Goal: Transaction & Acquisition: Purchase product/service

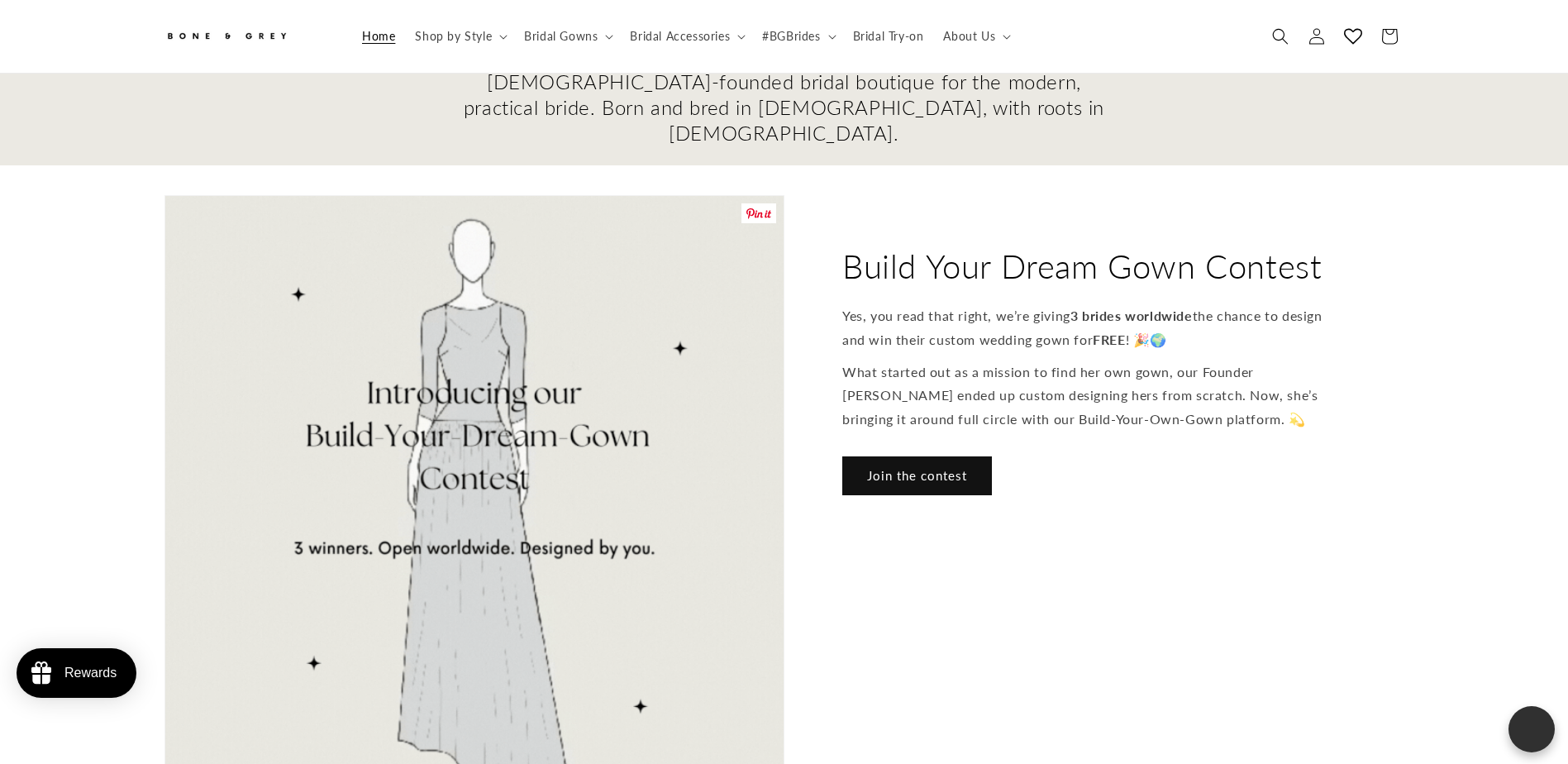
scroll to position [569, 0]
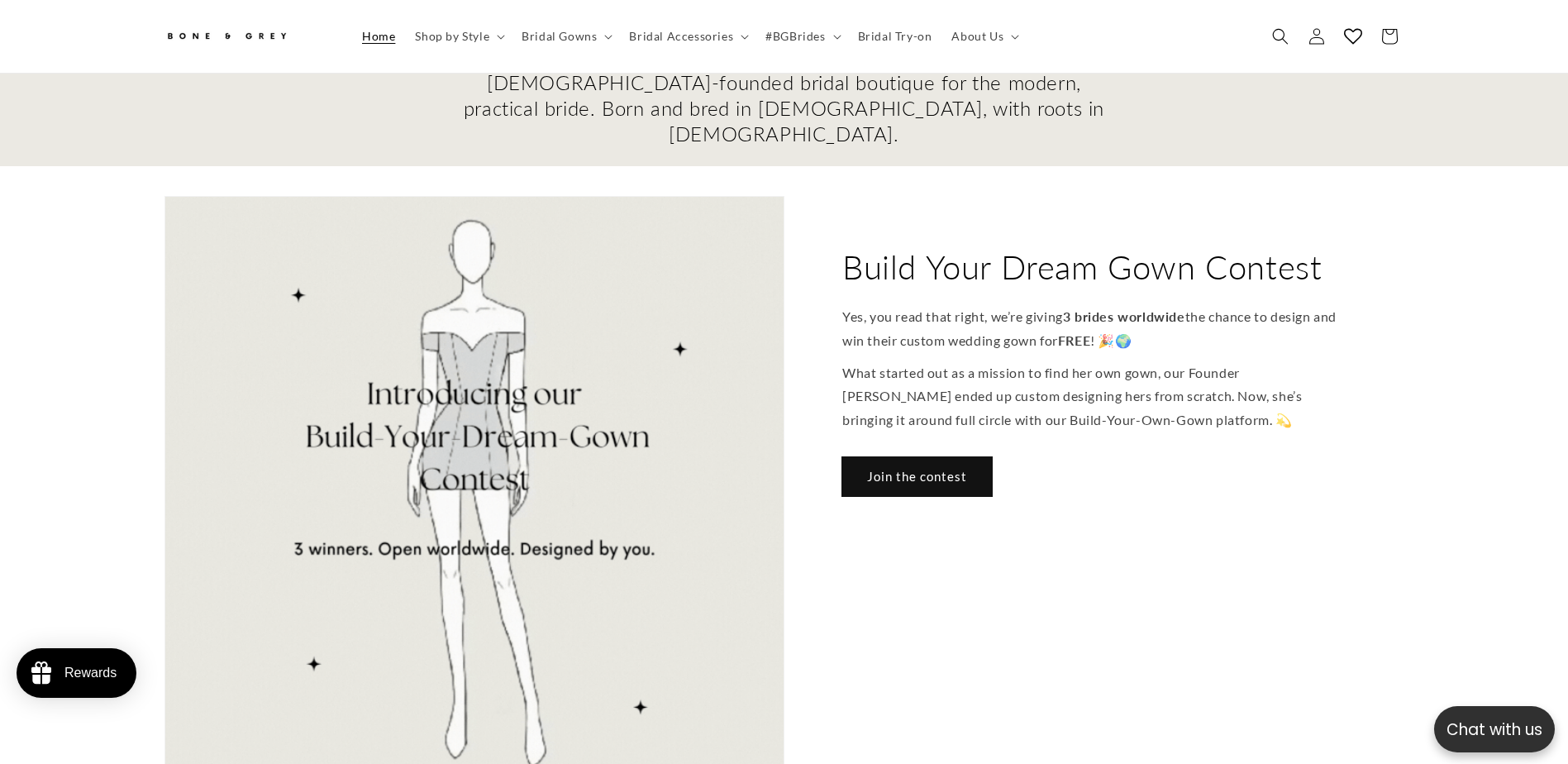
click at [944, 457] on link "Join the contest" at bounding box center [917, 476] width 150 height 38
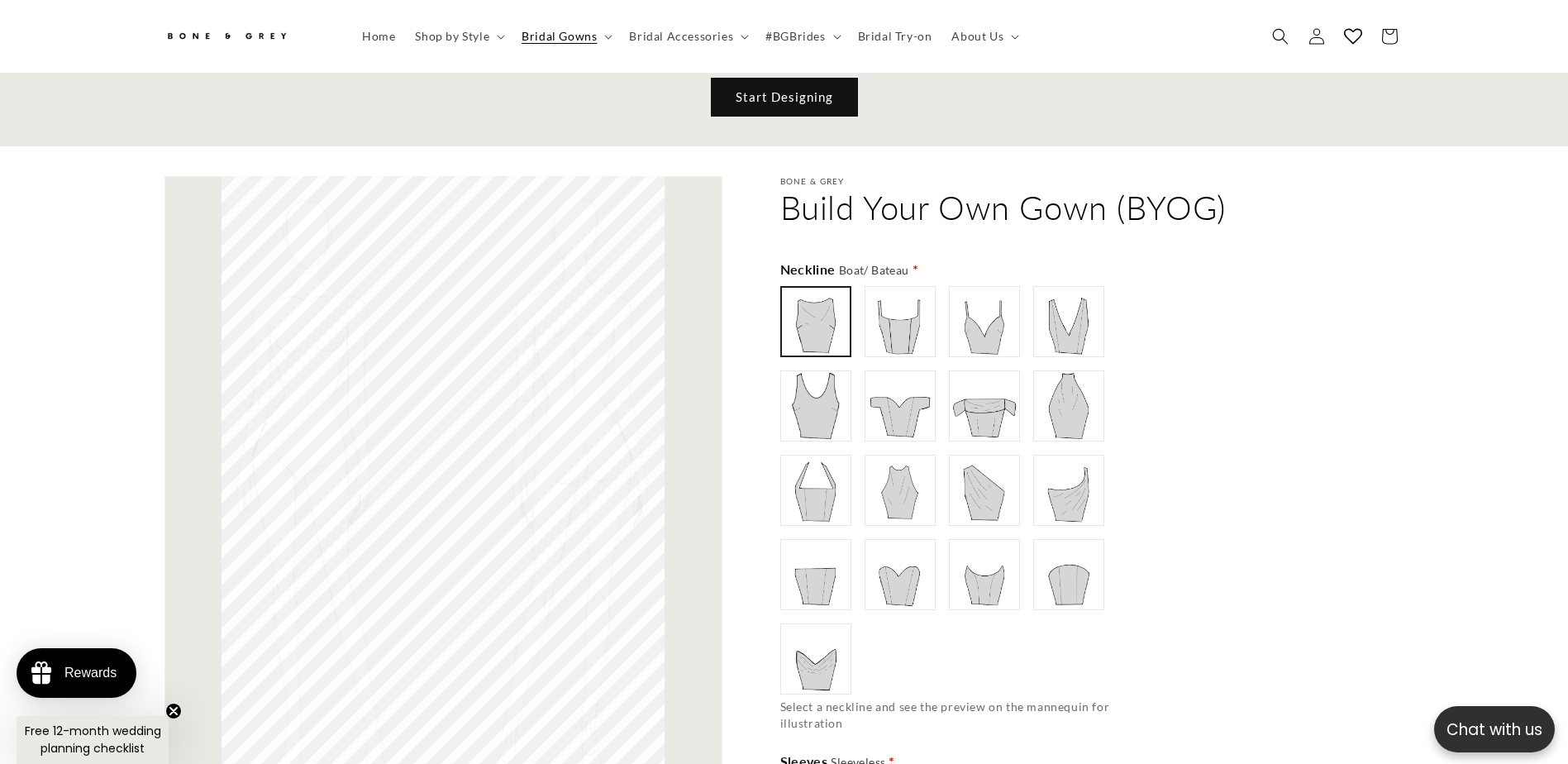
scroll to position [0, 455]
click at [906, 409] on img at bounding box center [900, 405] width 66 height 66
click at [996, 399] on img at bounding box center [984, 405] width 66 height 66
click at [897, 339] on img at bounding box center [900, 321] width 66 height 66
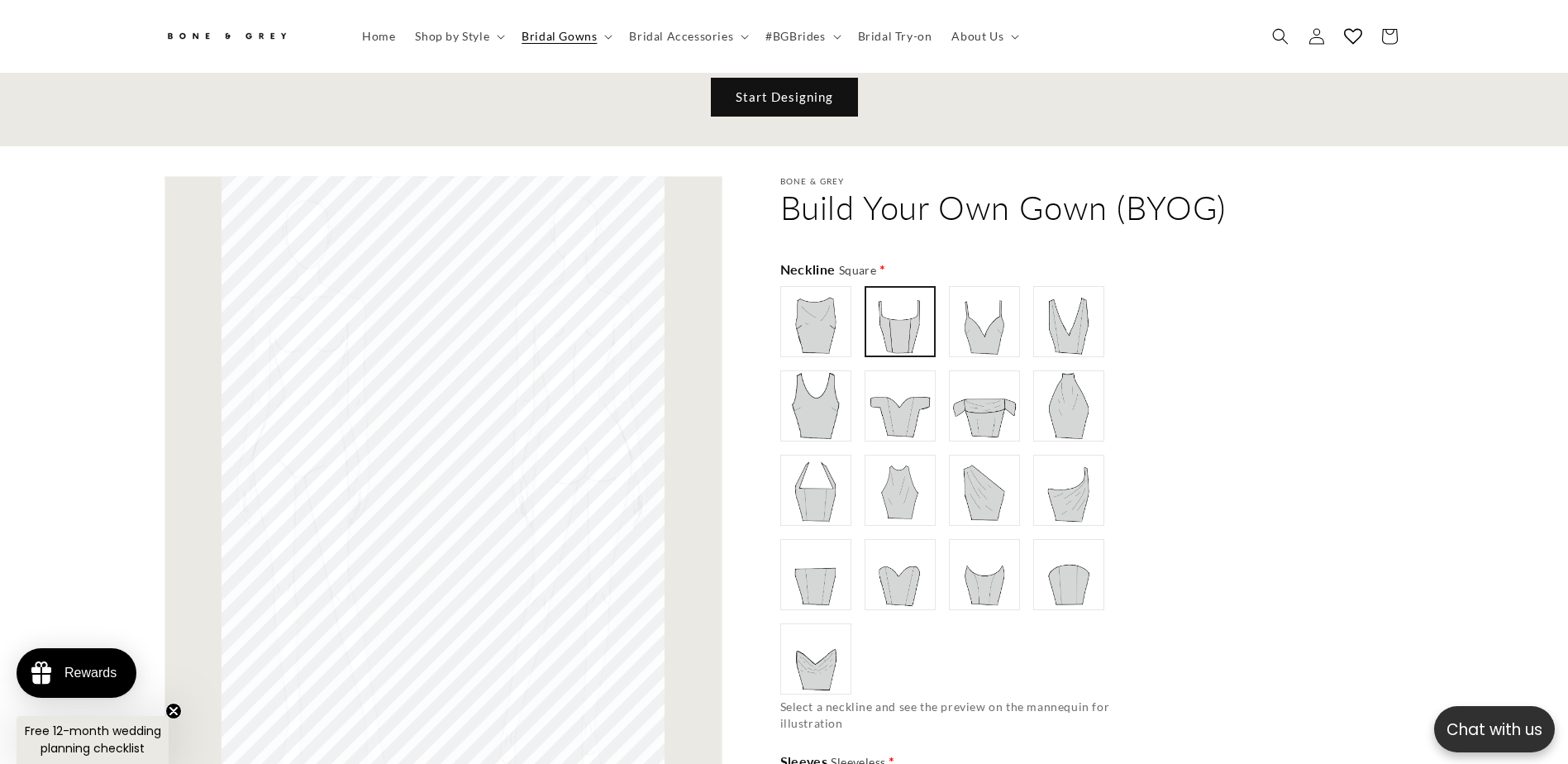
click at [835, 481] on img at bounding box center [815, 490] width 66 height 66
click at [904, 397] on img at bounding box center [900, 405] width 66 height 66
click at [912, 555] on img at bounding box center [900, 574] width 66 height 66
click at [978, 575] on img at bounding box center [984, 574] width 66 height 66
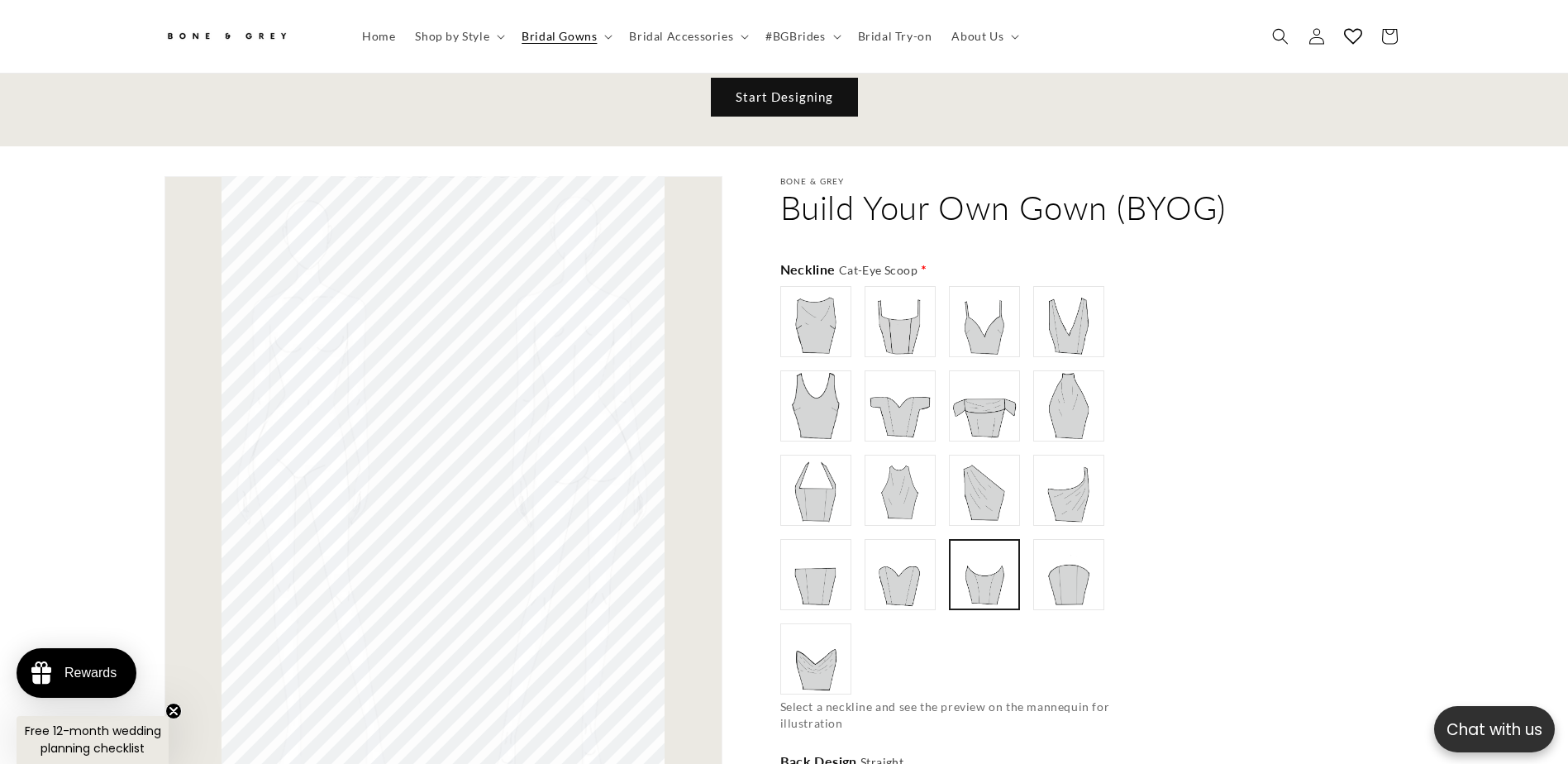
click at [819, 659] on img at bounding box center [815, 658] width 66 height 66
click at [895, 417] on img at bounding box center [900, 405] width 66 height 66
click at [1088, 559] on img at bounding box center [1068, 574] width 66 height 66
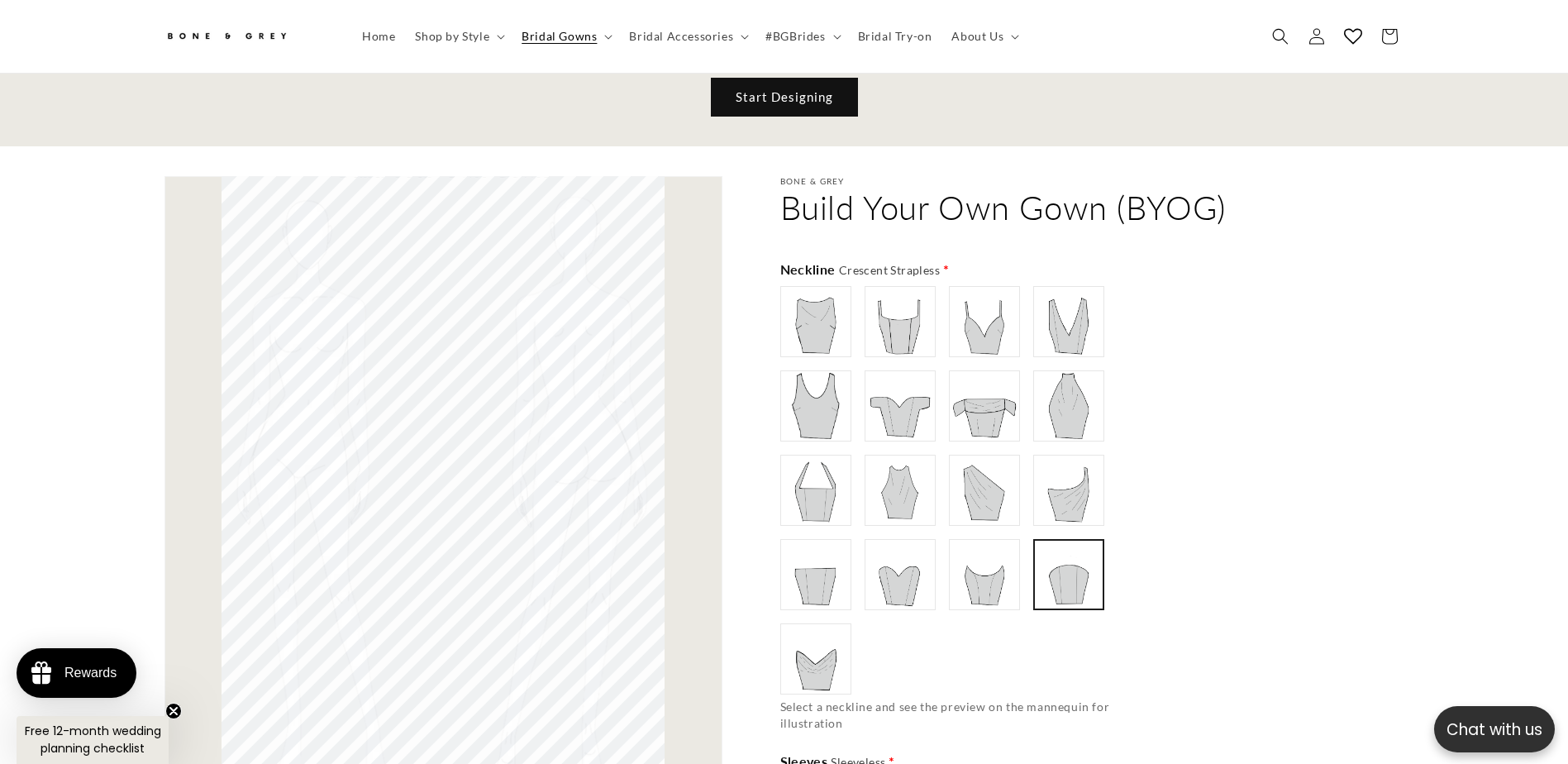
type input "**********"
click at [891, 405] on img at bounding box center [900, 405] width 66 height 66
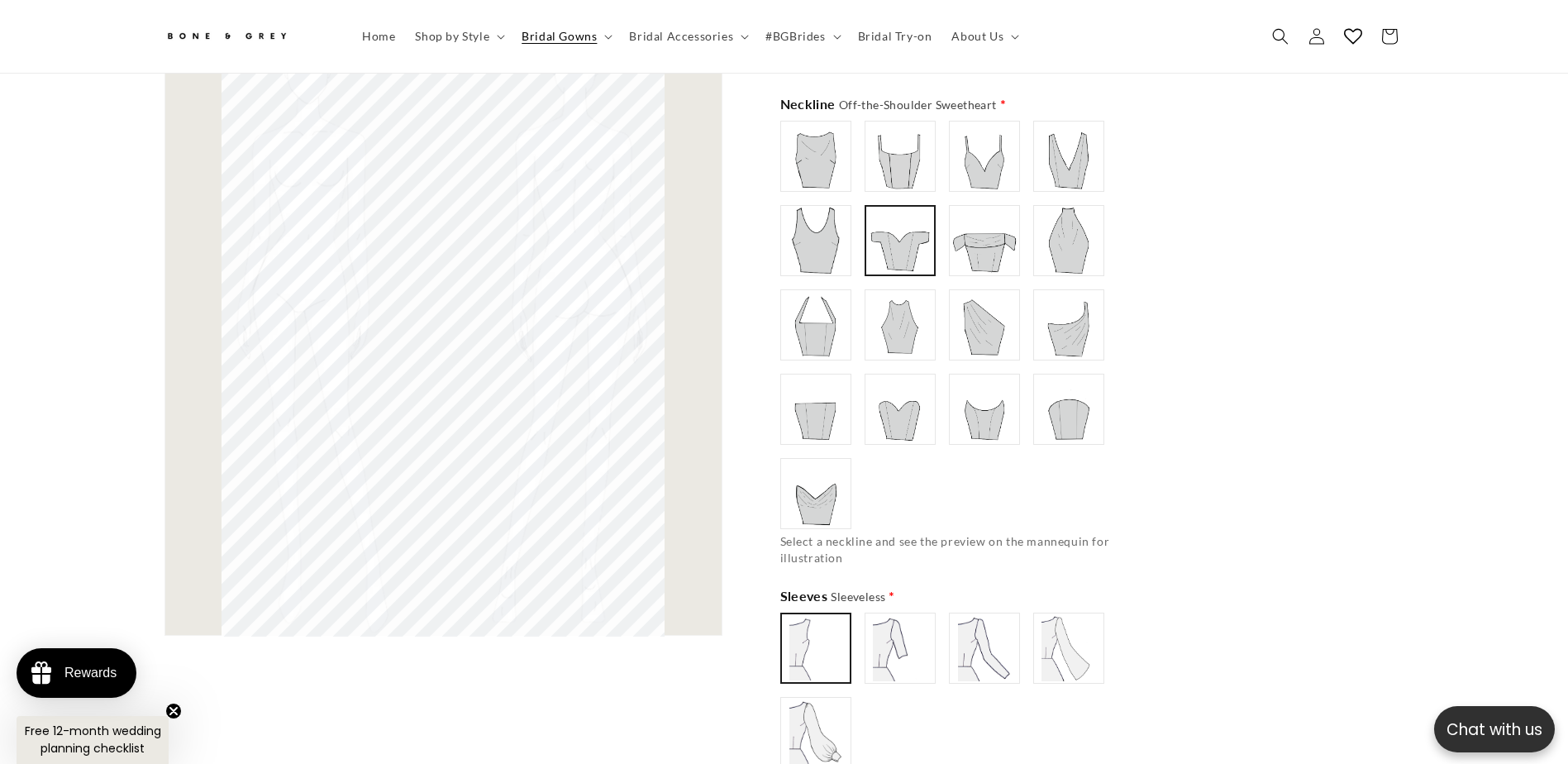
scroll to position [0, 0]
click at [897, 639] on img at bounding box center [900, 648] width 66 height 66
click at [848, 713] on img at bounding box center [815, 732] width 66 height 66
click at [970, 662] on img at bounding box center [984, 648] width 66 height 66
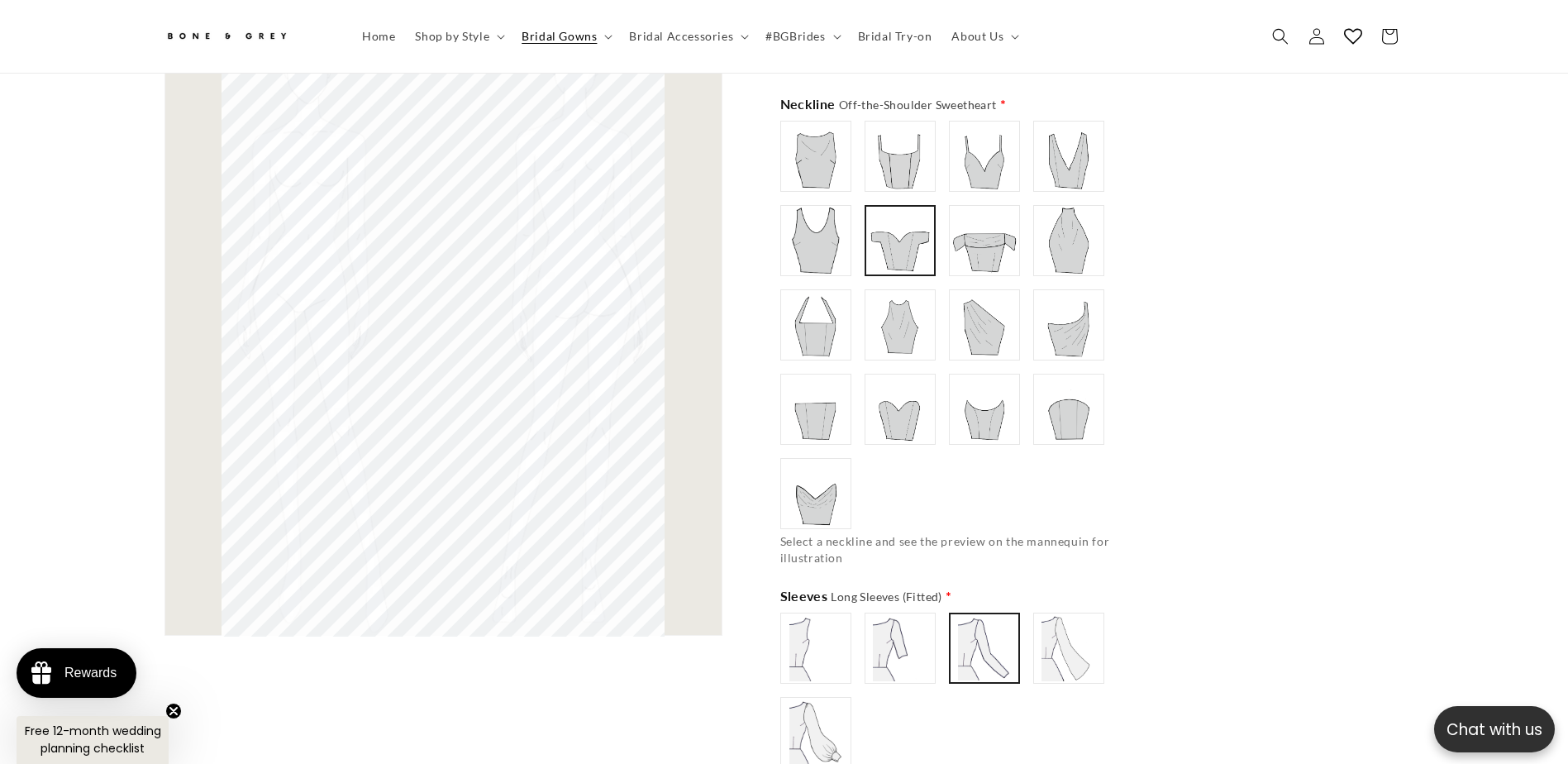
click at [1096, 628] on img at bounding box center [1068, 648] width 66 height 66
click at [1001, 639] on img at bounding box center [984, 648] width 66 height 66
click at [831, 709] on img at bounding box center [815, 732] width 66 height 66
click at [843, 647] on img at bounding box center [815, 648] width 66 height 66
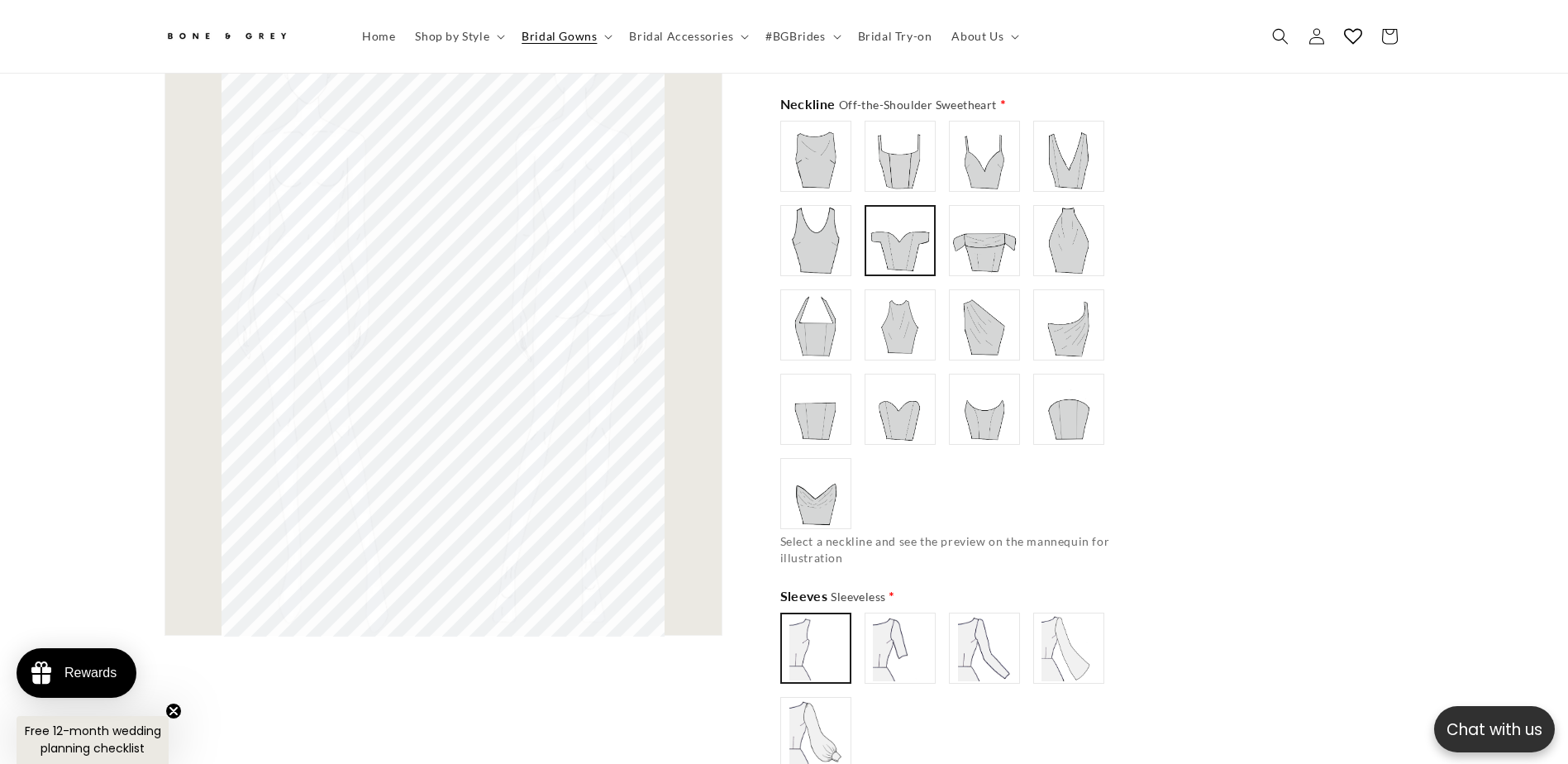
type input "**********"
click at [883, 647] on img at bounding box center [900, 648] width 66 height 66
type input "**********"
click at [825, 466] on img at bounding box center [815, 493] width 66 height 66
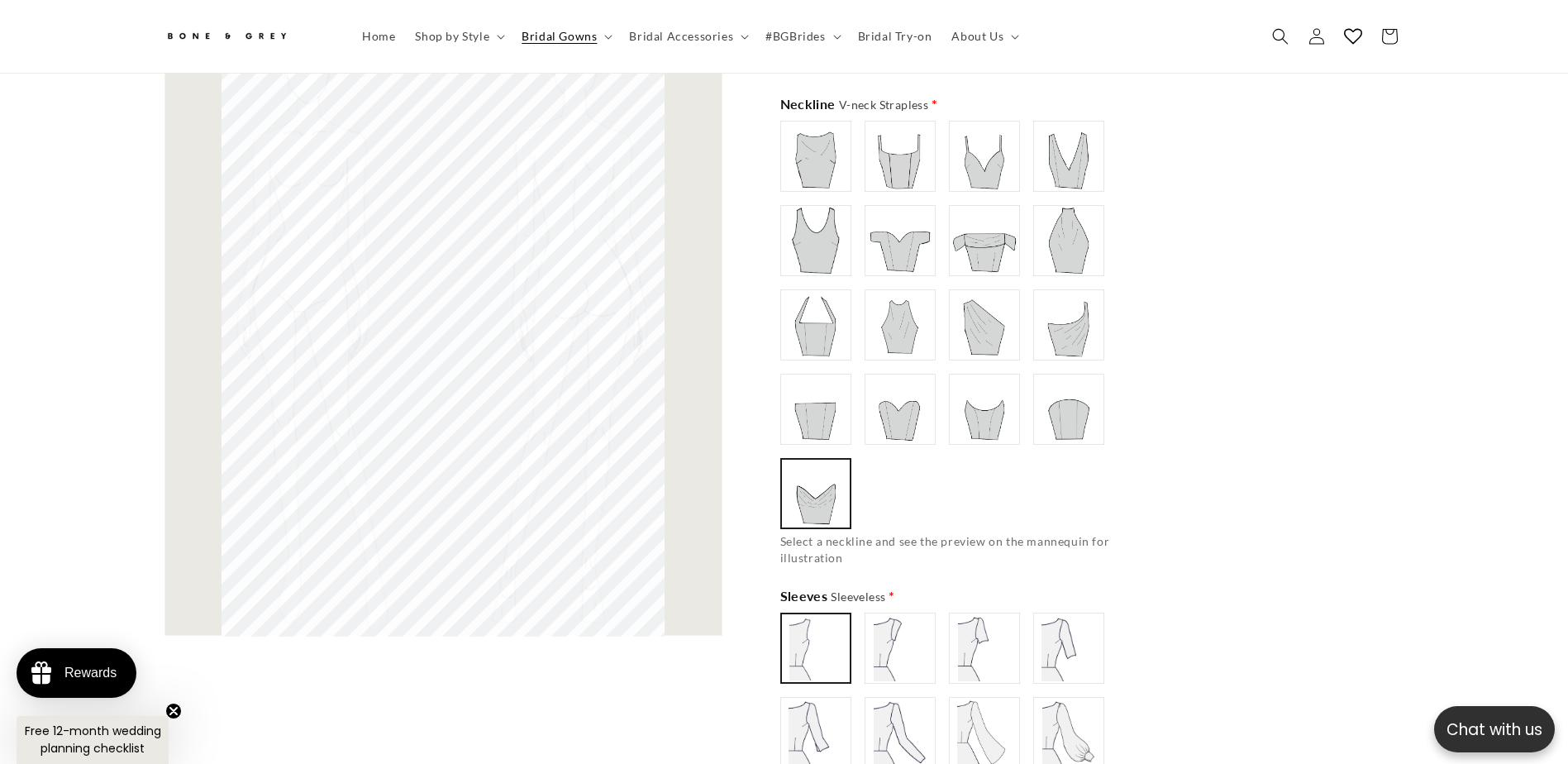
click at [902, 640] on img at bounding box center [900, 648] width 66 height 66
click at [972, 637] on img at bounding box center [984, 648] width 66 height 66
click at [1048, 633] on img at bounding box center [1068, 648] width 66 height 66
click at [858, 727] on div "Sleeveless" at bounding box center [961, 690] width 363 height 155
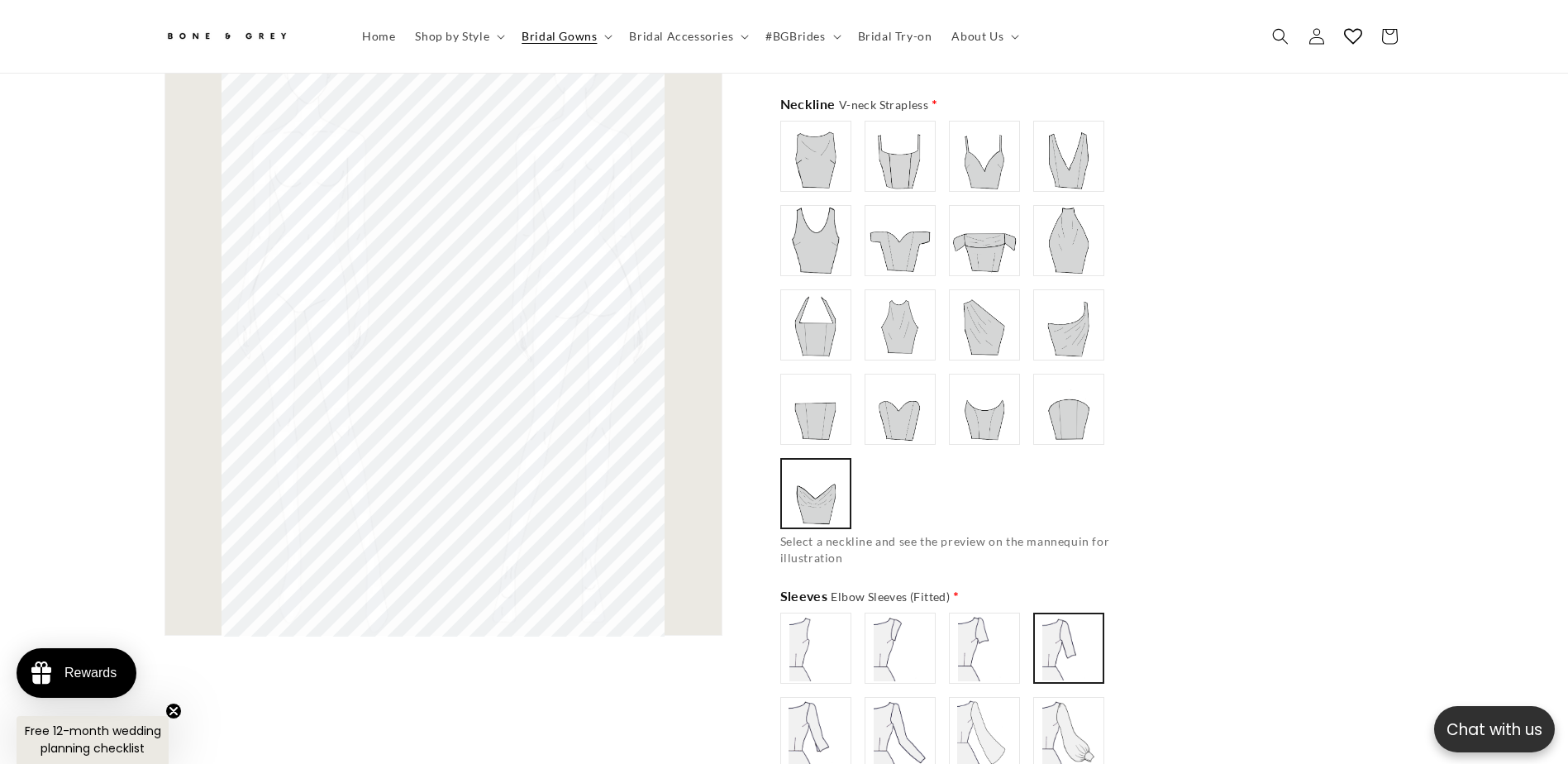
type input "**********"
click at [816, 734] on img at bounding box center [815, 732] width 66 height 66
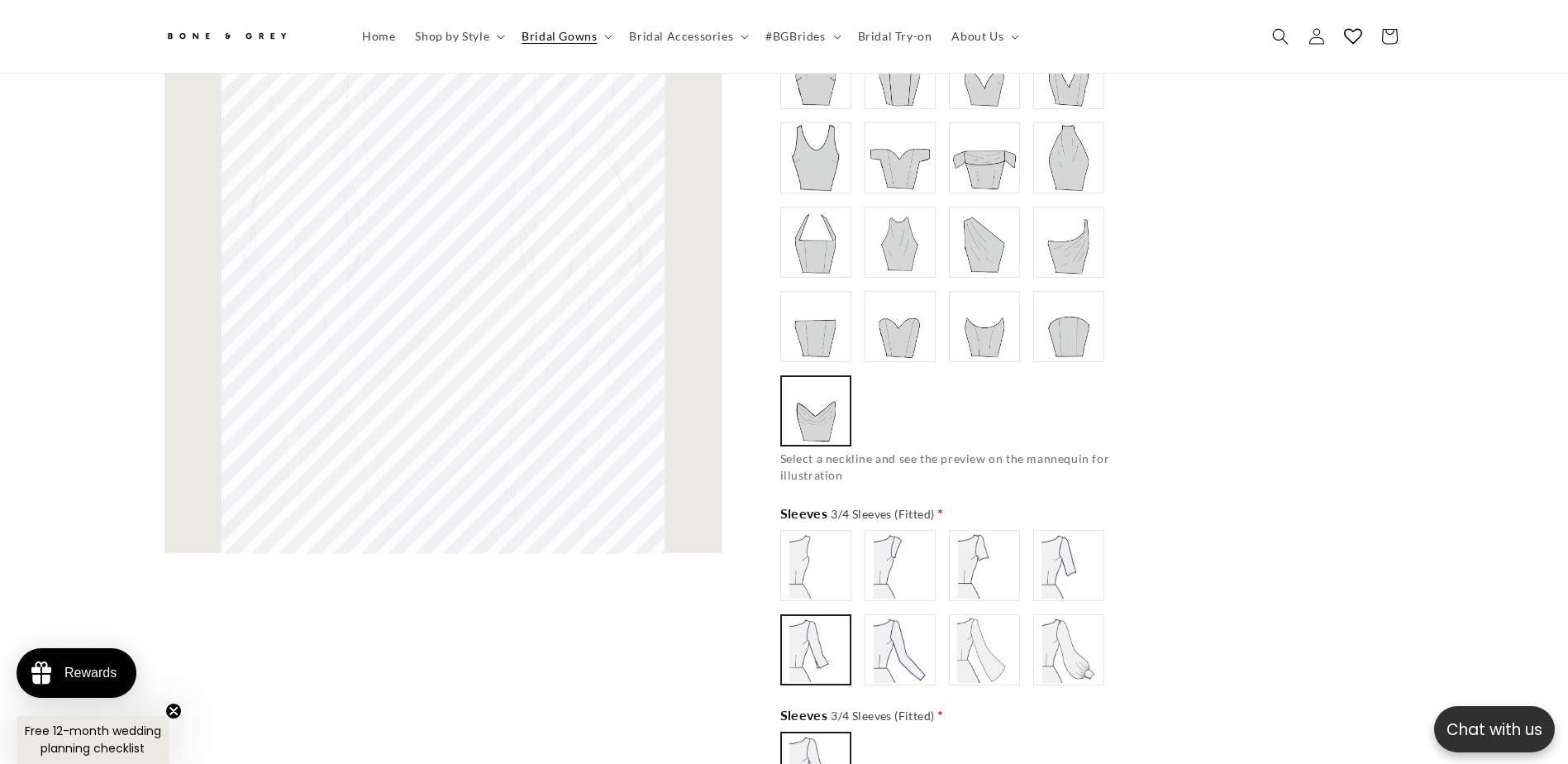
scroll to position [1065, 0]
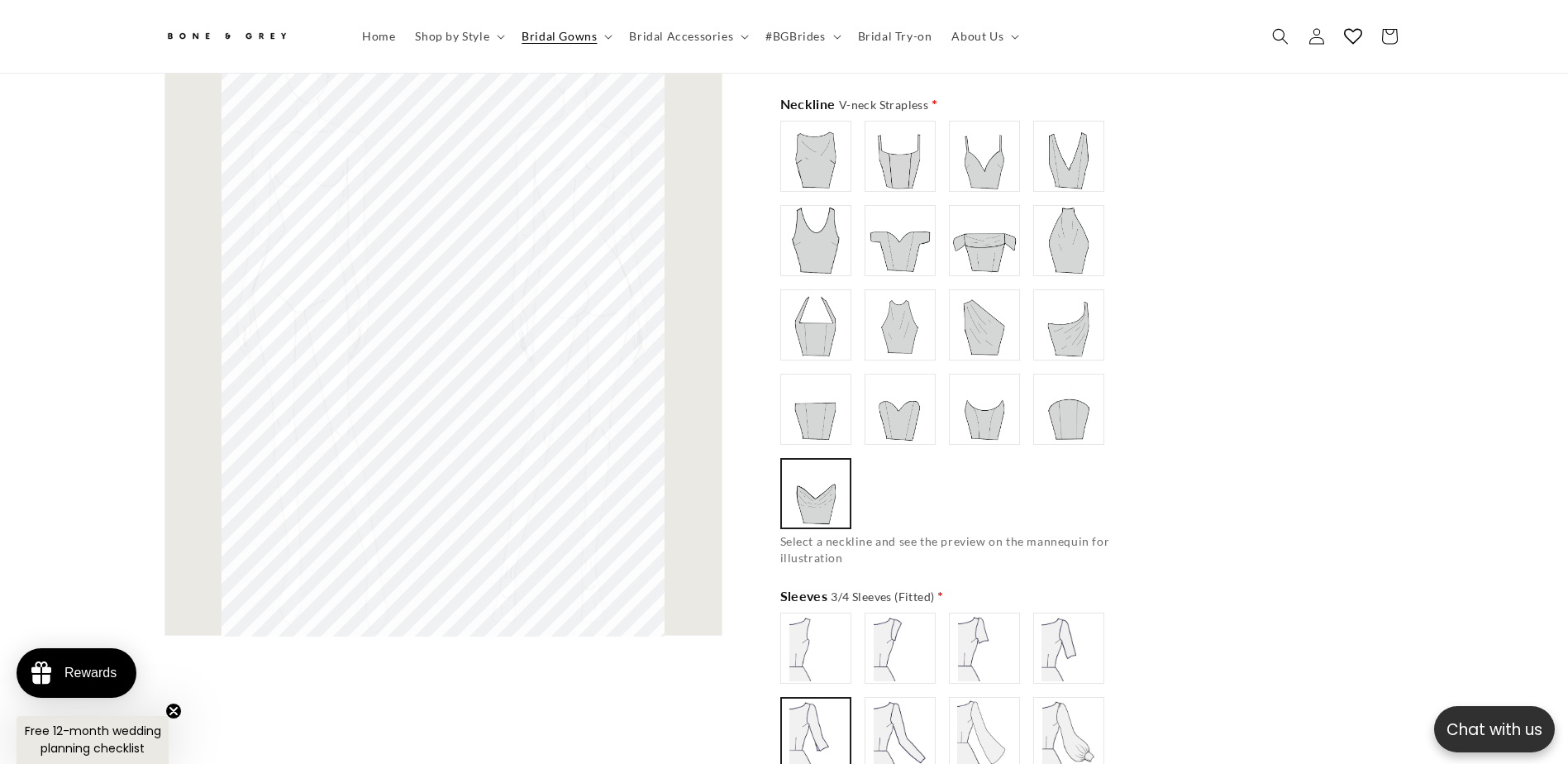
click at [893, 419] on img at bounding box center [900, 409] width 66 height 66
click at [1010, 417] on img at bounding box center [984, 409] width 66 height 66
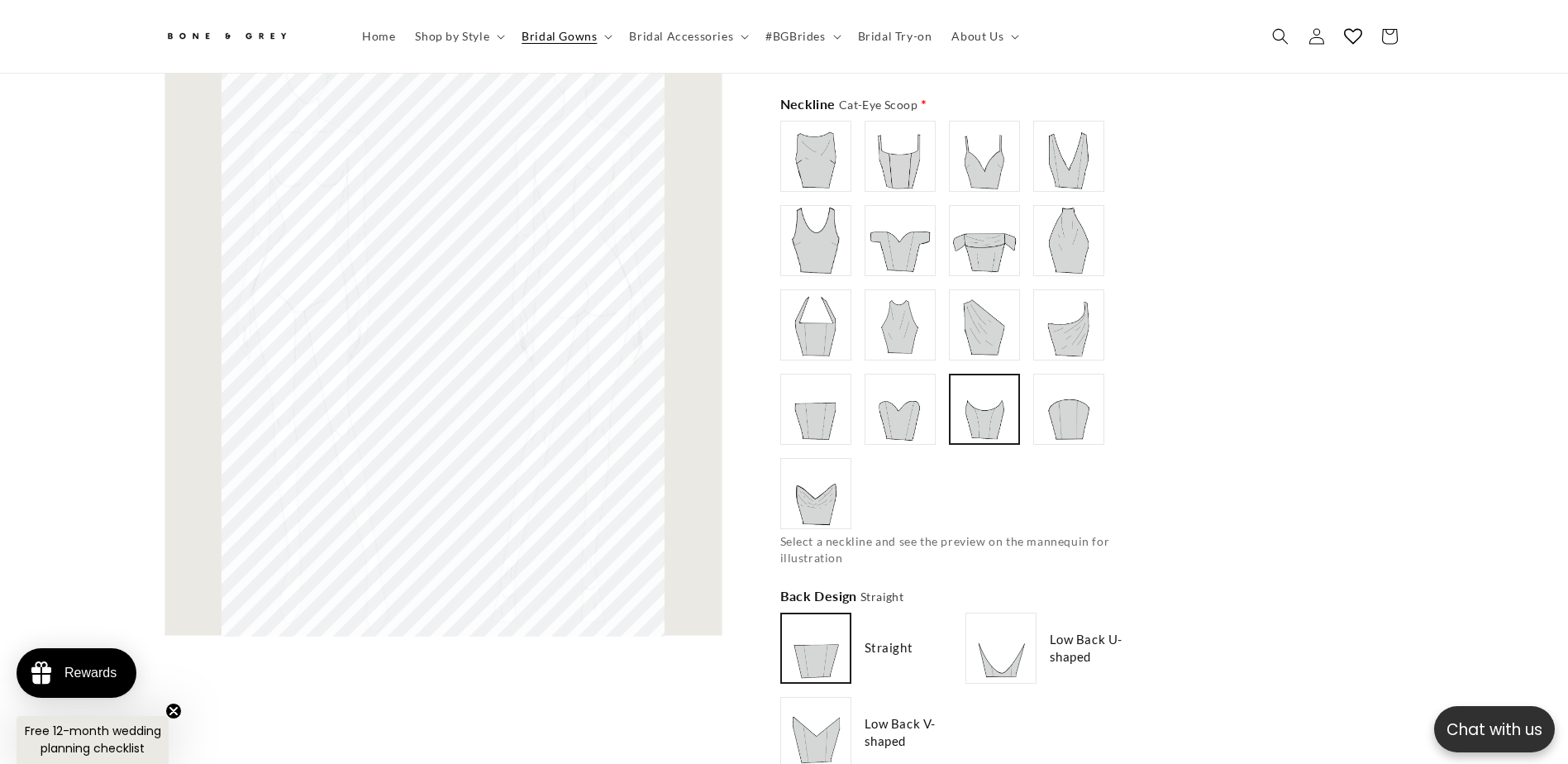
scroll to position [0, 455]
click at [975, 257] on img at bounding box center [984, 241] width 66 height 66
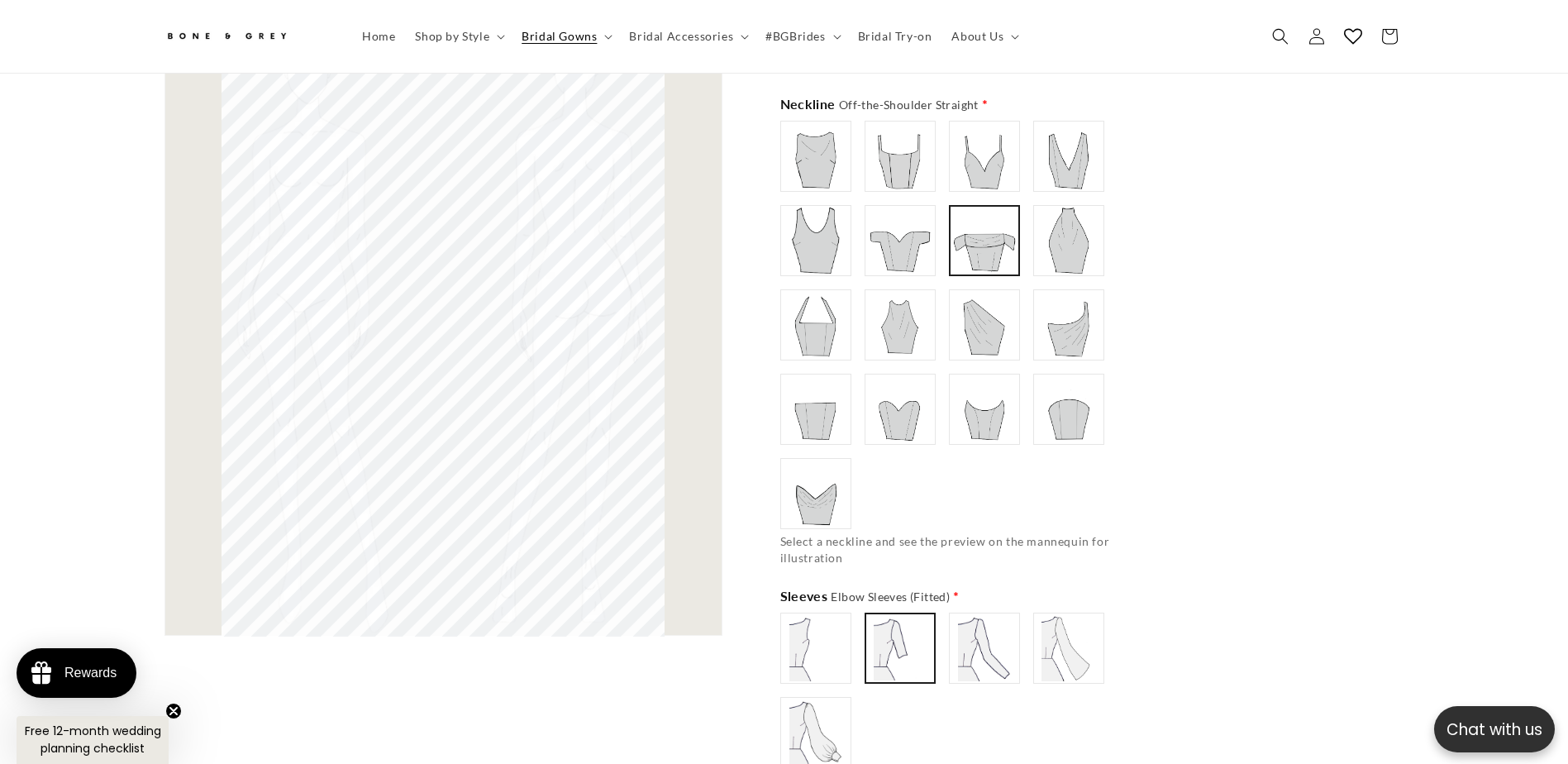
scroll to position [0, 909]
click at [980, 126] on img at bounding box center [984, 156] width 66 height 66
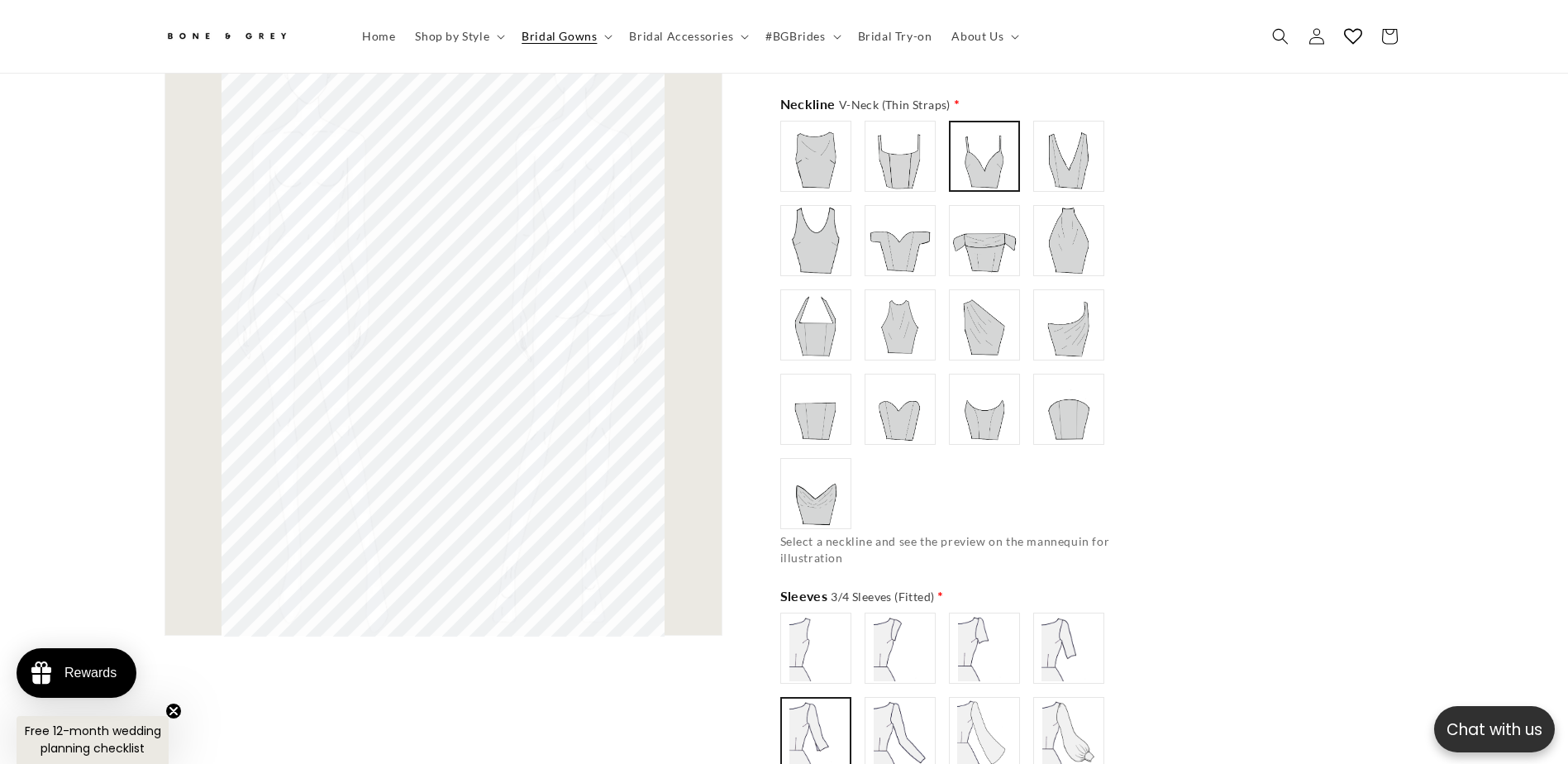
scroll to position [0, 0]
click at [1068, 157] on img at bounding box center [1068, 156] width 66 height 66
click at [1089, 258] on img at bounding box center [1068, 241] width 66 height 66
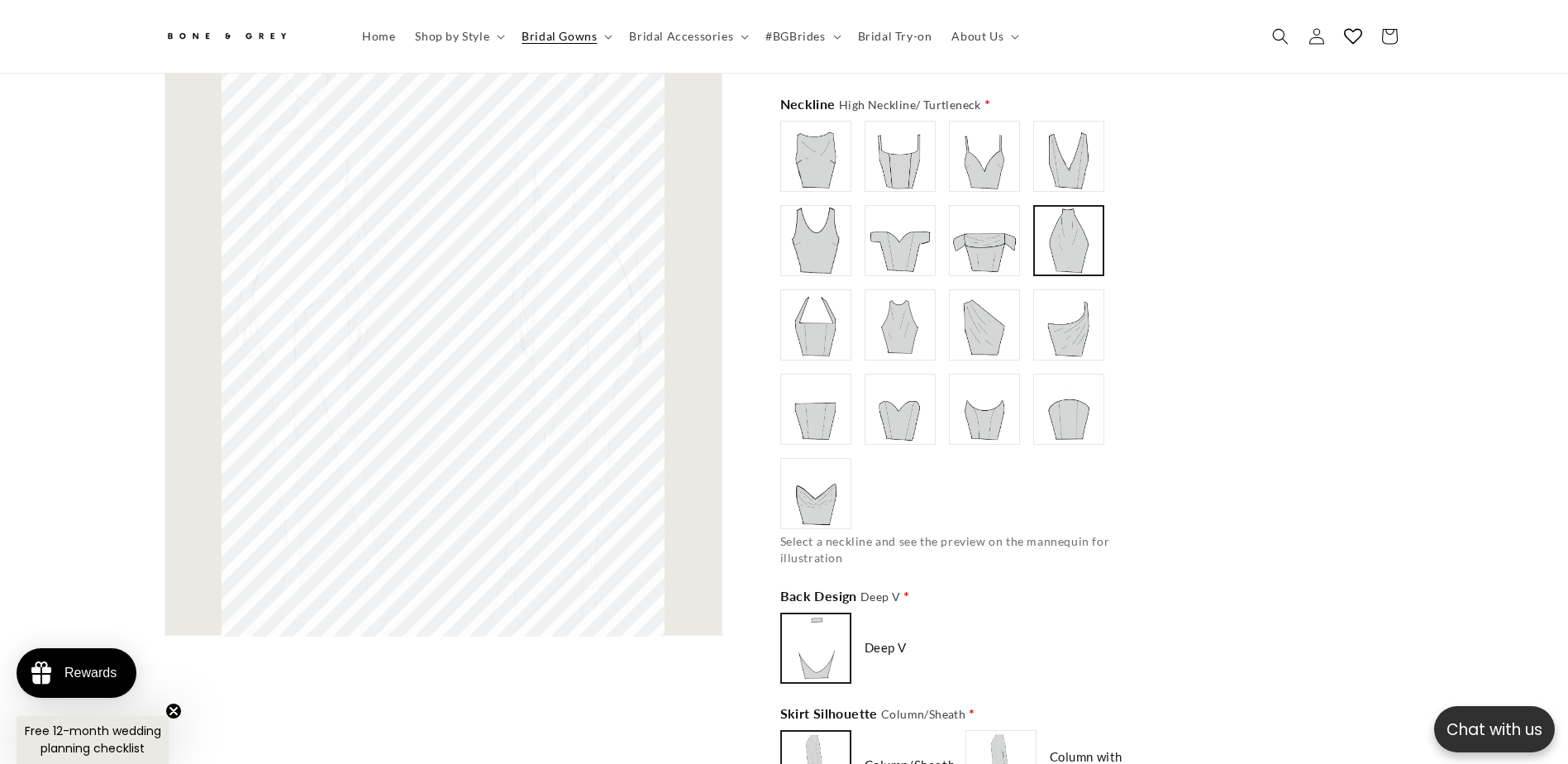
type input "**********"
click at [1076, 317] on img at bounding box center [1068, 325] width 66 height 66
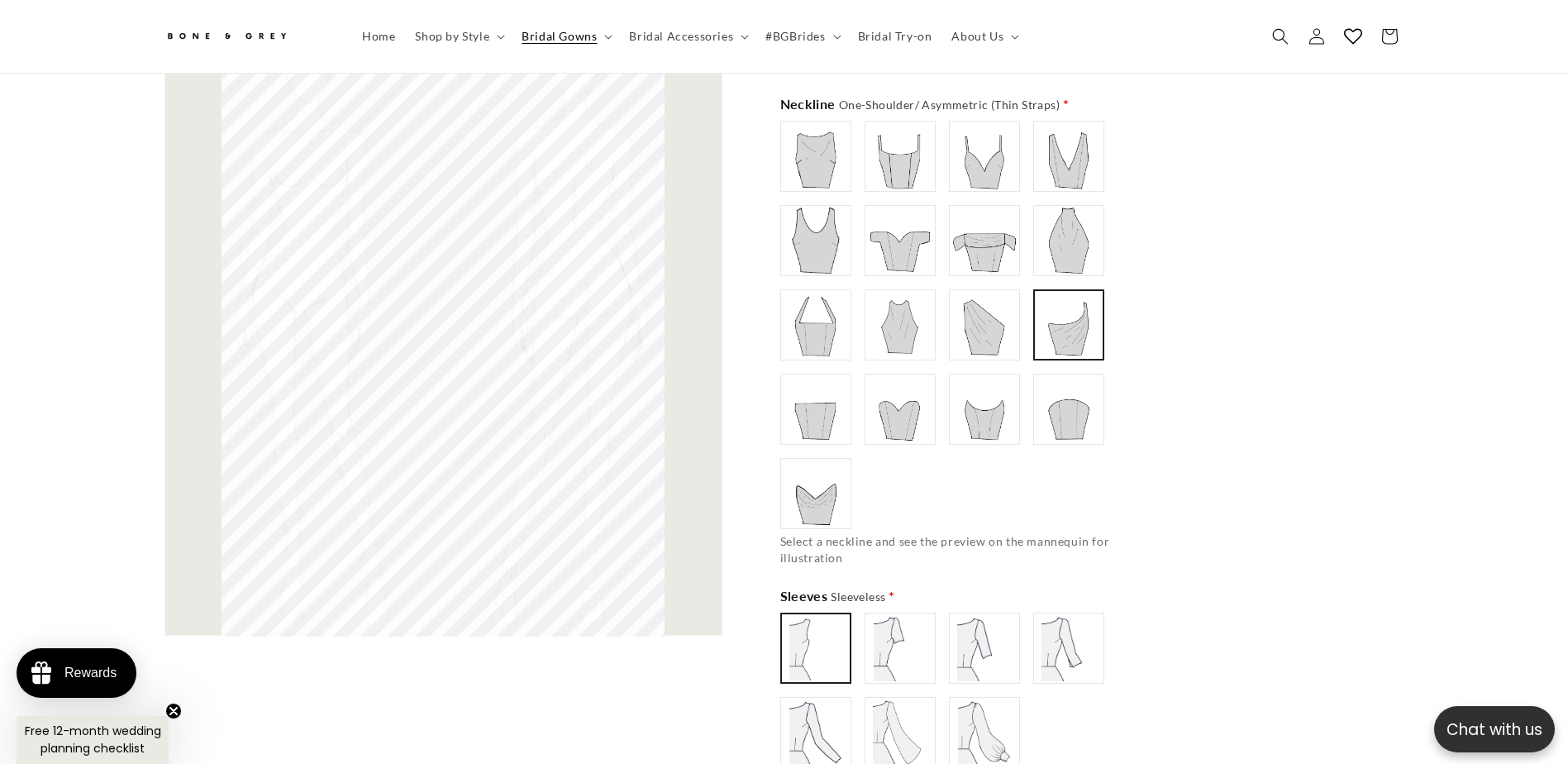
scroll to position [0, 455]
click at [898, 638] on img at bounding box center [900, 648] width 66 height 66
click at [951, 647] on img at bounding box center [984, 648] width 66 height 66
type input "**********"
click at [1050, 647] on img at bounding box center [1068, 648] width 66 height 66
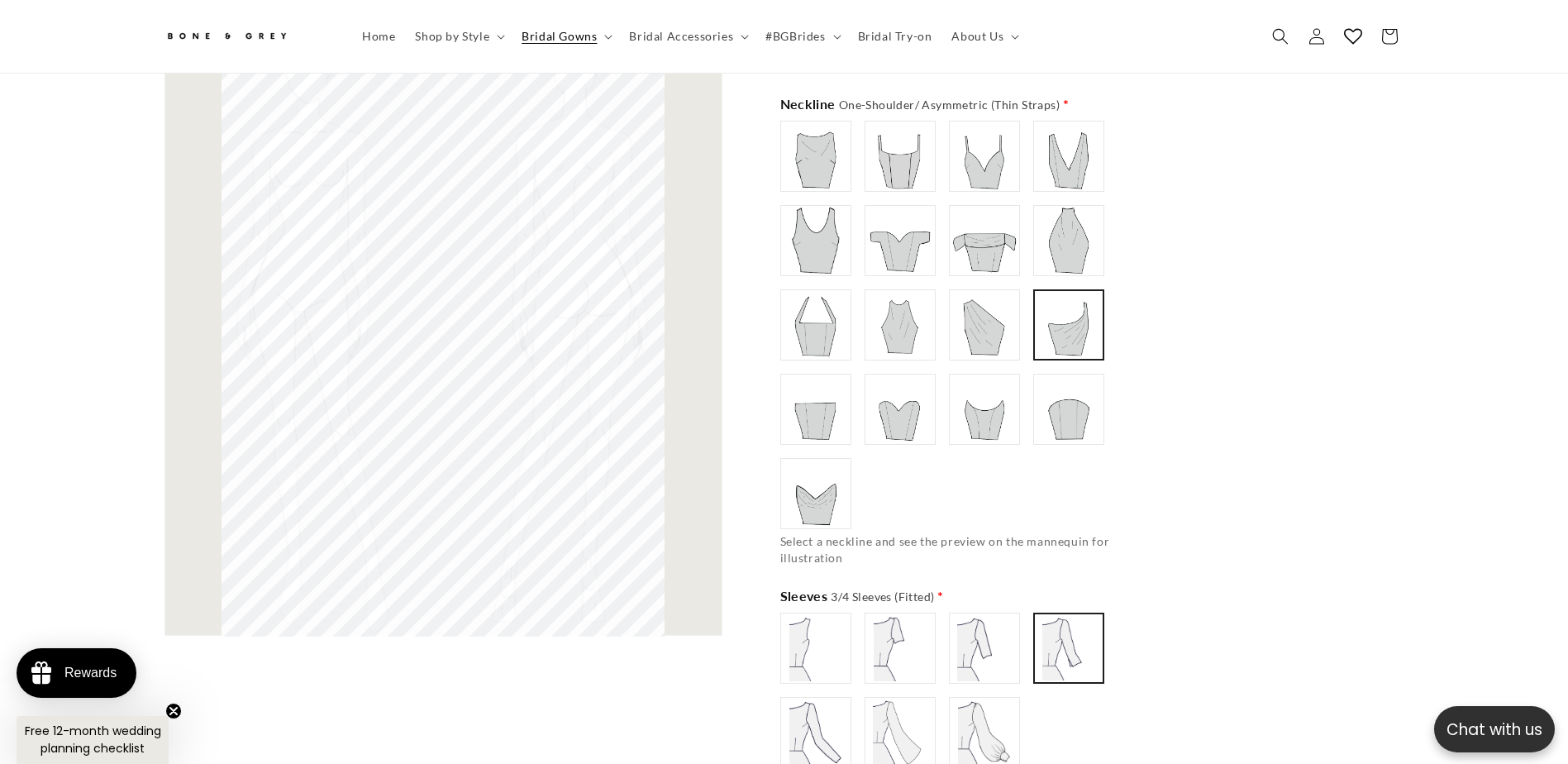
scroll to position [0, 909]
click at [911, 230] on img at bounding box center [900, 241] width 66 height 66
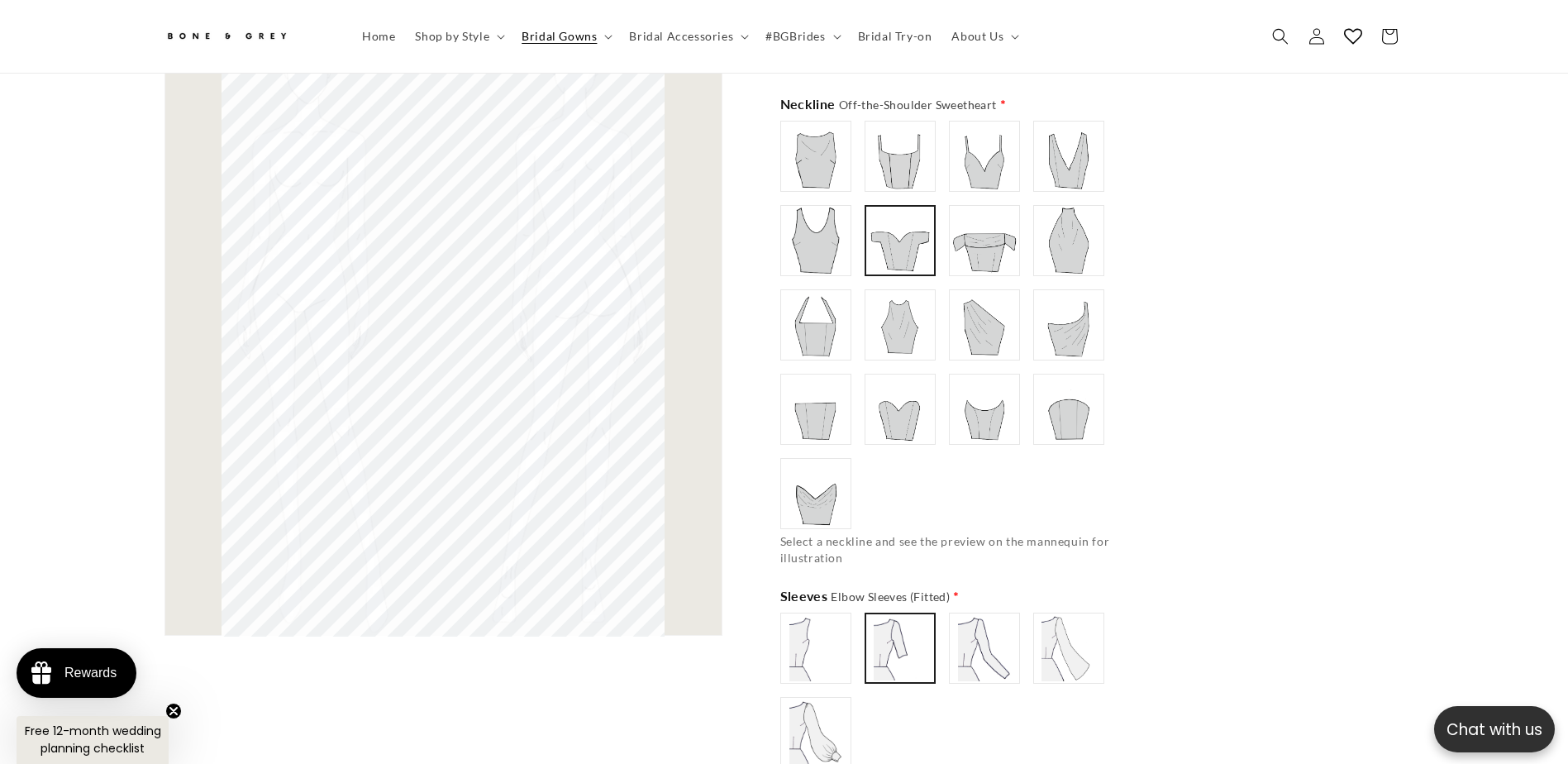
scroll to position [0, 0]
type input "**********"
click at [890, 420] on img at bounding box center [900, 409] width 66 height 66
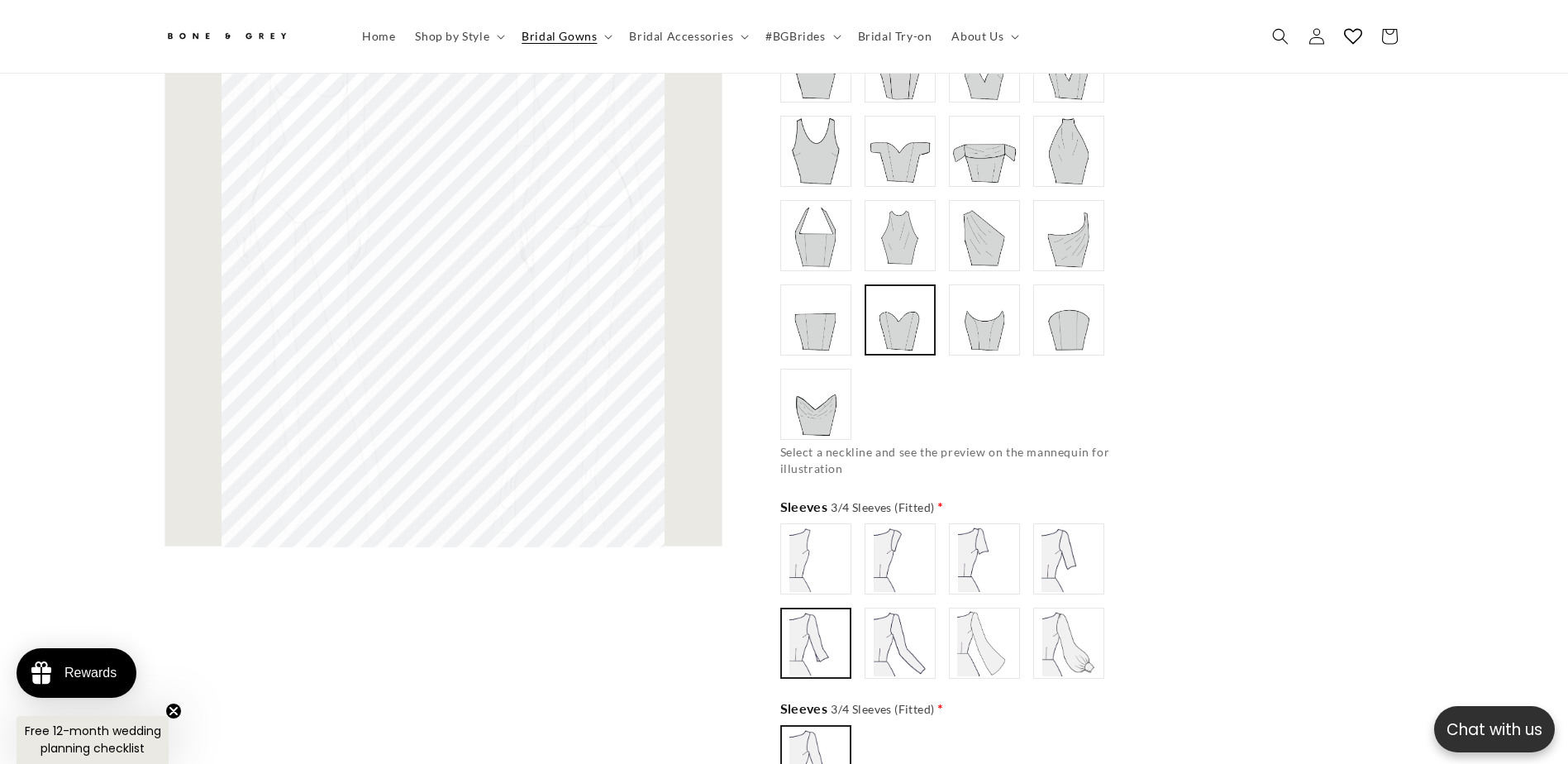
scroll to position [1231, 0]
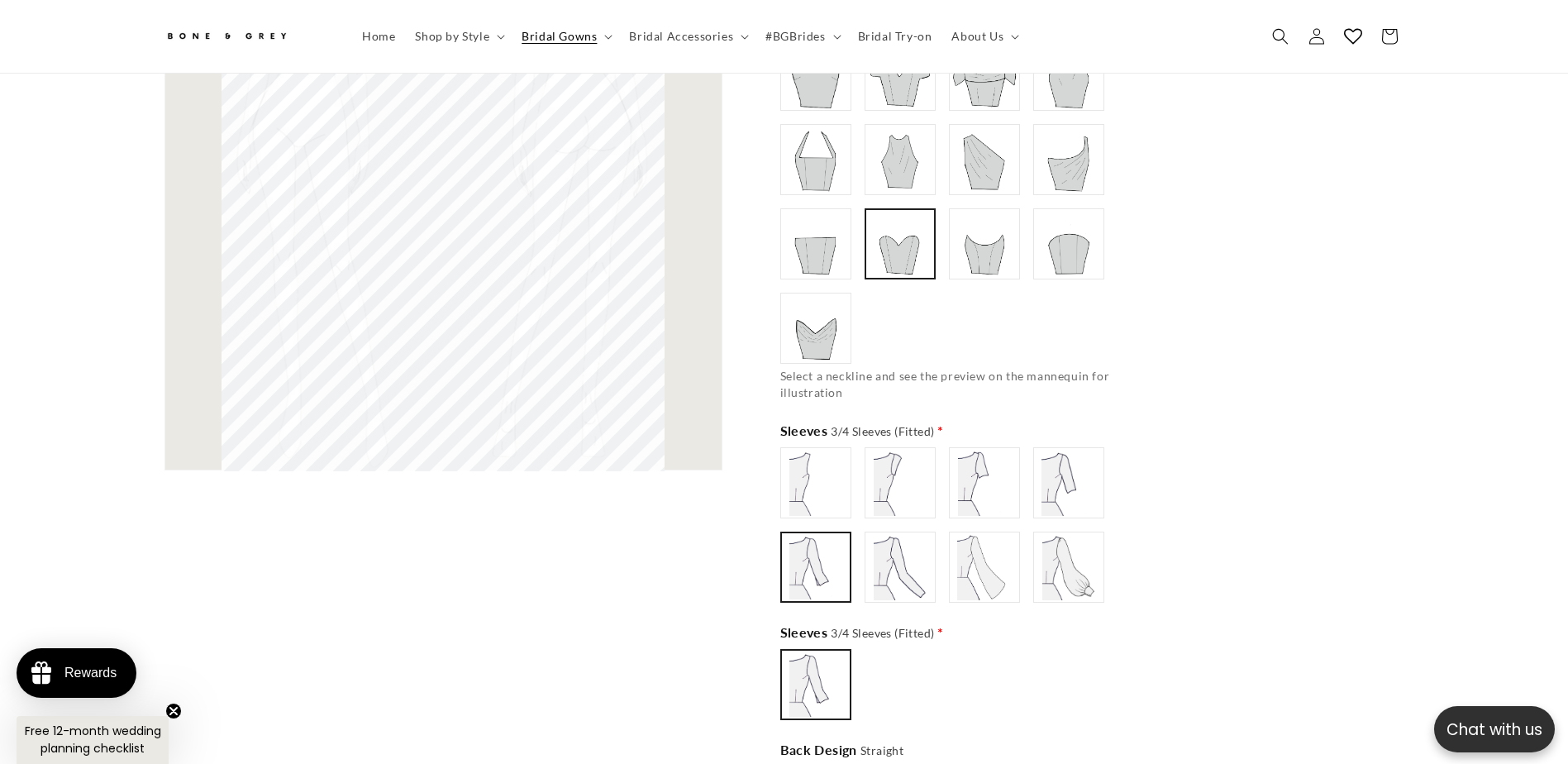
click at [1016, 561] on img at bounding box center [984, 566] width 66 height 66
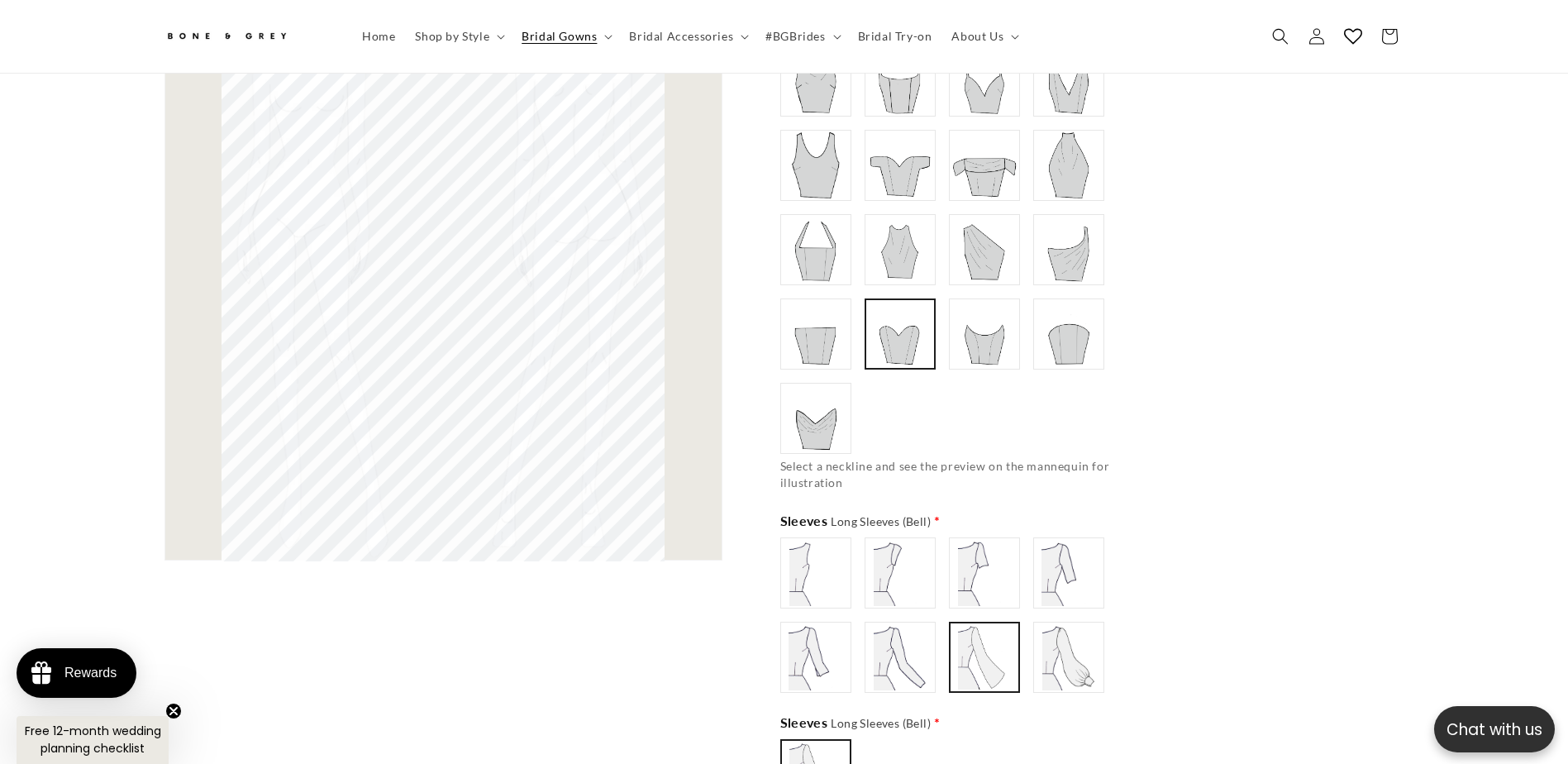
scroll to position [983, 0]
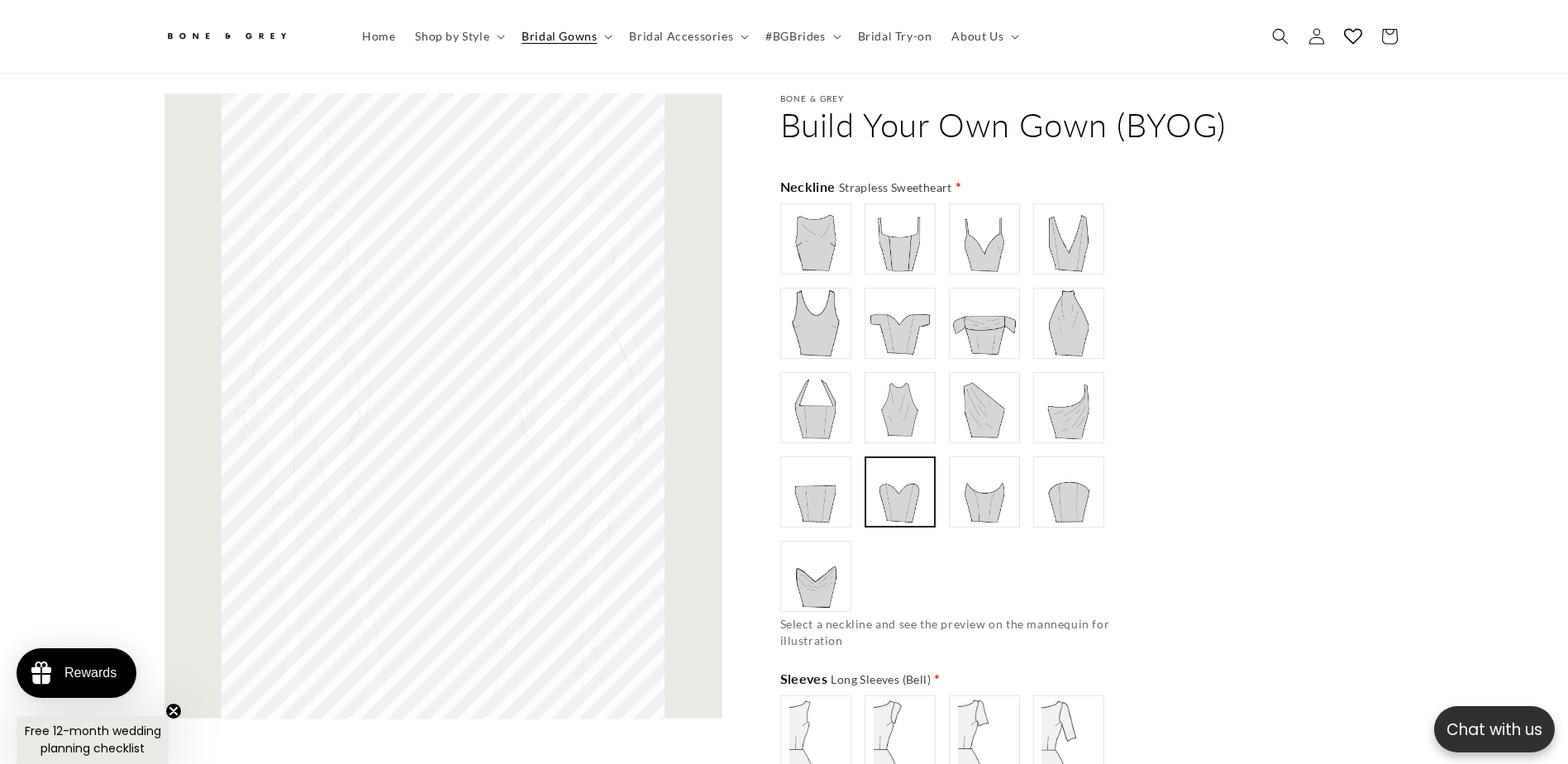
click at [984, 733] on img at bounding box center [984, 730] width 66 height 66
type input "**********"
click at [918, 722] on img at bounding box center [900, 730] width 66 height 66
type input "**********"
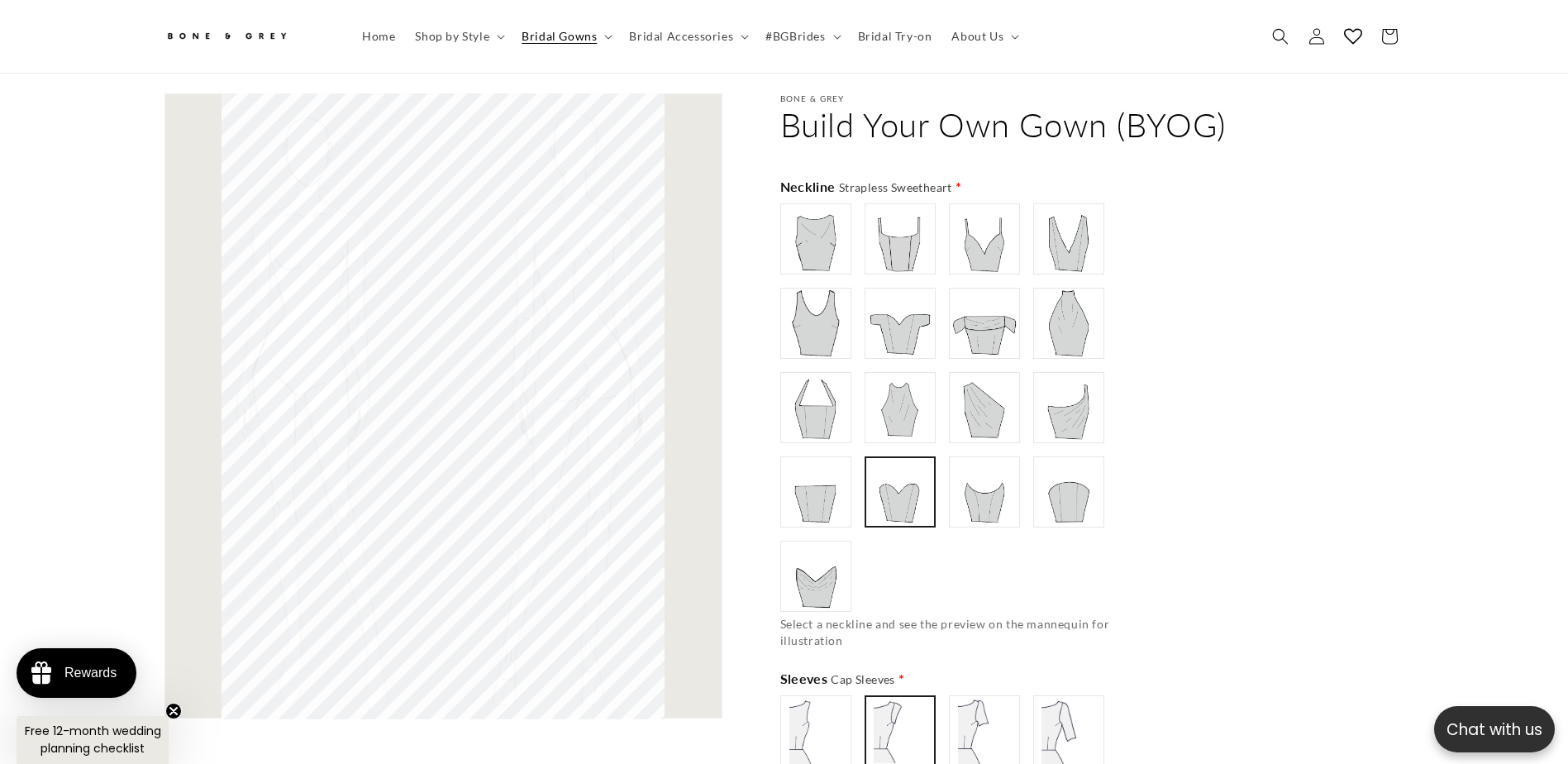
click at [923, 290] on img at bounding box center [900, 323] width 66 height 66
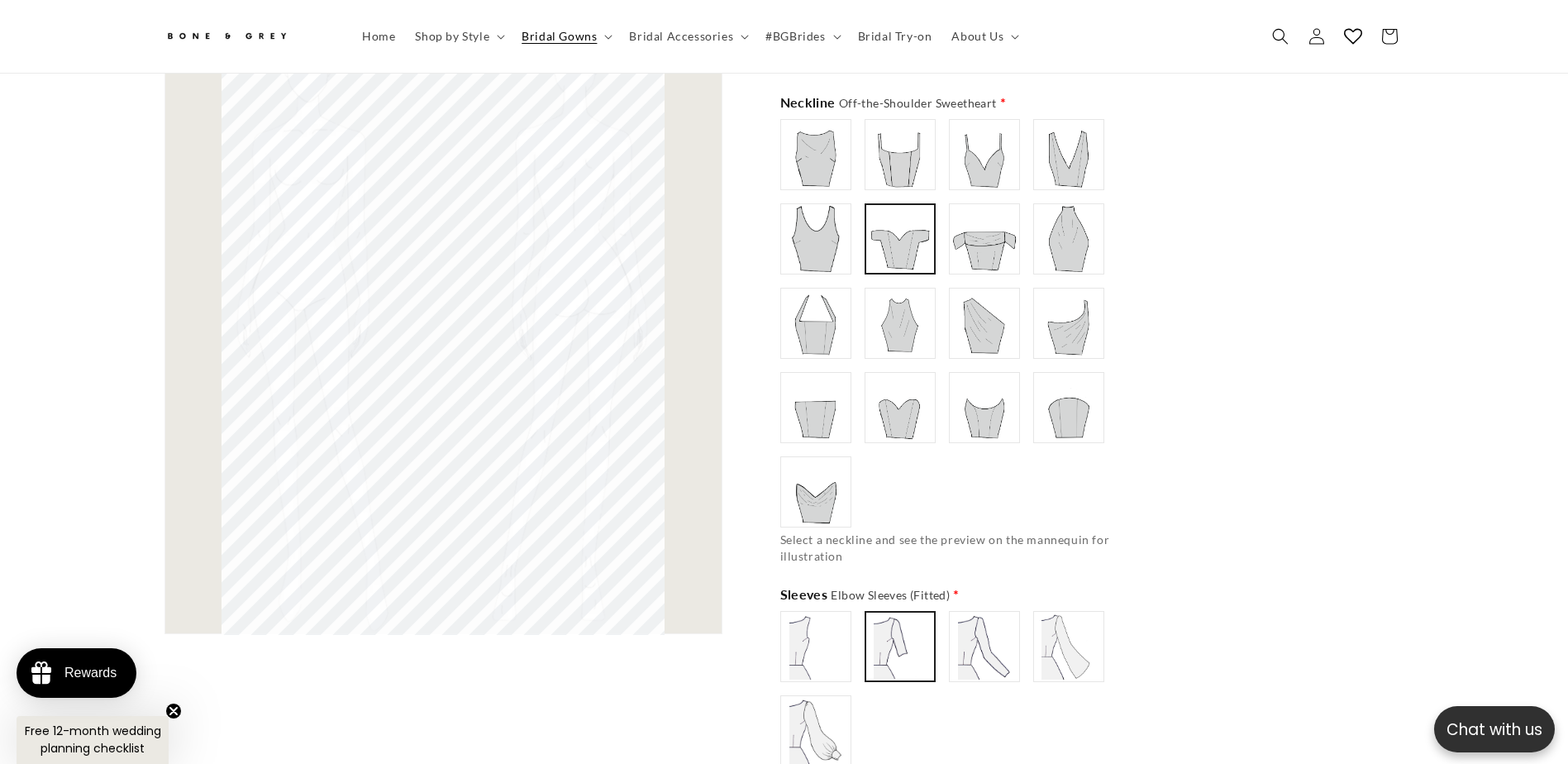
scroll to position [1148, 0]
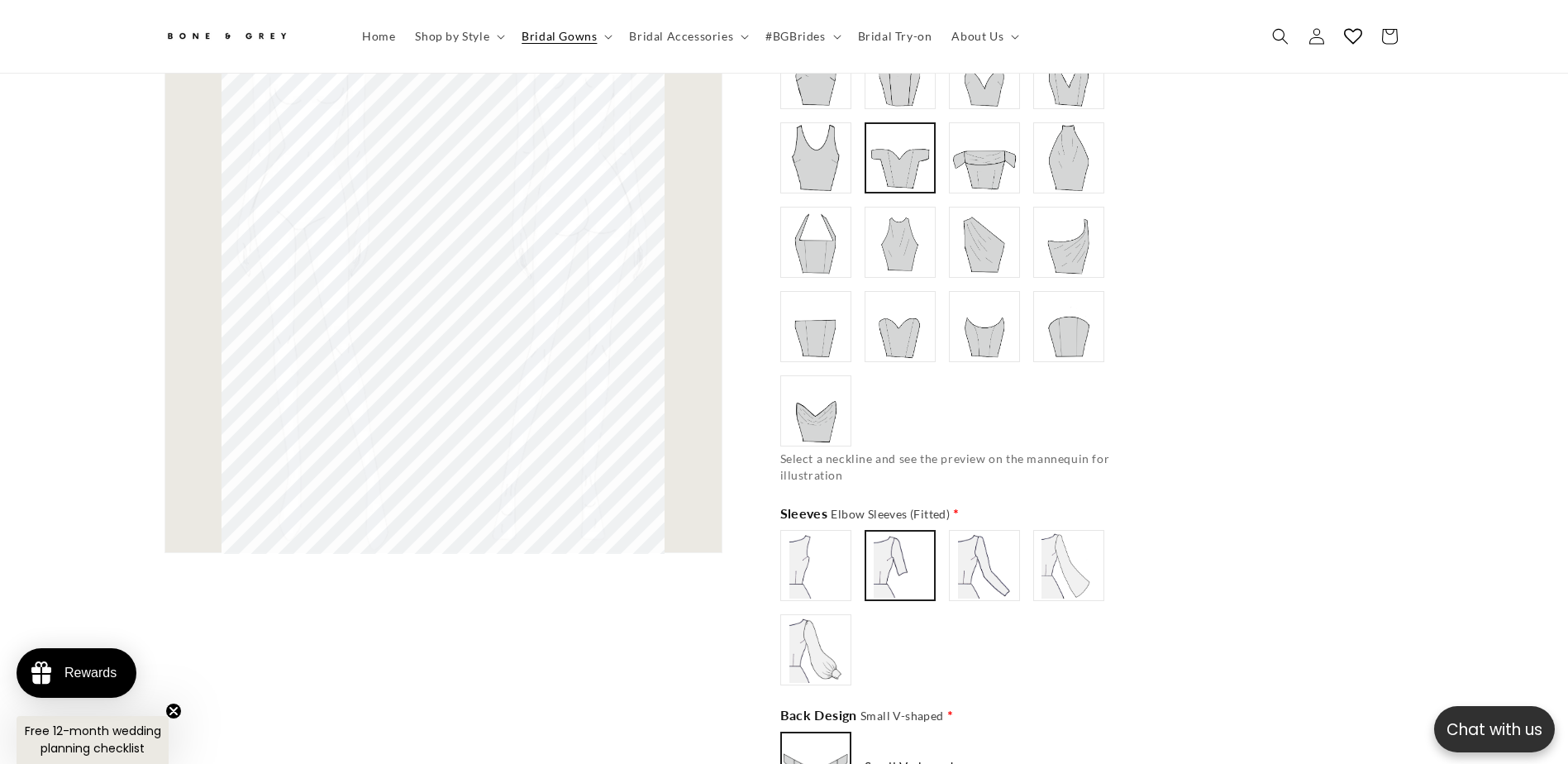
type input "**********"
click at [828, 581] on img at bounding box center [815, 566] width 66 height 66
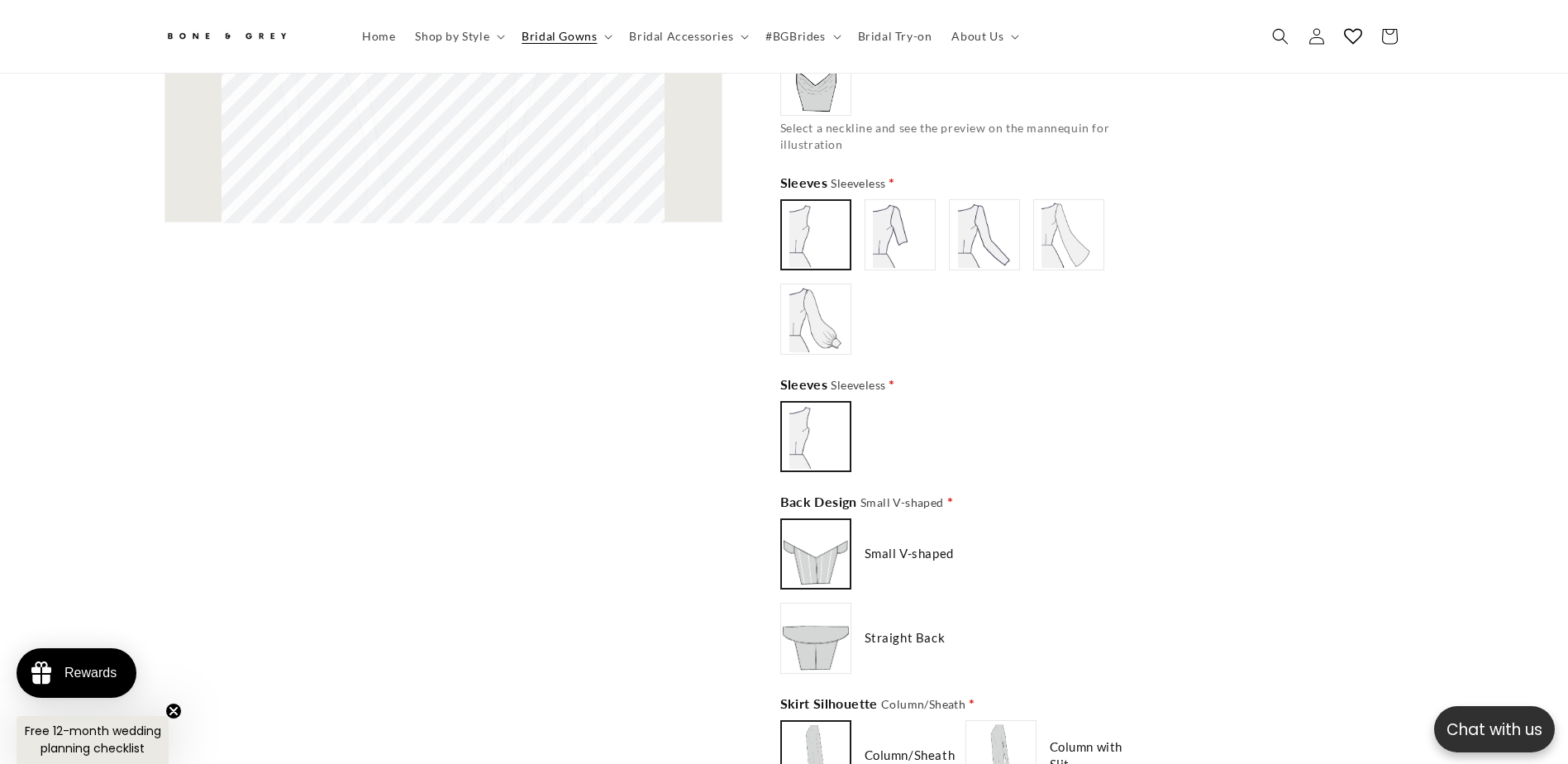
click at [841, 617] on img at bounding box center [815, 638] width 66 height 66
type input "**********"
click at [826, 571] on img at bounding box center [815, 553] width 66 height 66
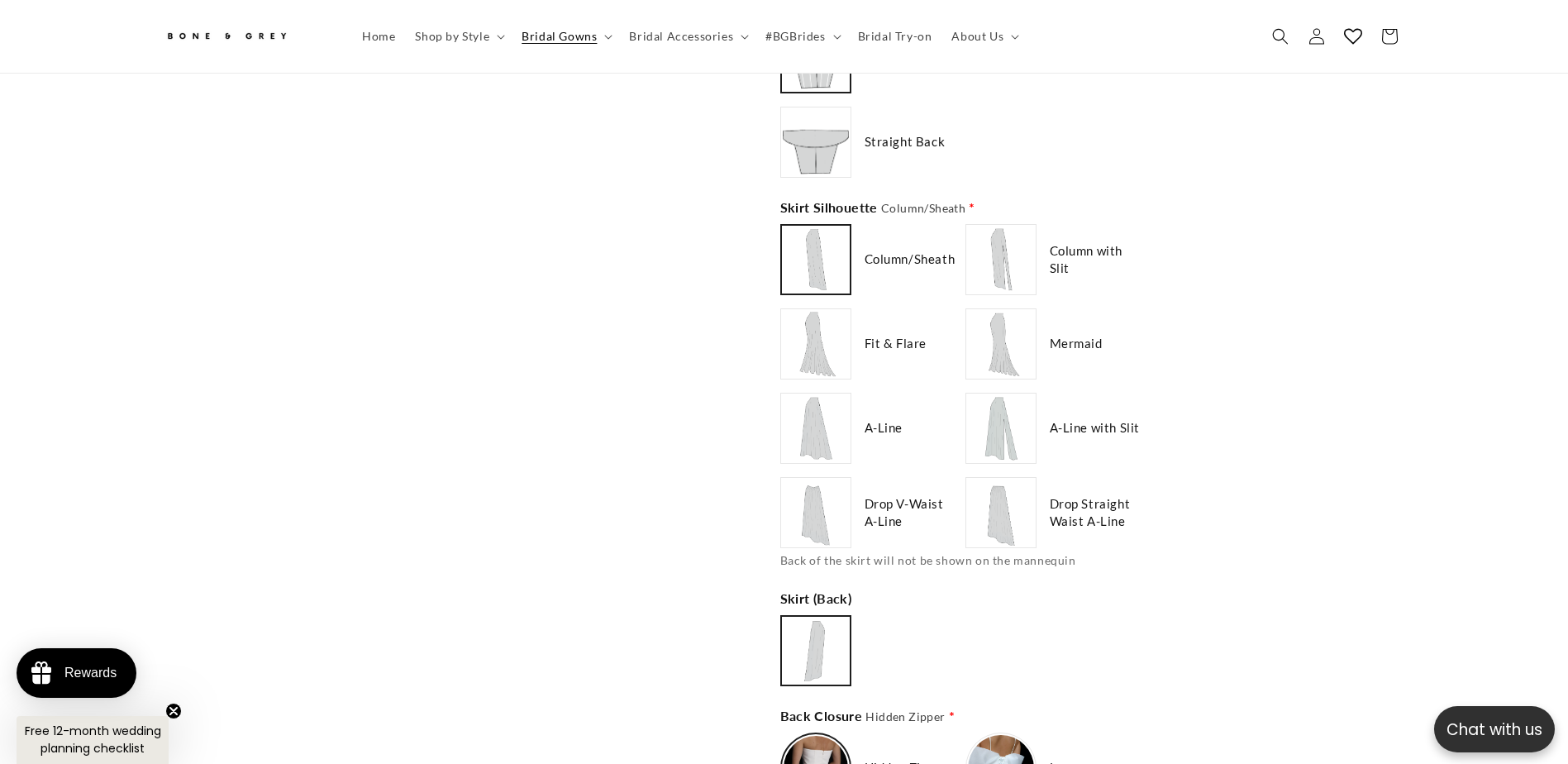
scroll to position [0, 0]
click at [835, 553] on span "Back of the skirt will not be shown on the mannequin" at bounding box center [928, 560] width 296 height 14
type input "**********"
click at [828, 519] on img at bounding box center [815, 512] width 66 height 66
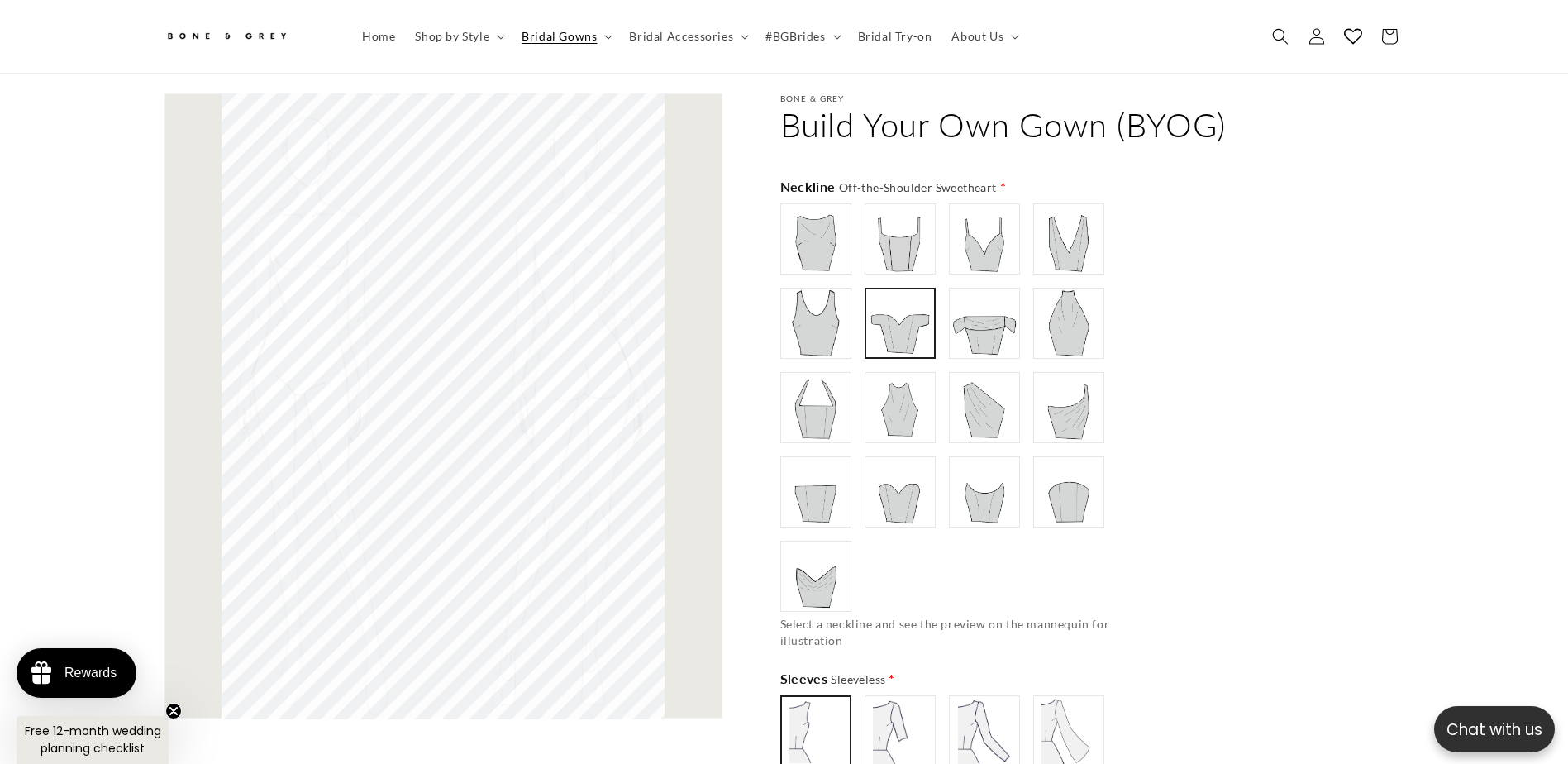
scroll to position [0, 909]
click at [843, 467] on img at bounding box center [815, 492] width 66 height 66
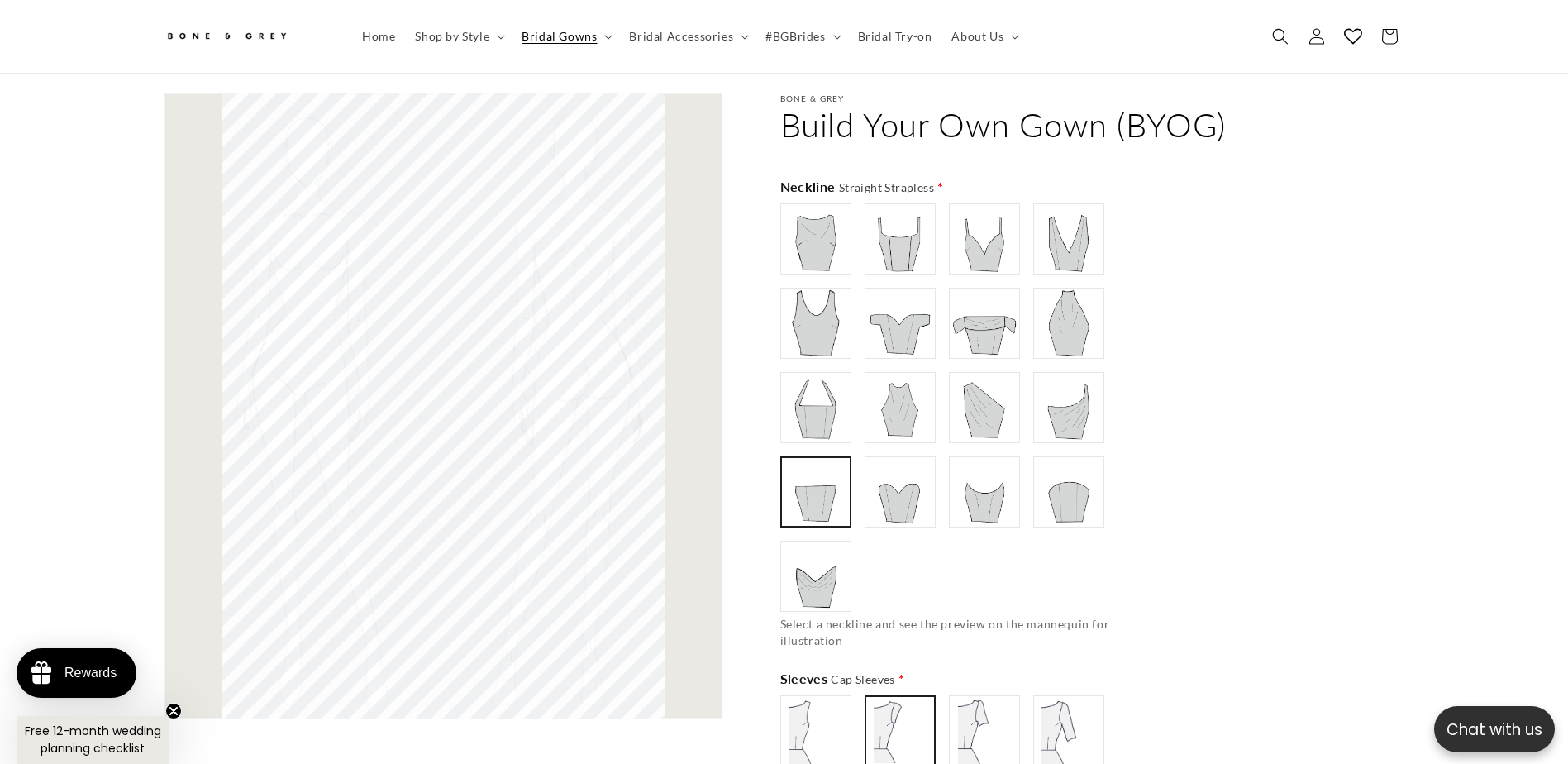
click at [893, 334] on img at bounding box center [900, 323] width 66 height 66
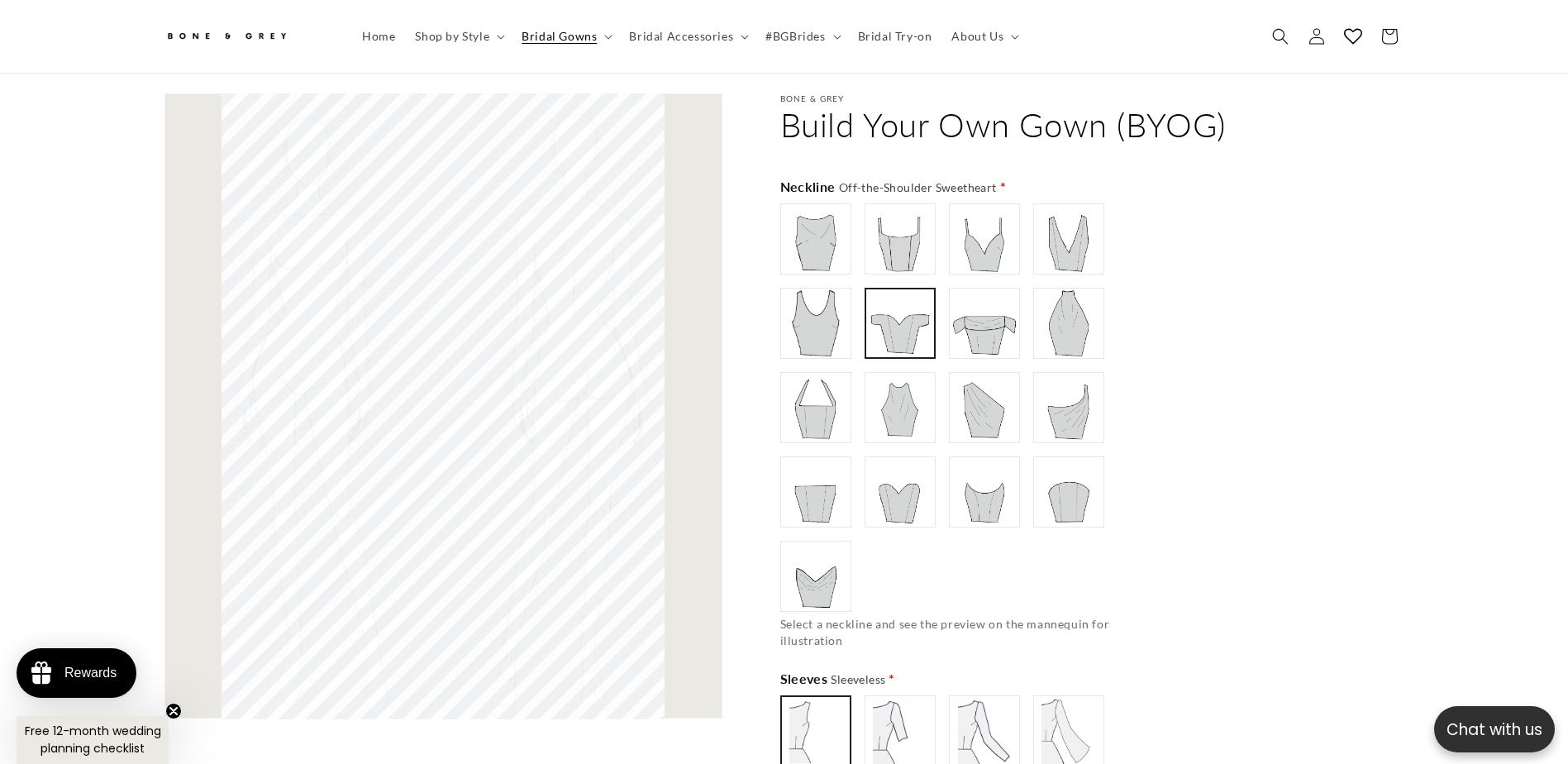
click at [923, 248] on img at bounding box center [900, 239] width 66 height 66
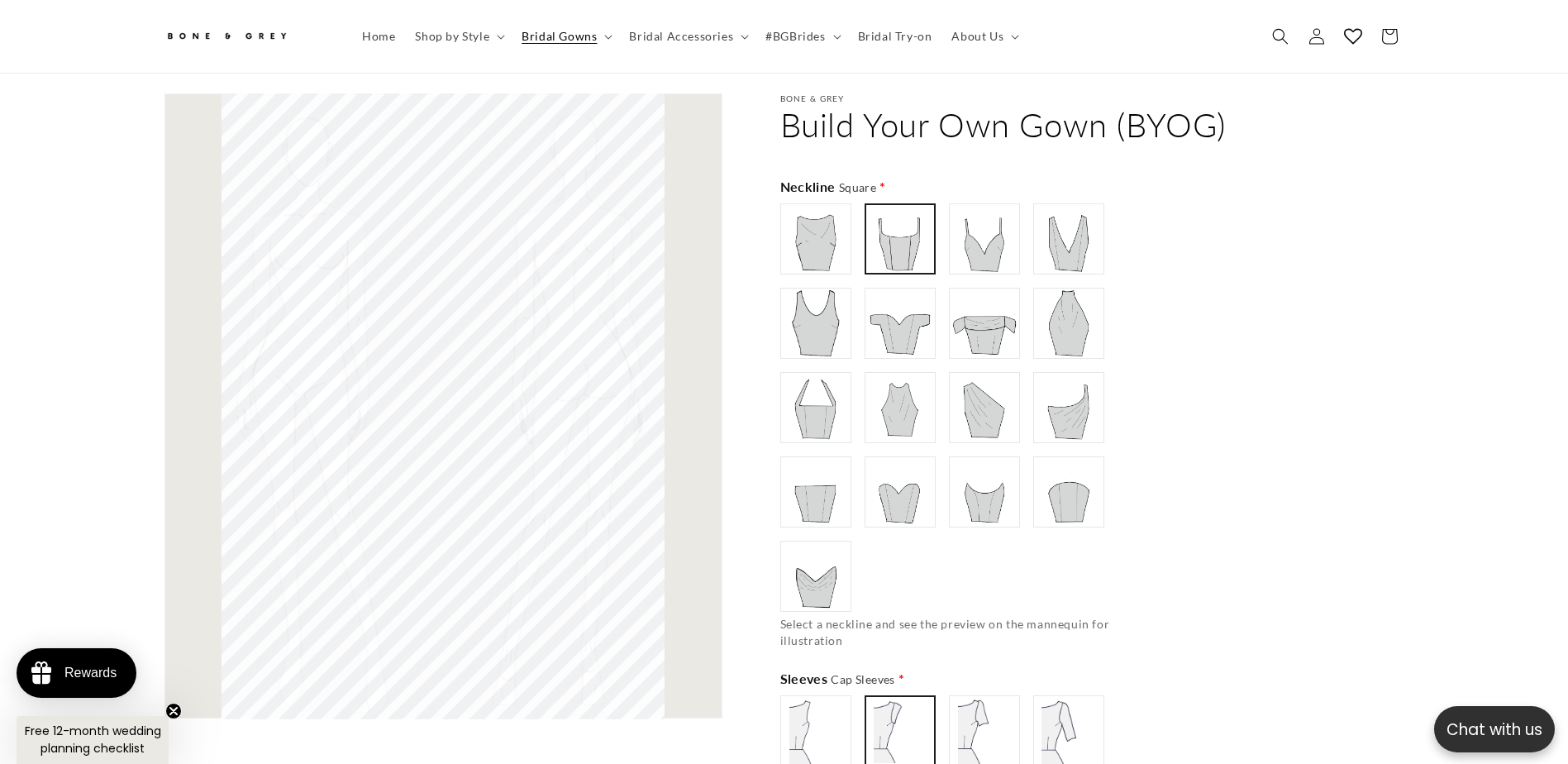
scroll to position [0, 0]
click at [919, 316] on img at bounding box center [900, 323] width 66 height 66
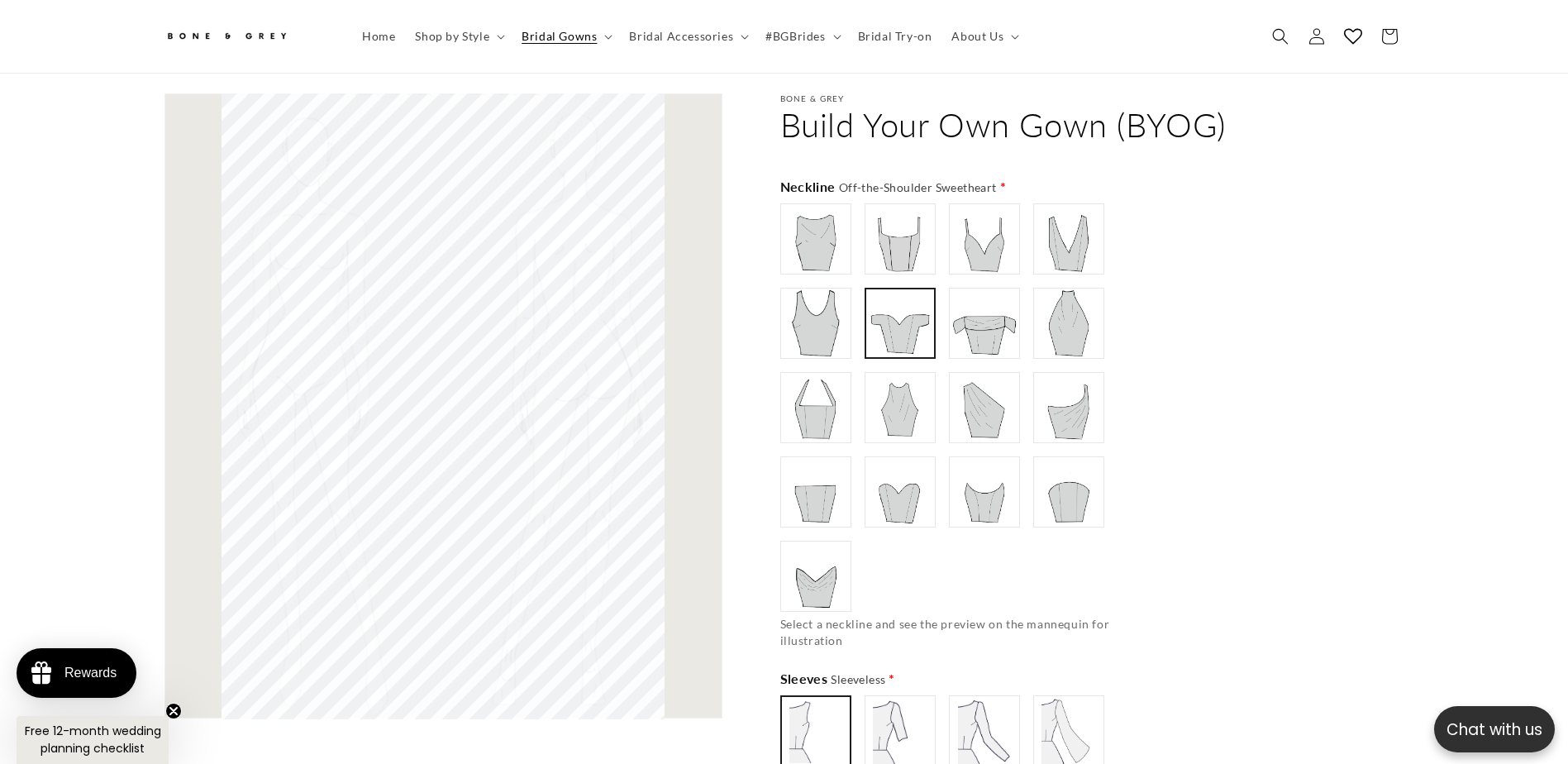
click at [914, 482] on img at bounding box center [900, 492] width 66 height 66
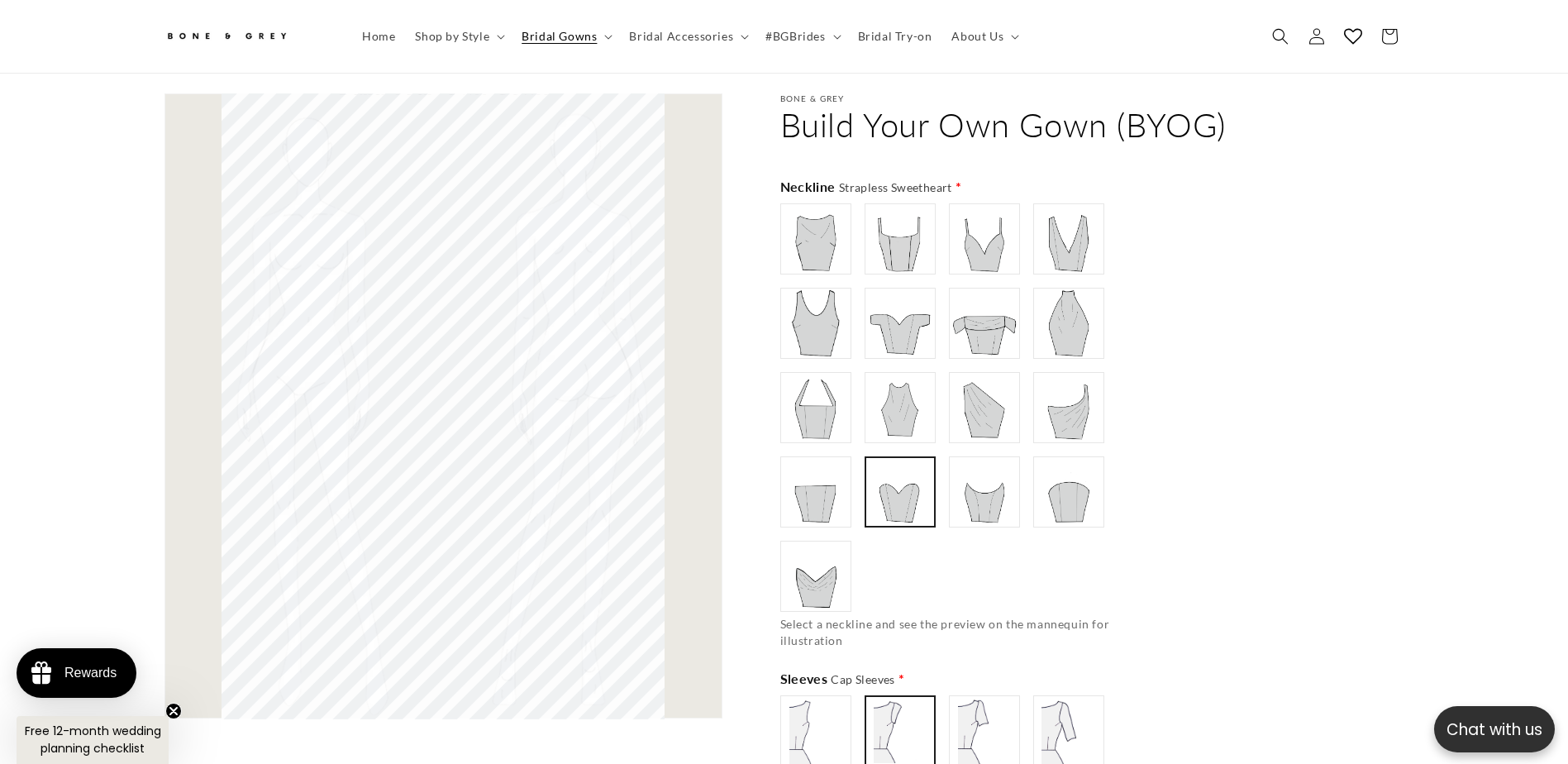
type input "**********"
click at [890, 331] on img at bounding box center [900, 323] width 66 height 66
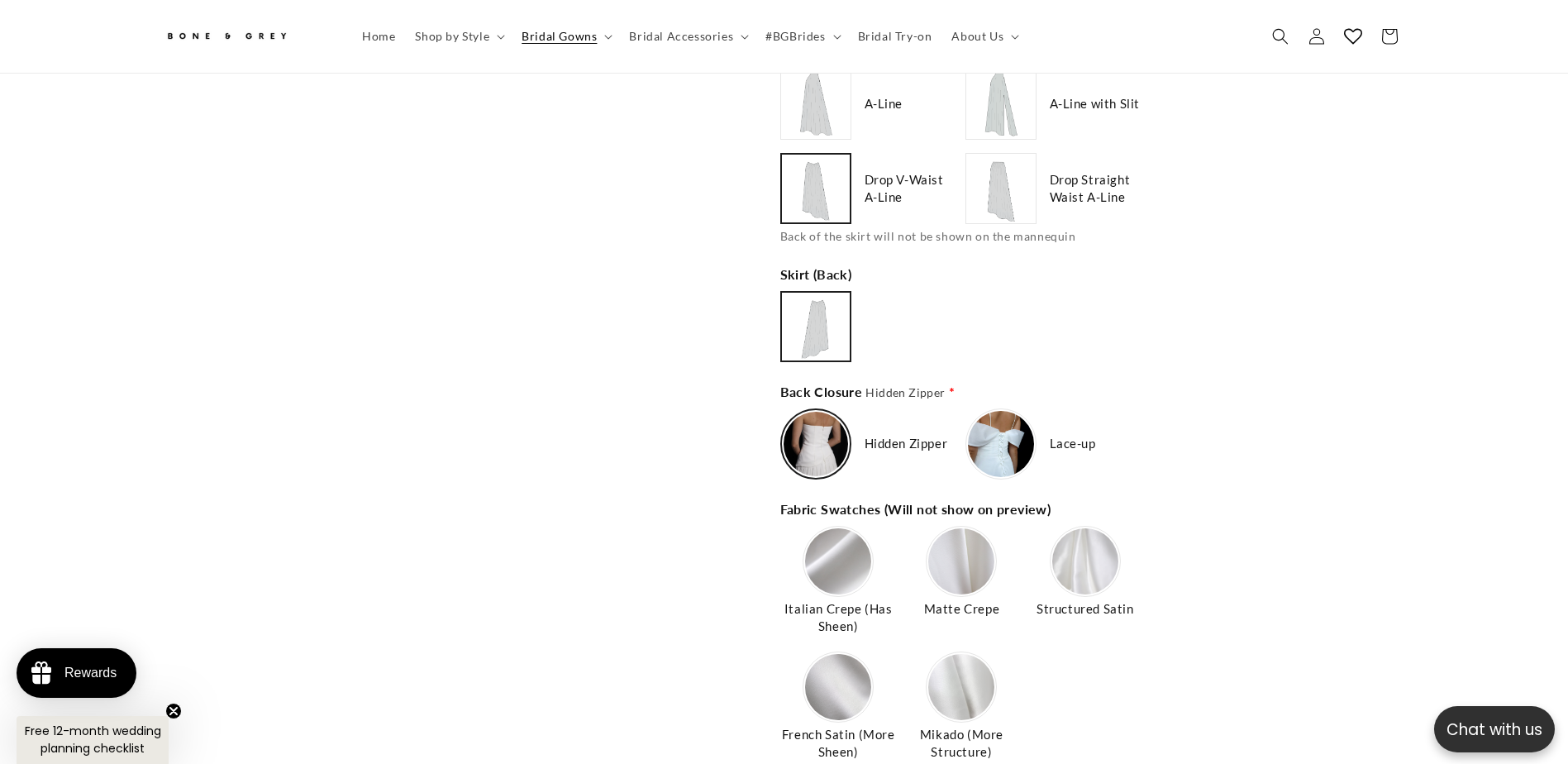
scroll to position [2305, 0]
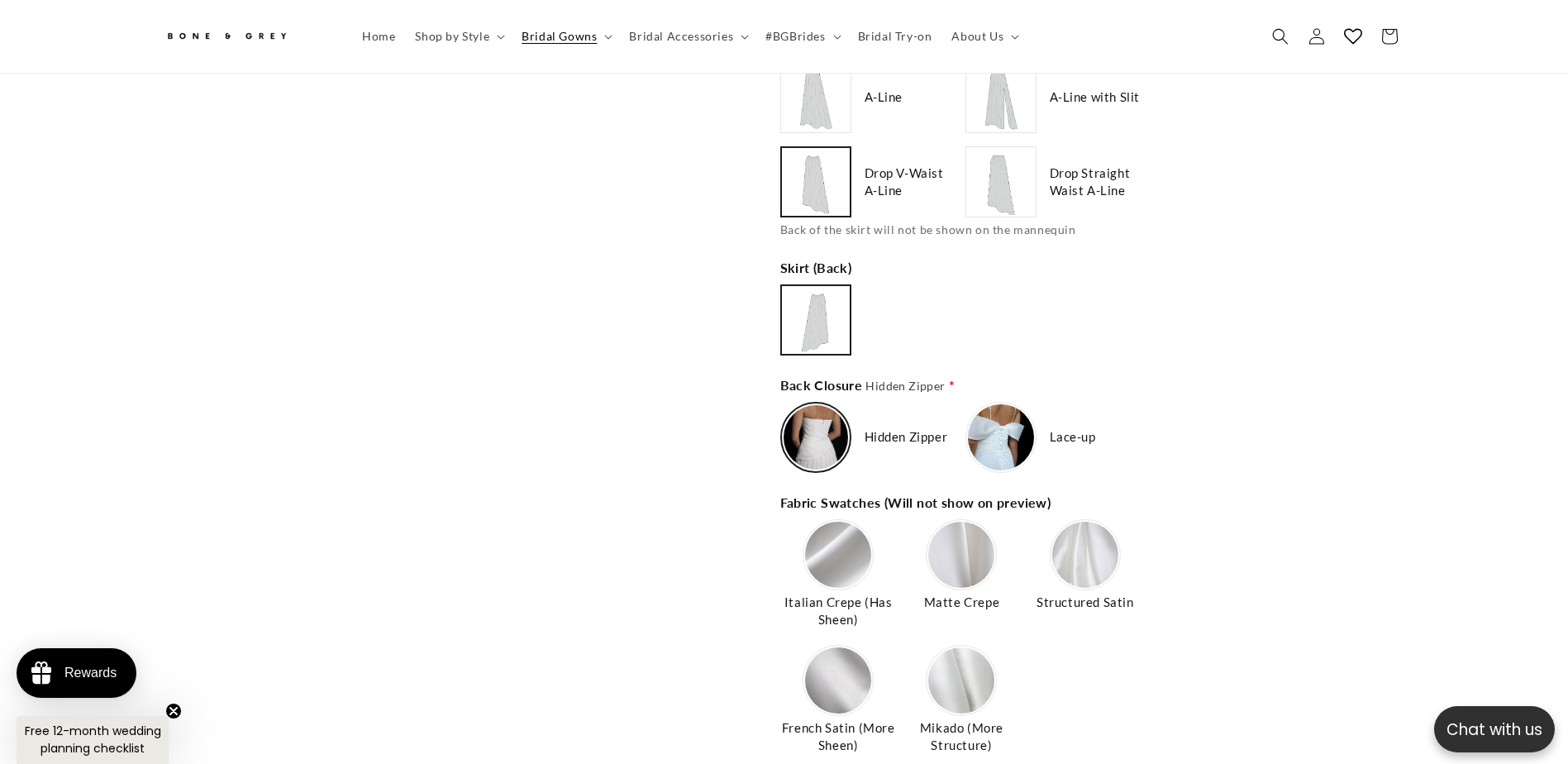
type input "*******"
click at [992, 452] on img at bounding box center [1001, 437] width 66 height 66
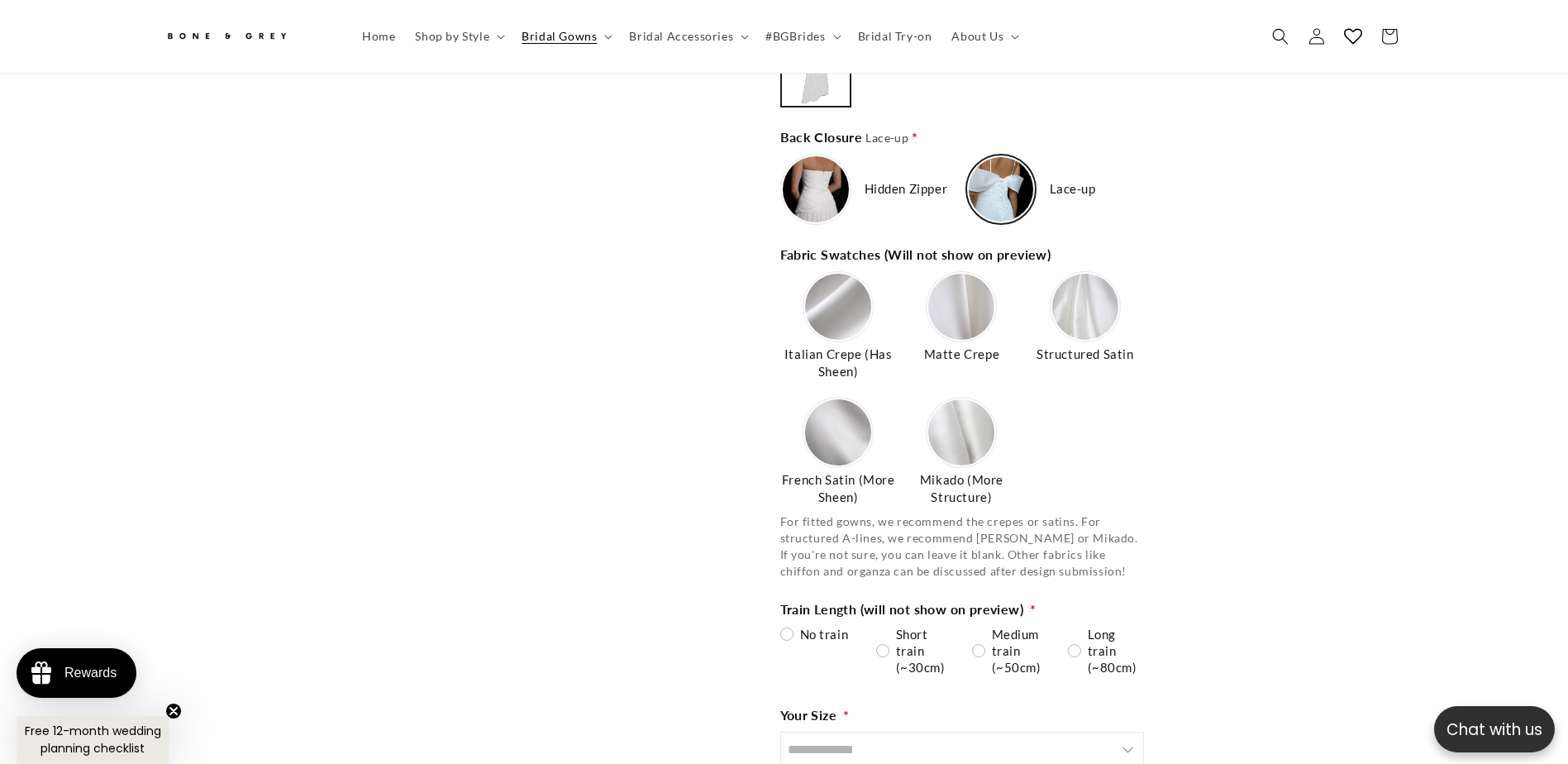
scroll to position [0, 909]
type input "**********"
click at [976, 419] on img at bounding box center [960, 432] width 66 height 66
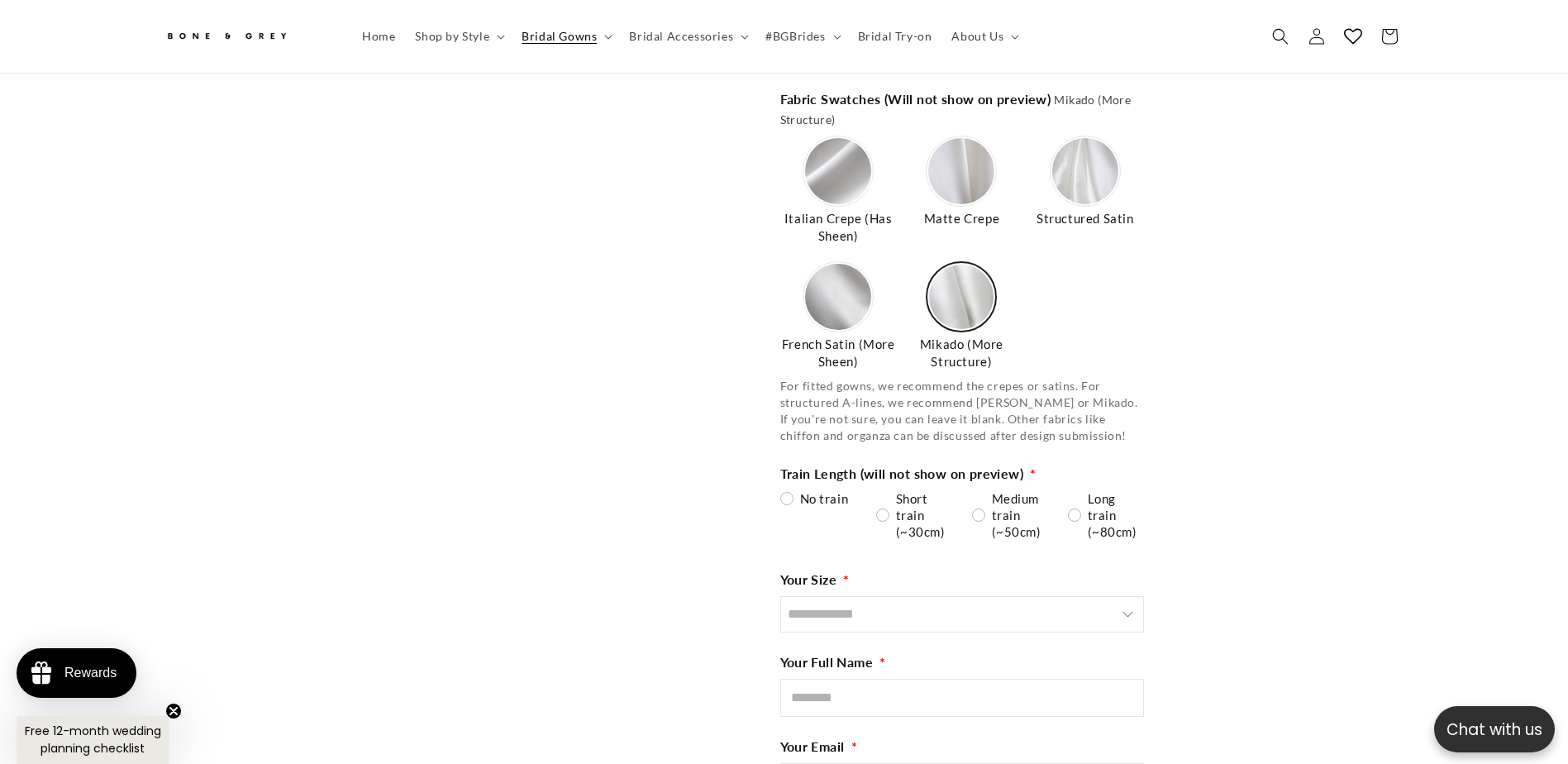
scroll to position [2719, 0]
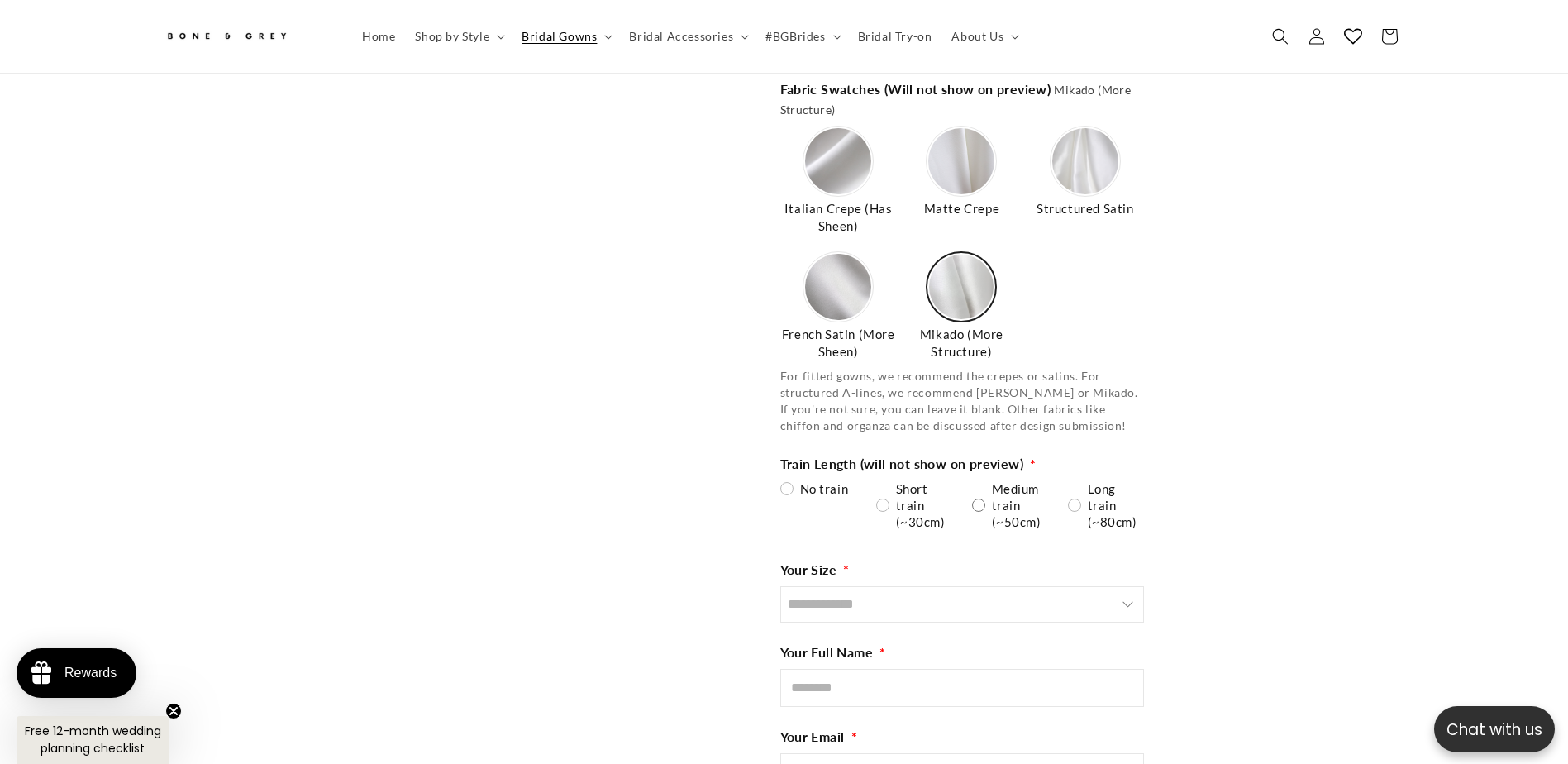
type input "**********"
click at [983, 490] on div "Medium train (~50cm)" at bounding box center [1009, 505] width 76 height 50
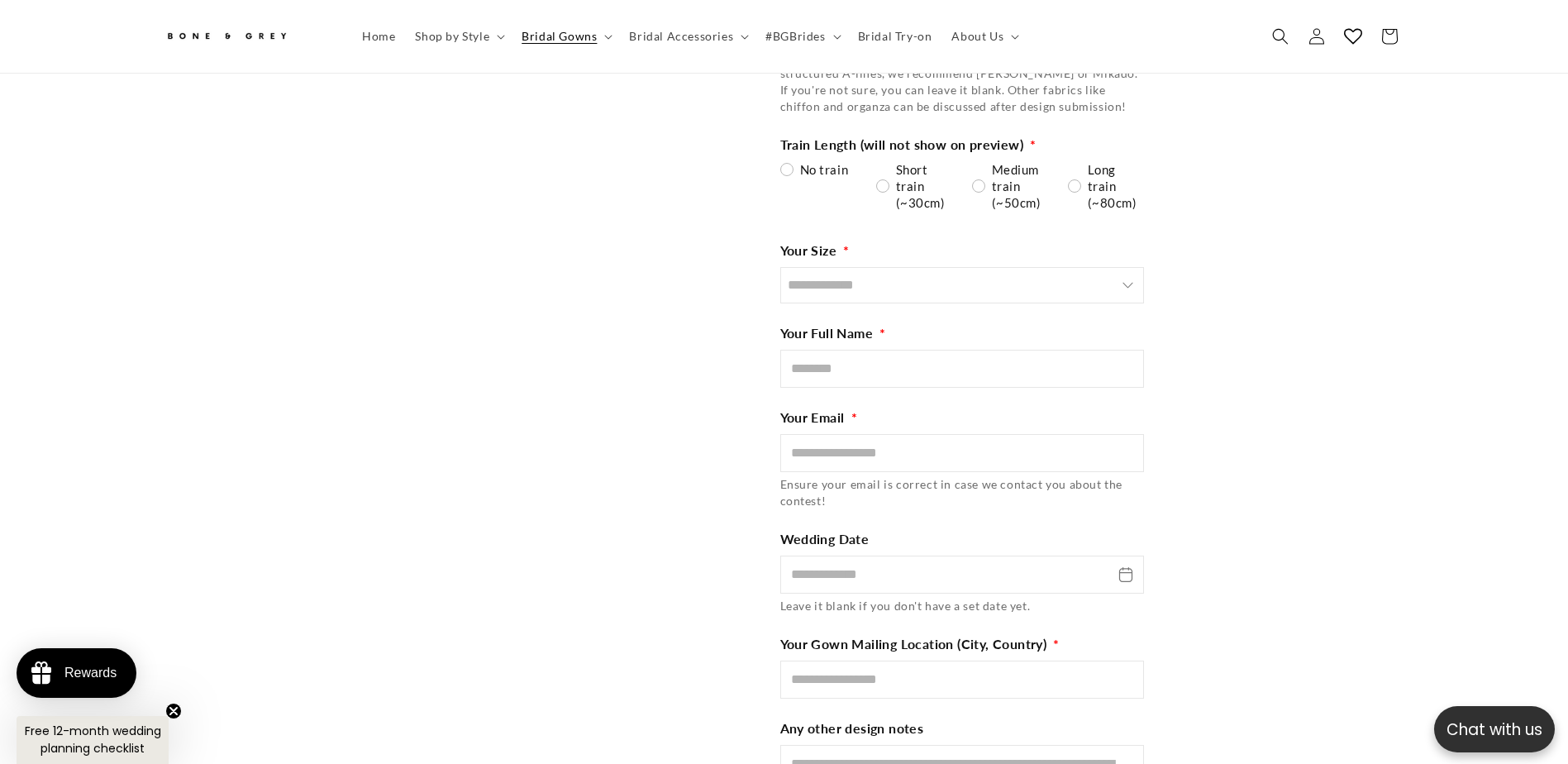
scroll to position [3049, 0]
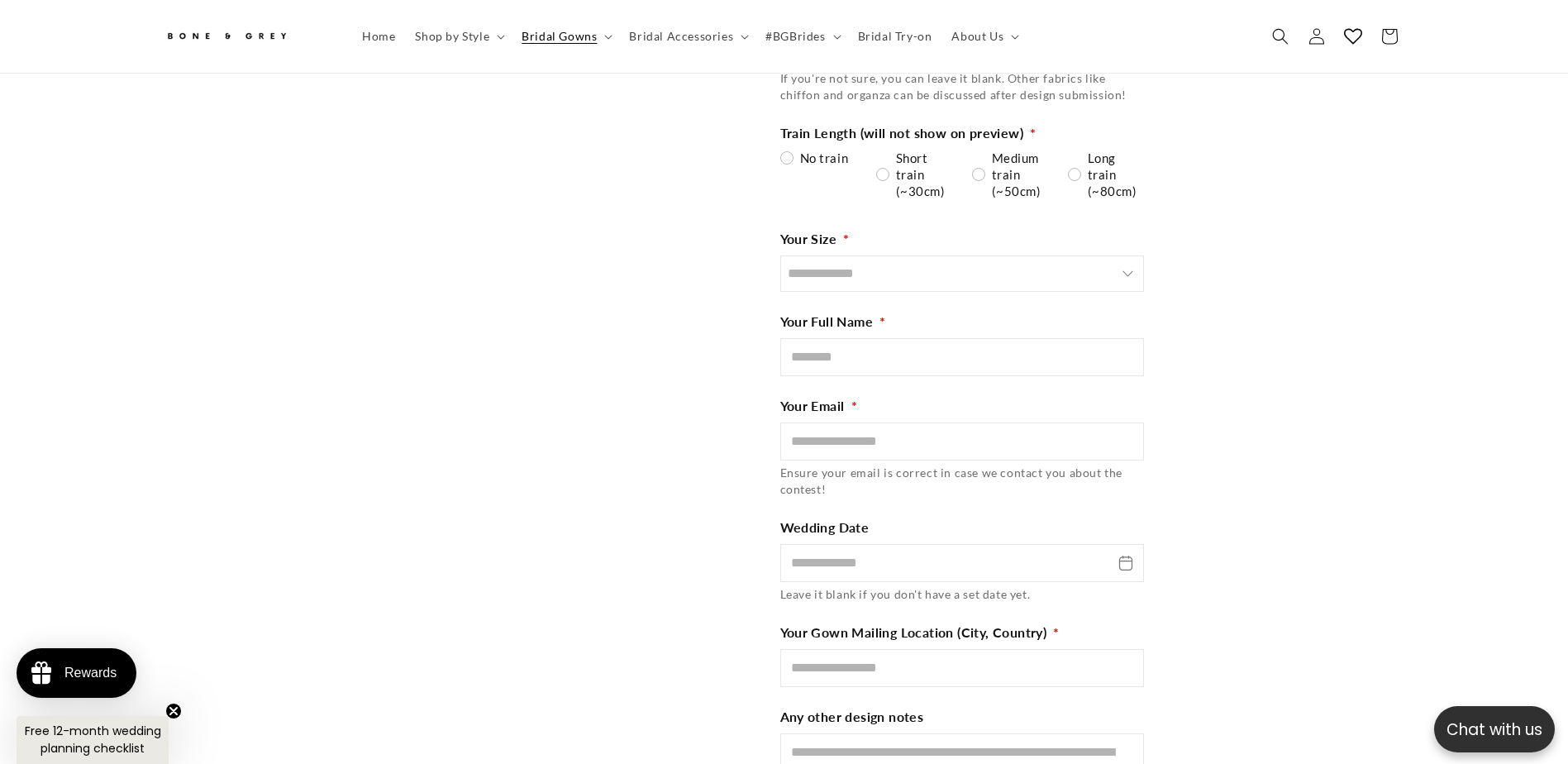
click at [870, 261] on input "Size" at bounding box center [961, 273] width 363 height 37
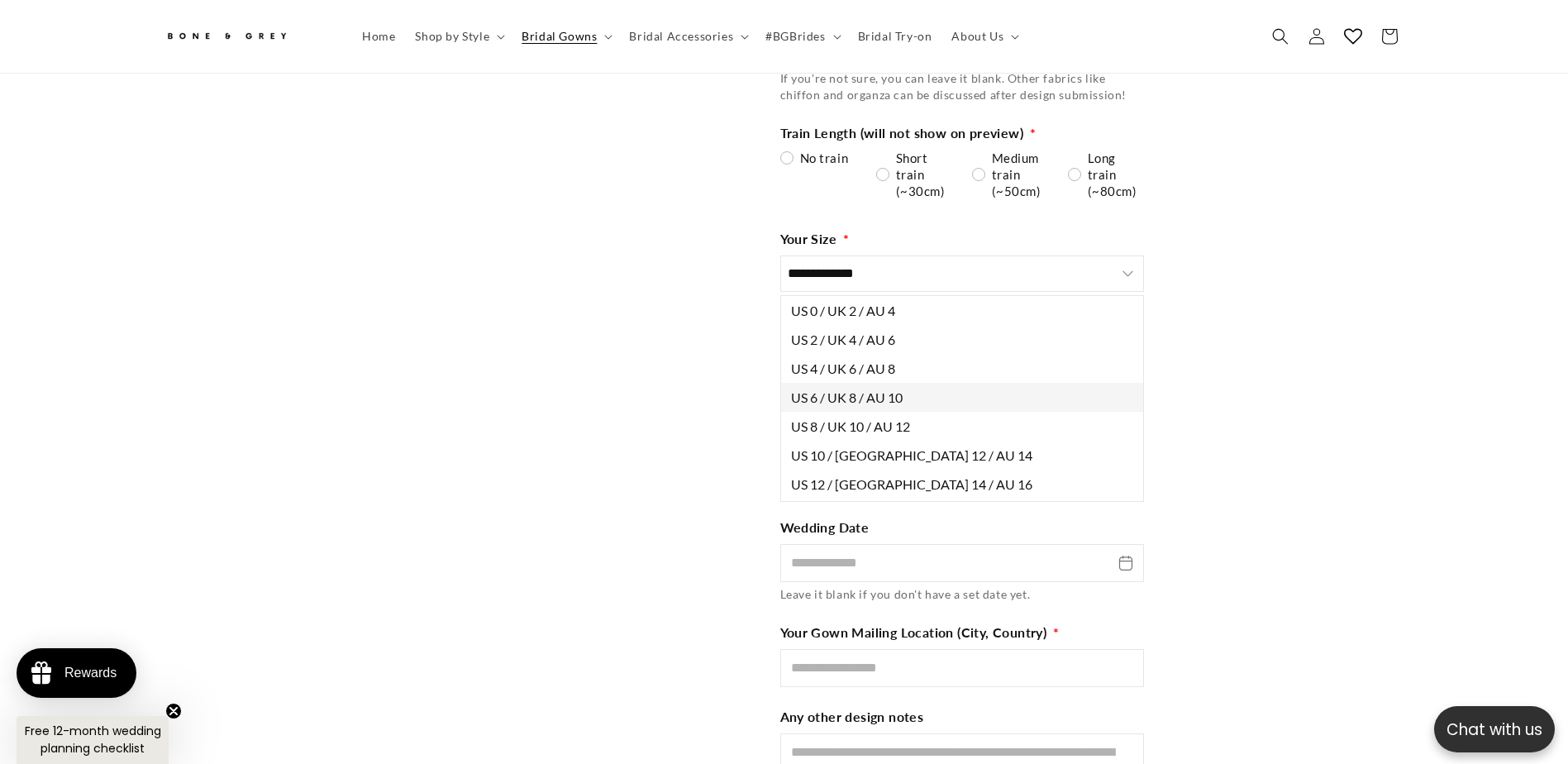
scroll to position [0, 0]
click at [924, 383] on button "US 6 / UK 8 / AU 10" at bounding box center [961, 397] width 362 height 29
type input "**********"
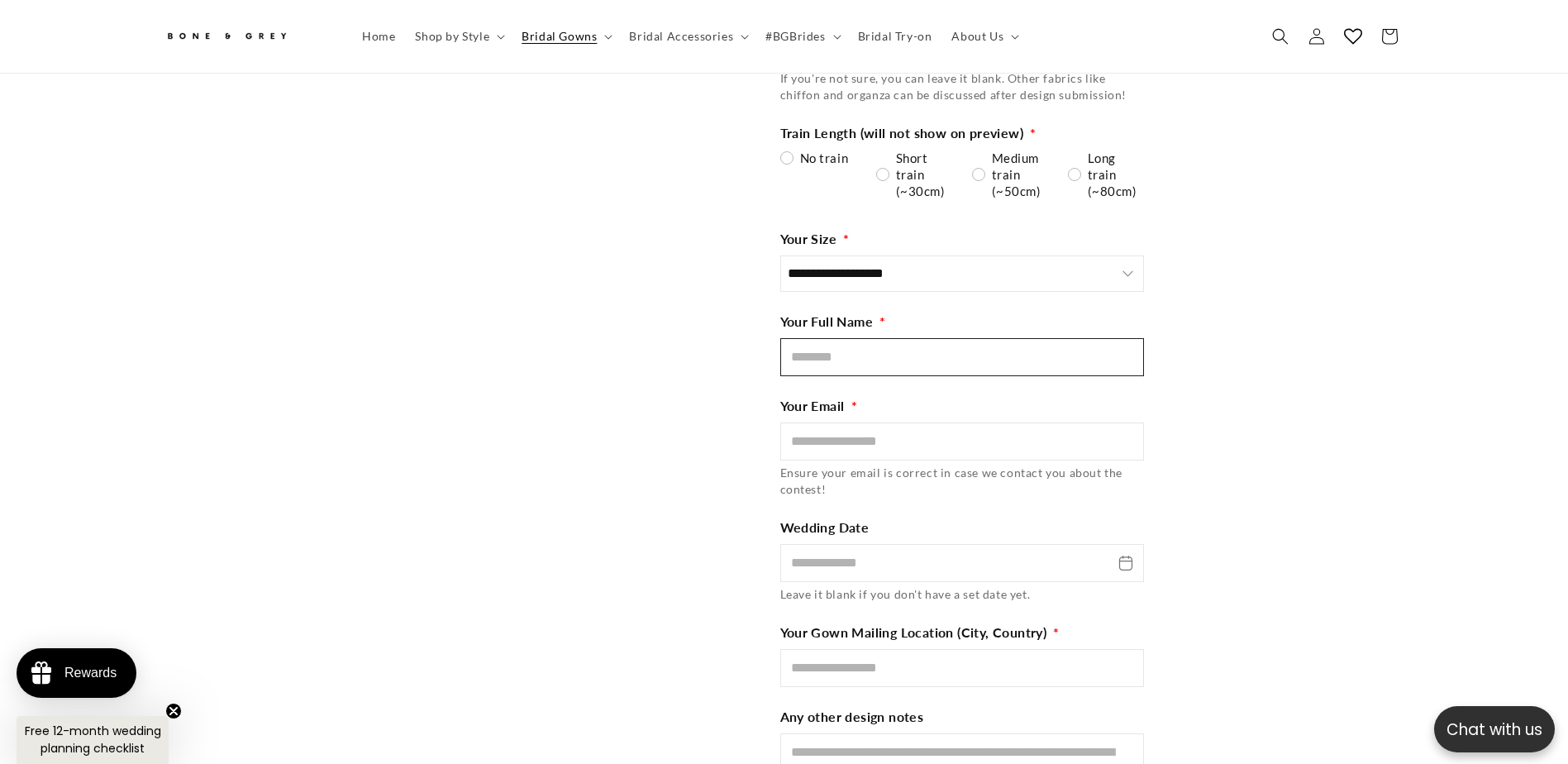
click at [838, 353] on input "Full Name" at bounding box center [961, 357] width 363 height 38
type input "**********"
click at [838, 338] on input "**********" at bounding box center [961, 357] width 363 height 38
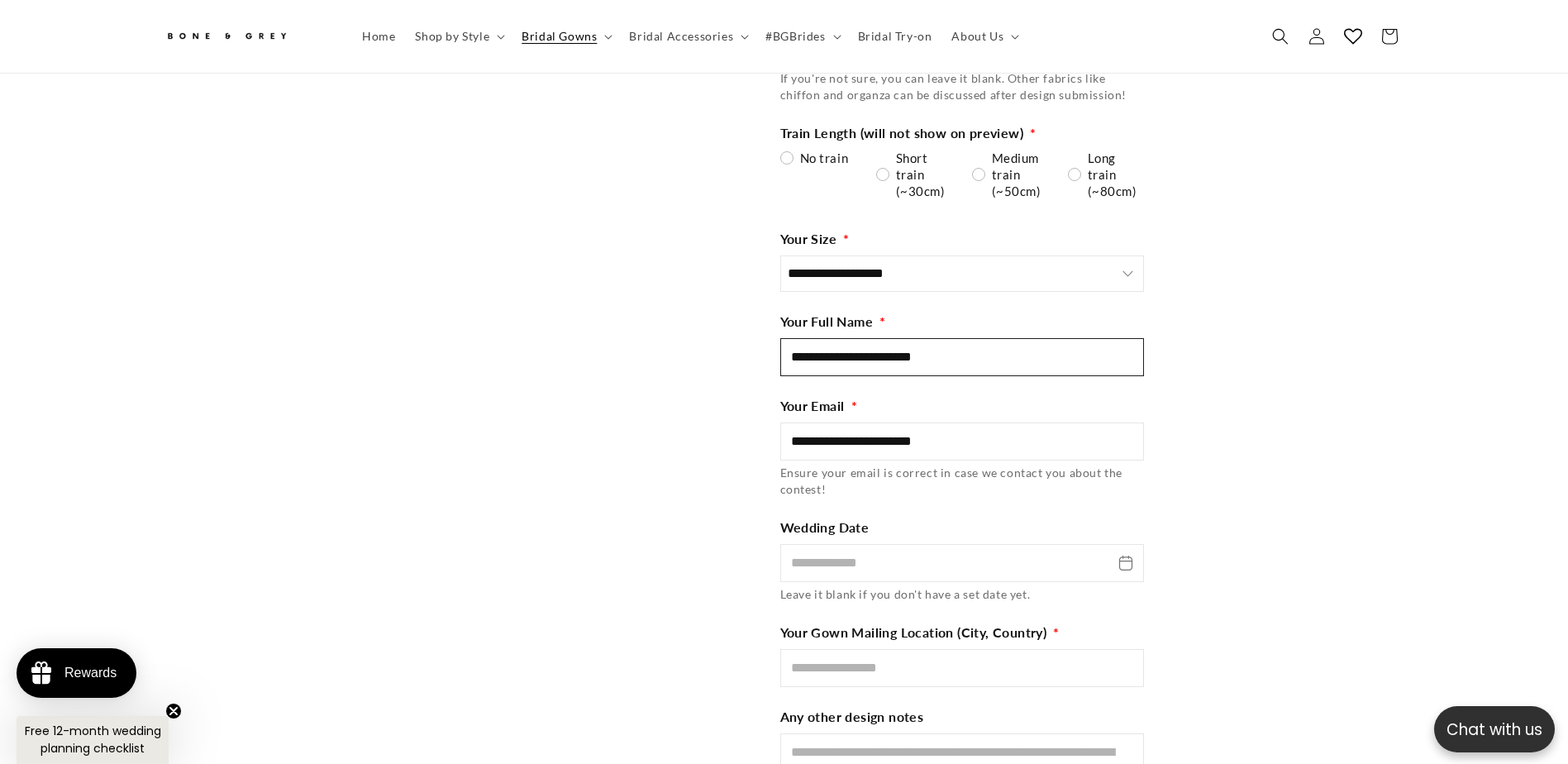
click at [838, 338] on input "**********" at bounding box center [961, 357] width 363 height 38
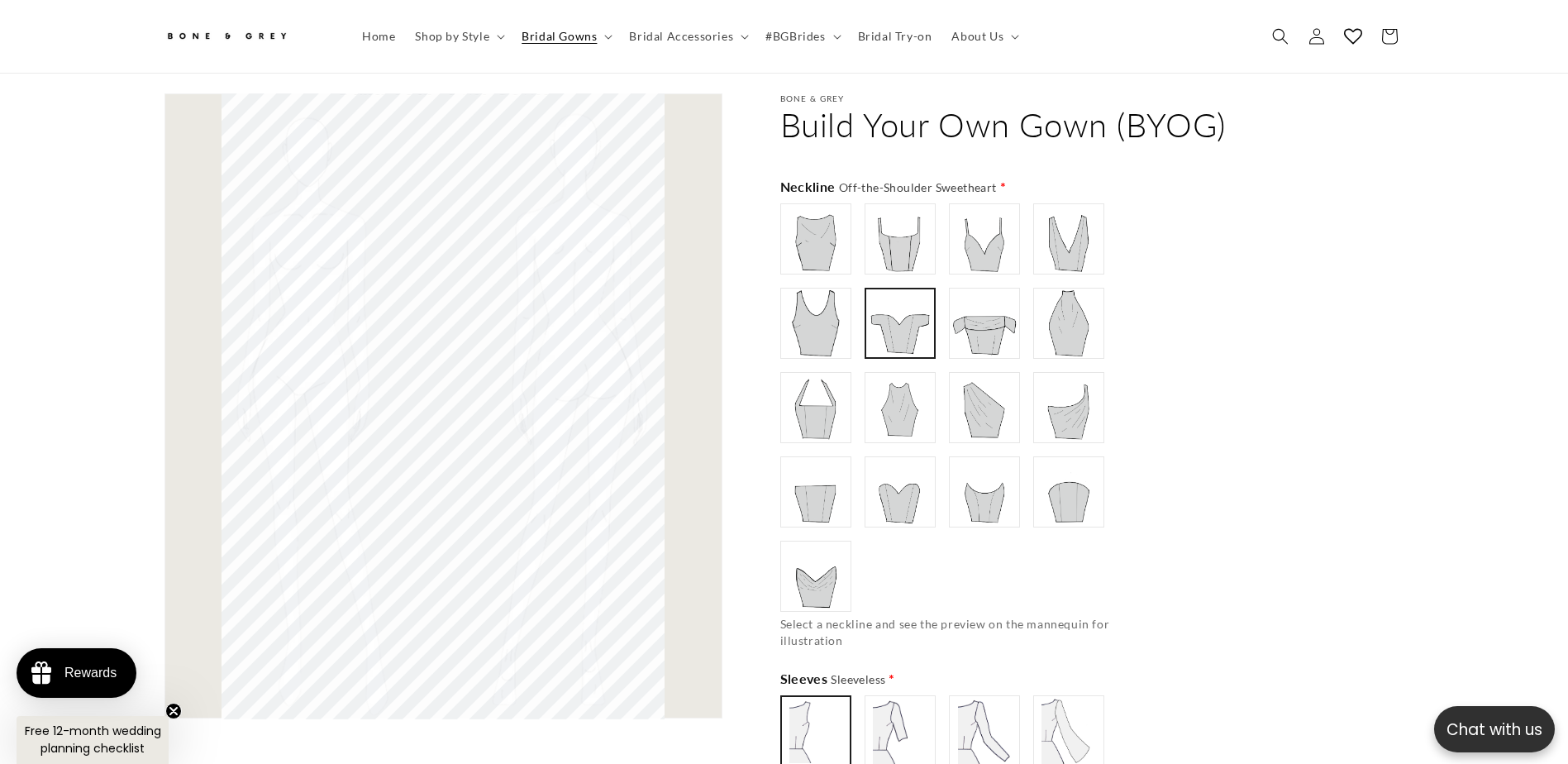
scroll to position [0, 0]
type input "**********"
click at [980, 330] on img at bounding box center [984, 323] width 66 height 66
type input "**********"
click at [918, 322] on img at bounding box center [900, 323] width 66 height 66
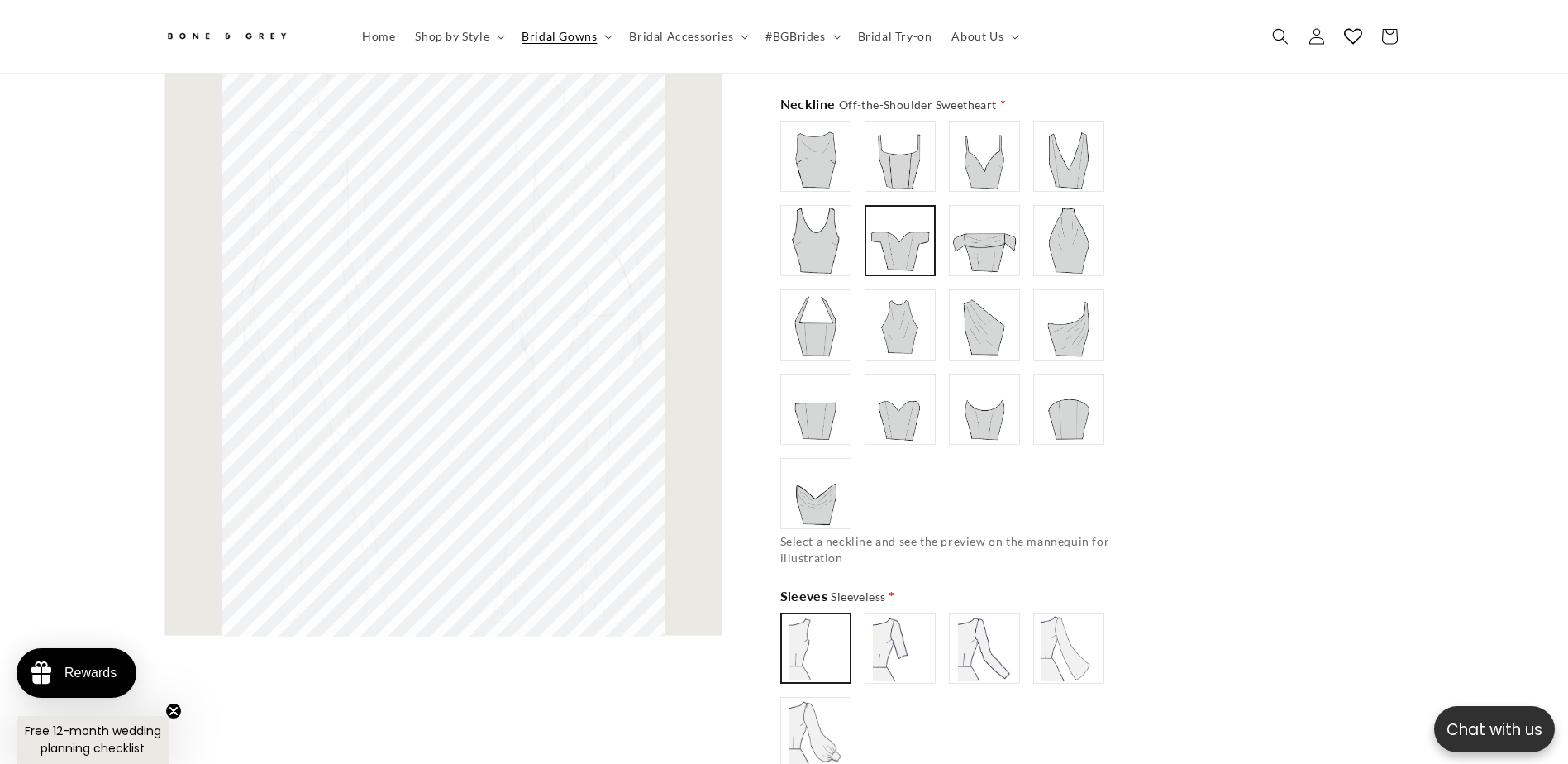
scroll to position [0, 909]
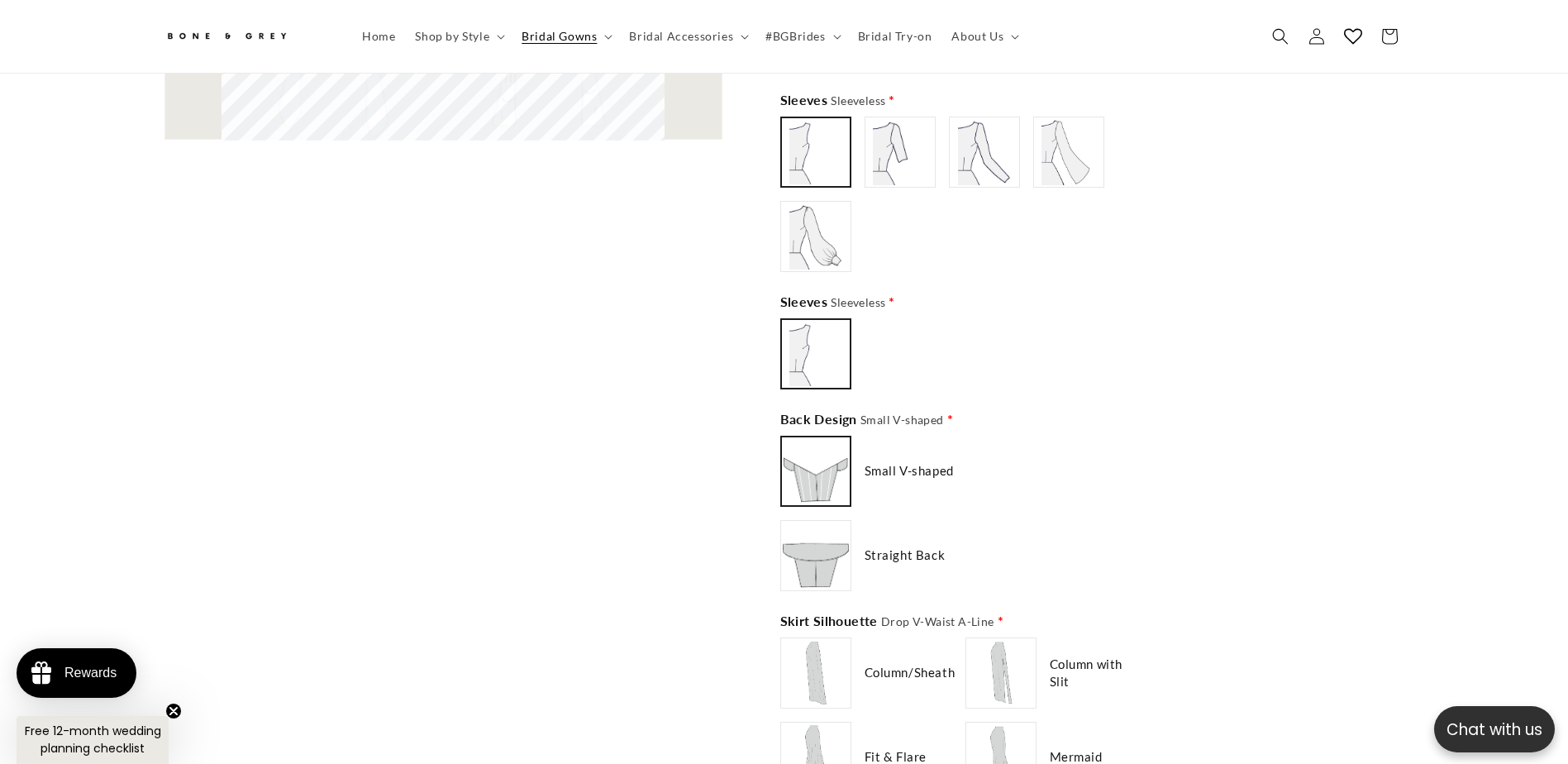
click at [827, 562] on img at bounding box center [815, 555] width 66 height 66
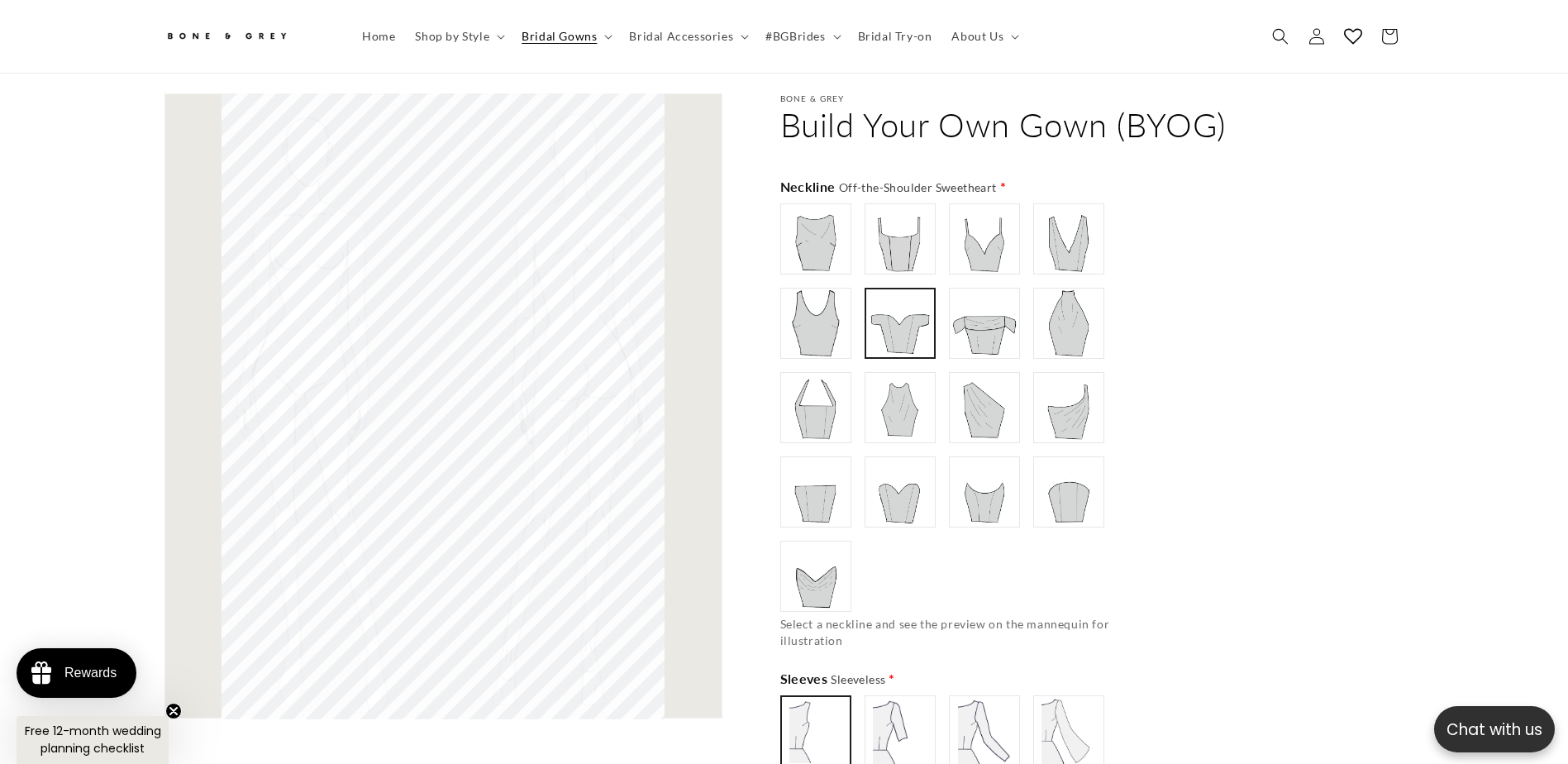
scroll to position [0, 0]
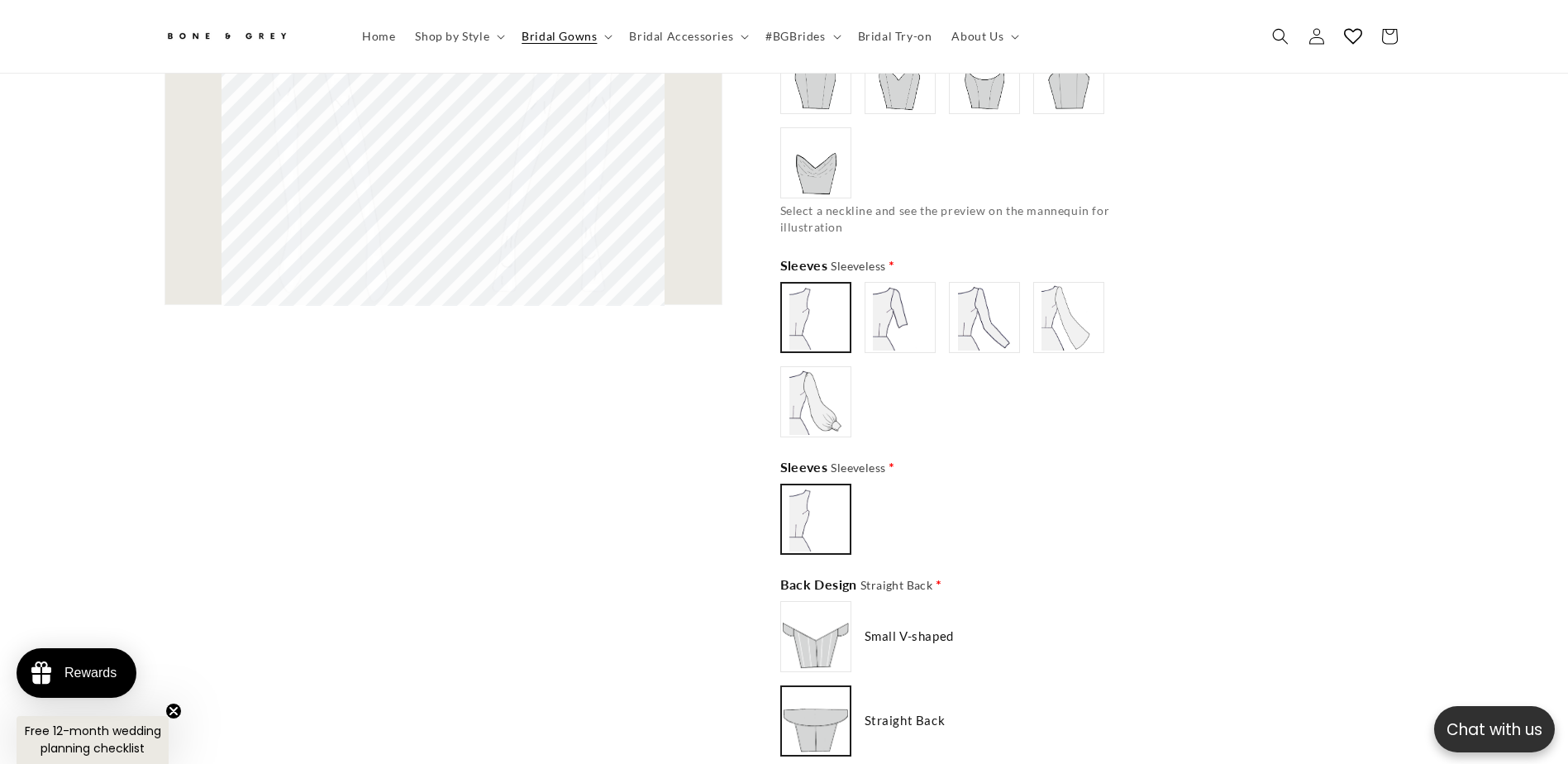
type input "**********"
click at [833, 605] on img at bounding box center [815, 636] width 66 height 66
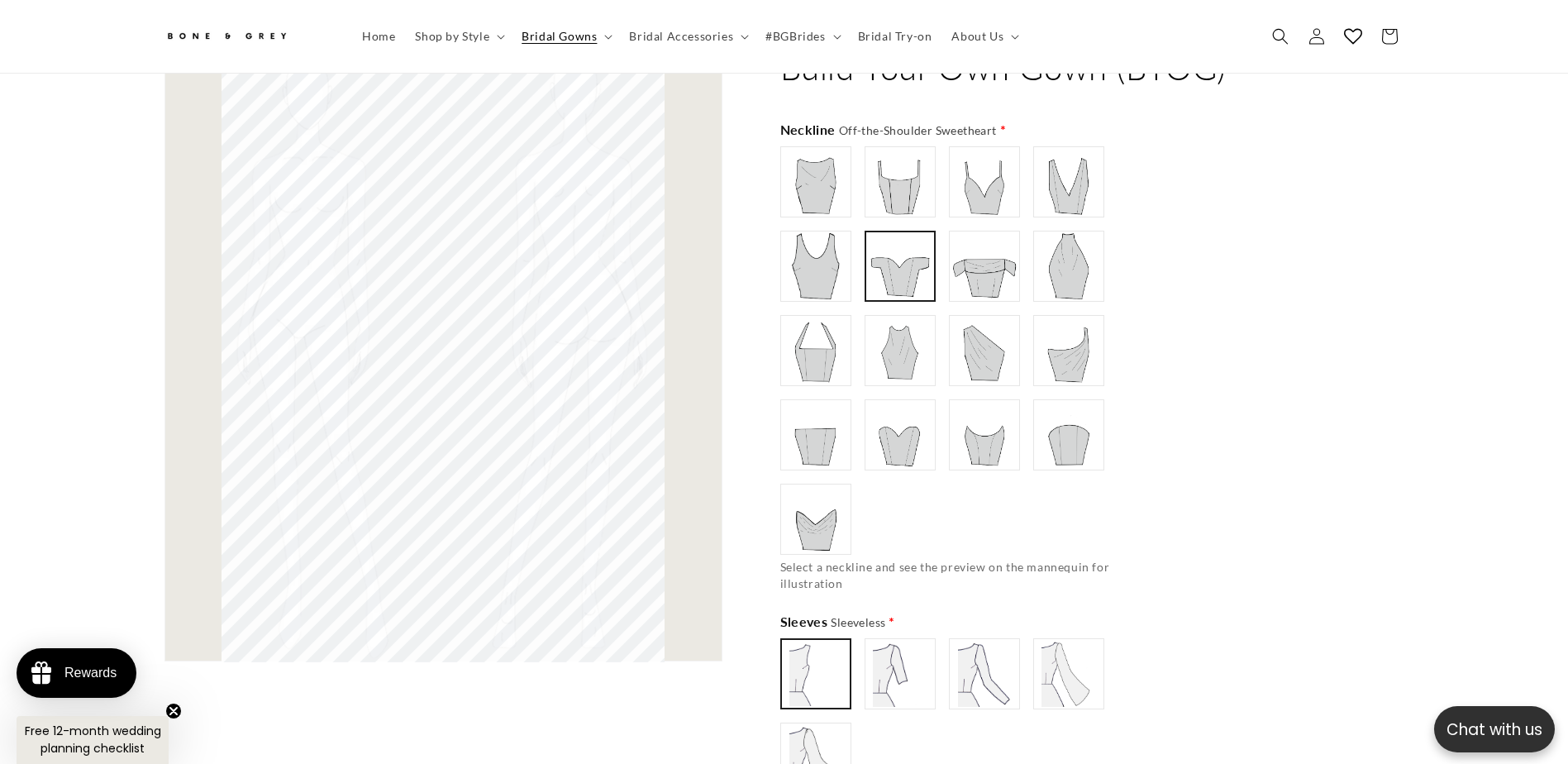
scroll to position [1065, 0]
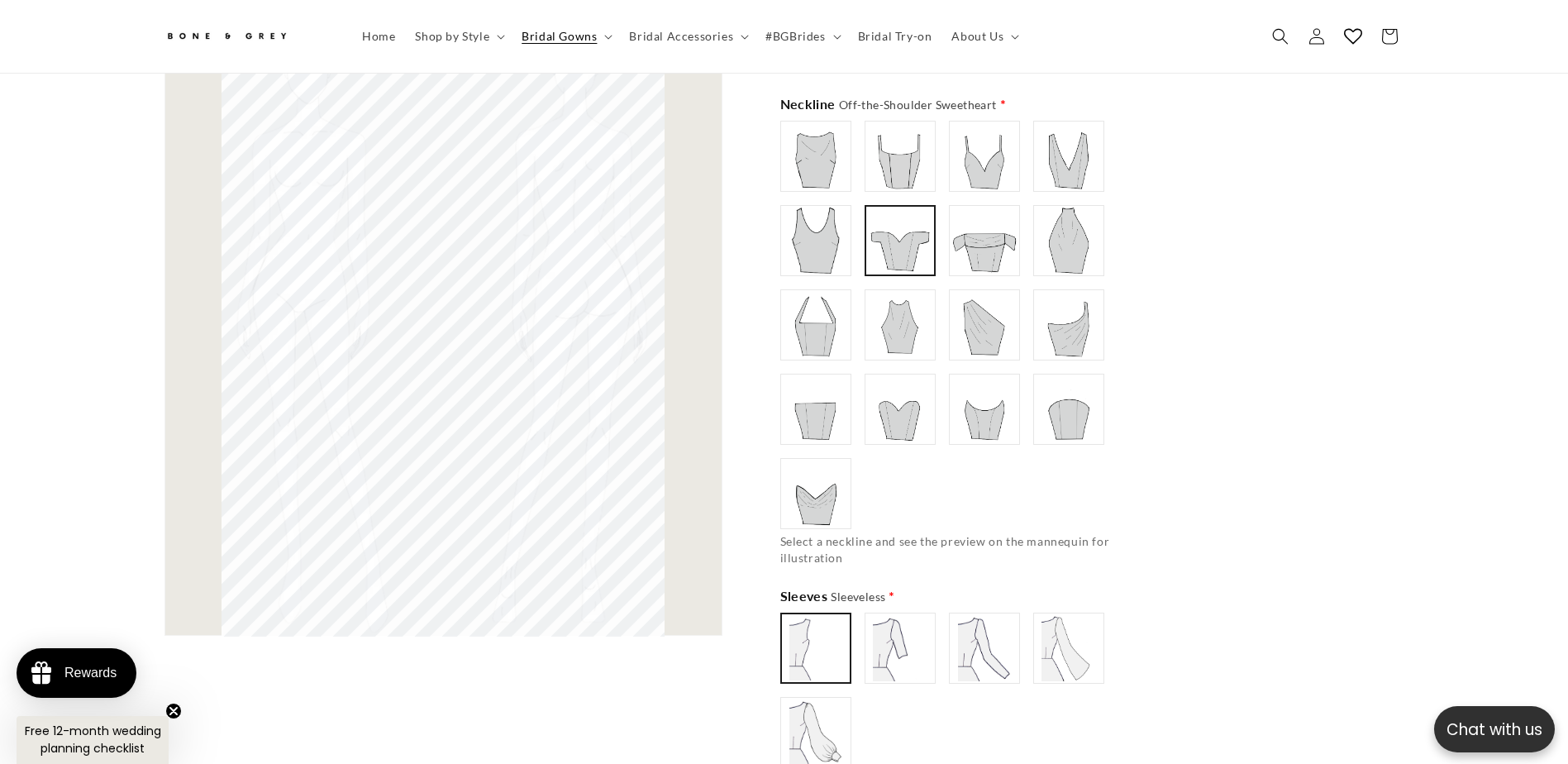
click at [903, 229] on img at bounding box center [900, 240] width 65 height 65
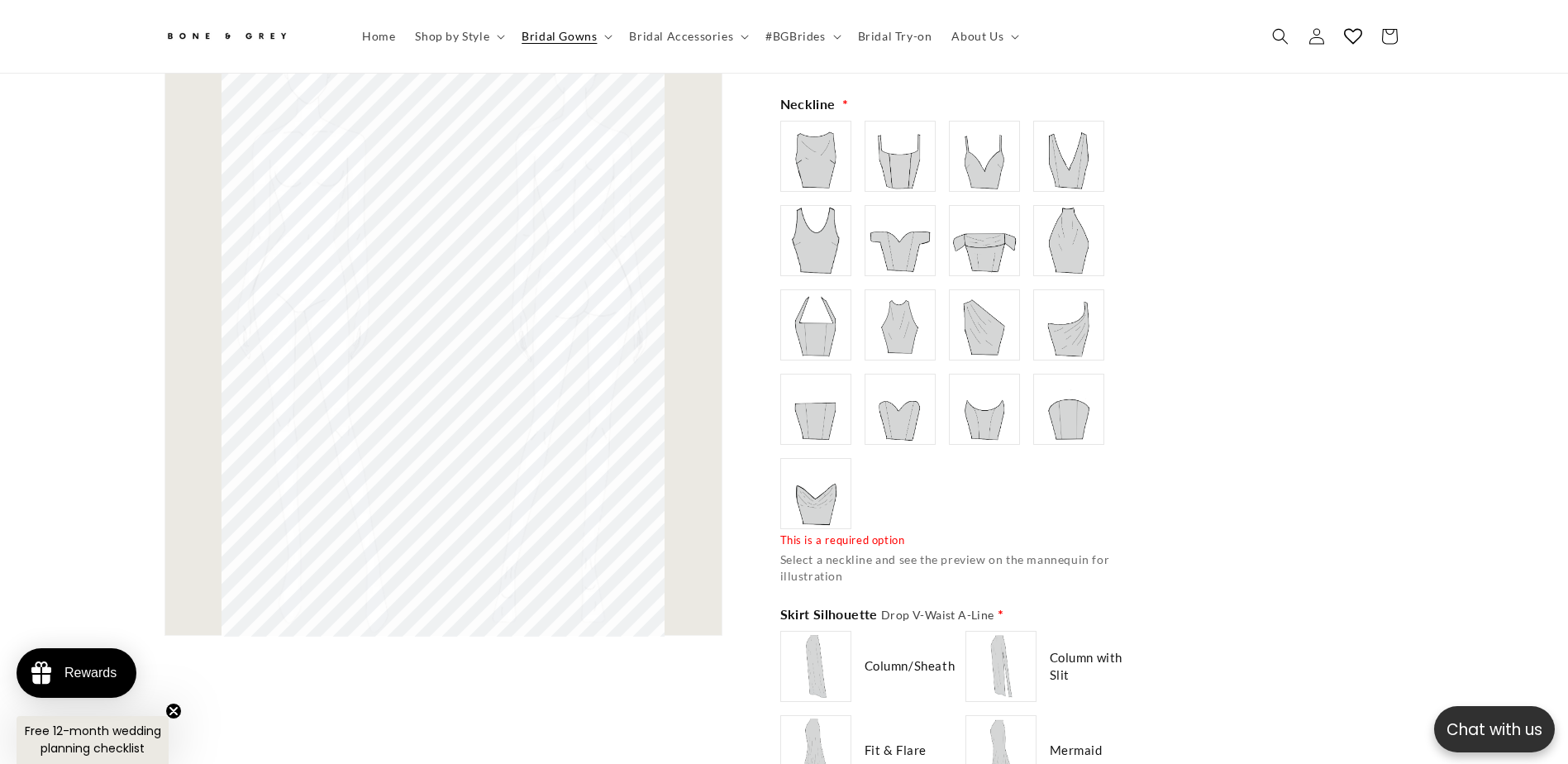
click at [916, 240] on img at bounding box center [900, 241] width 66 height 66
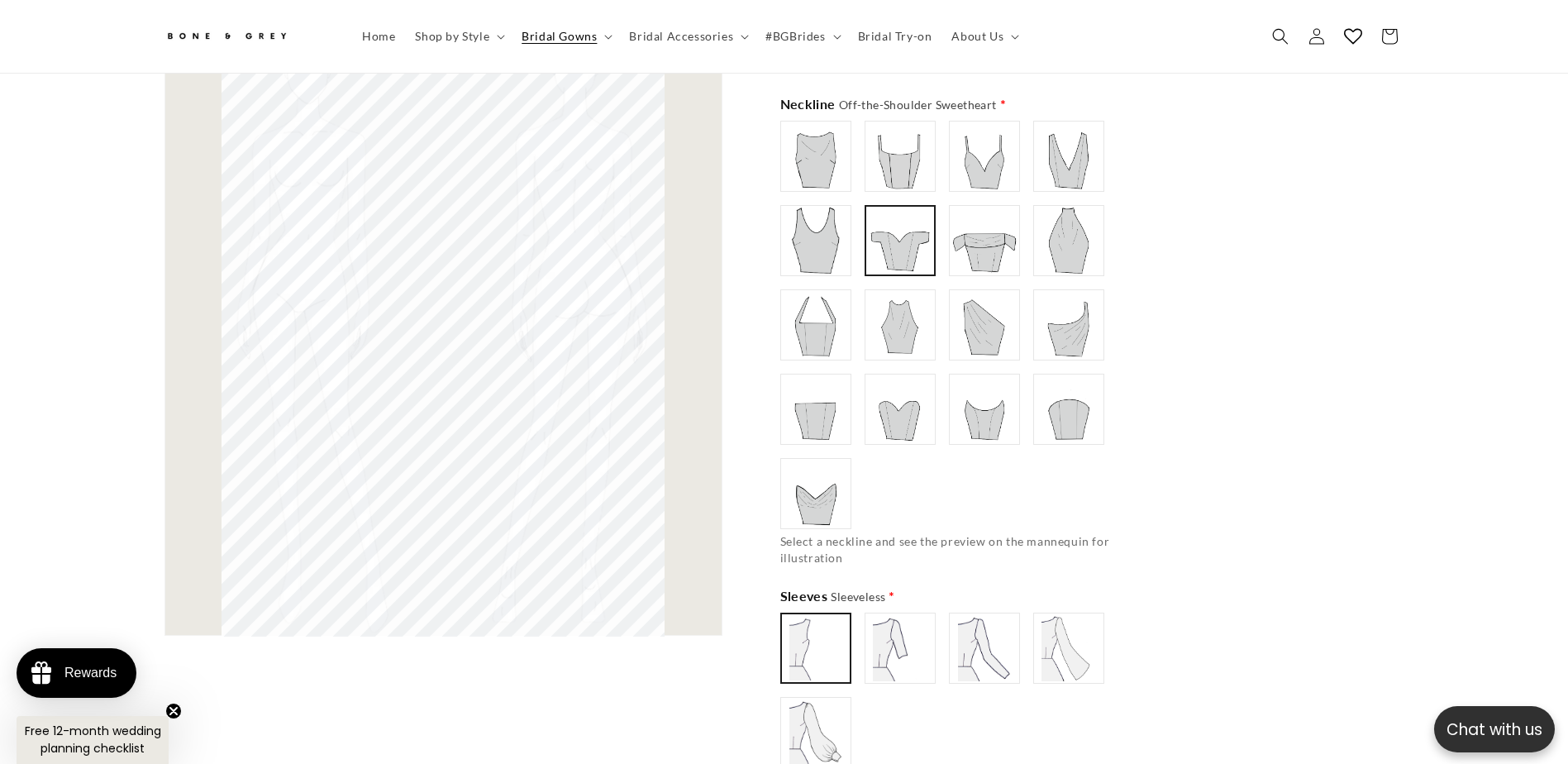
scroll to position [0, 455]
click at [975, 427] on img at bounding box center [984, 409] width 66 height 66
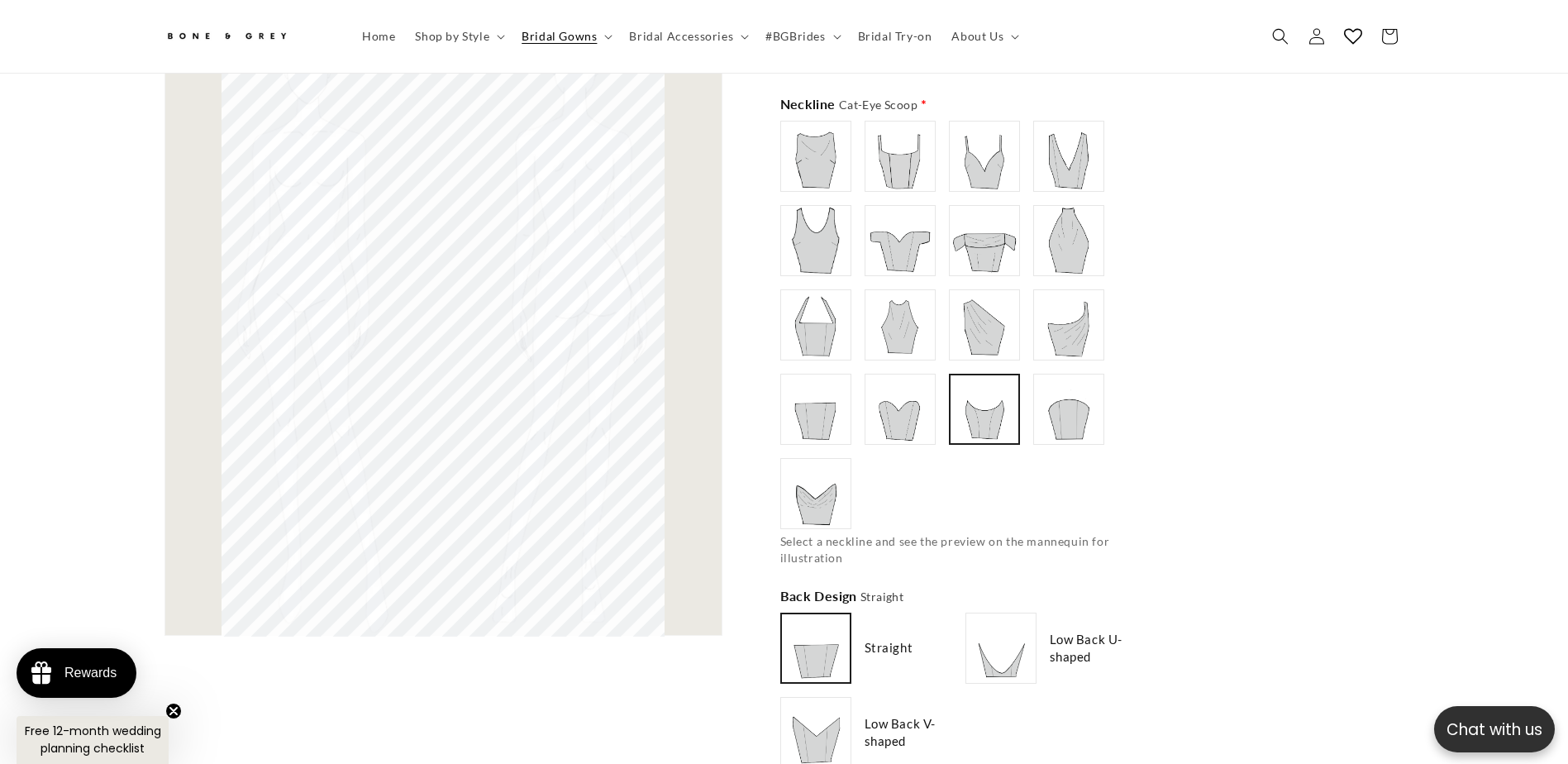
click at [1063, 208] on img at bounding box center [1068, 241] width 66 height 66
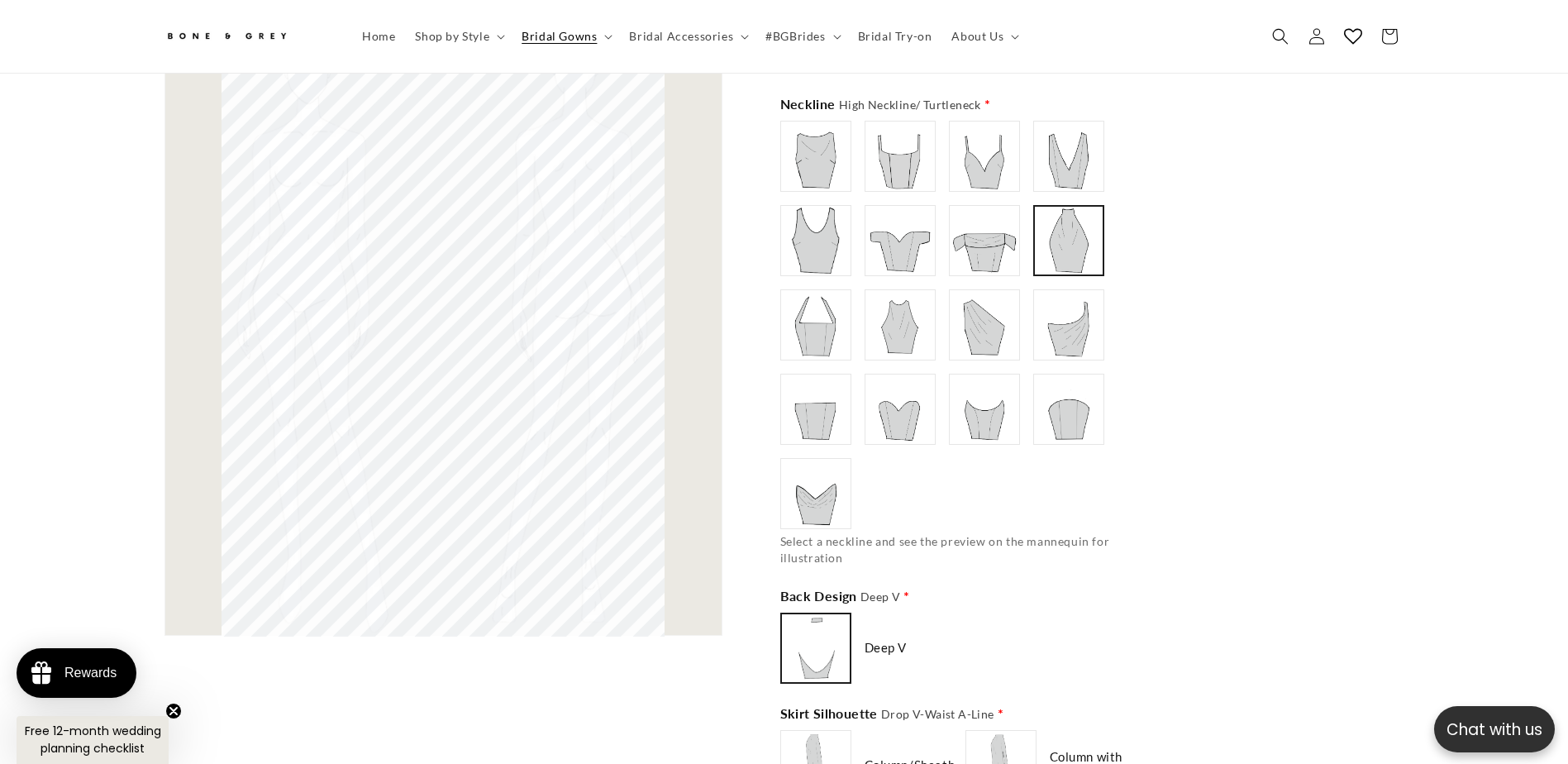
scroll to position [0, 909]
type input "**********"
click at [999, 135] on img at bounding box center [984, 156] width 66 height 66
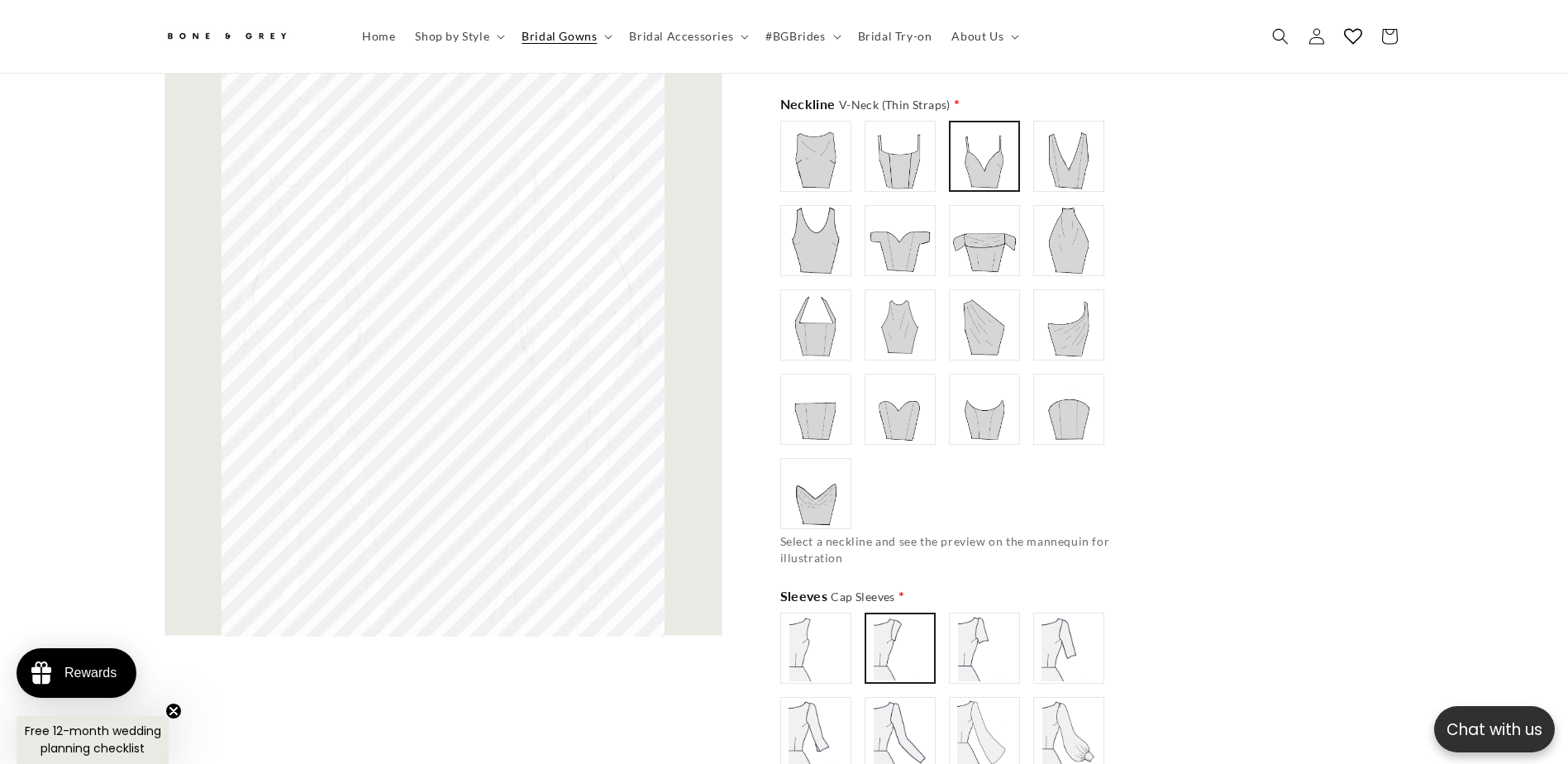
type input "**********"
click at [842, 653] on img at bounding box center [815, 648] width 66 height 66
click at [906, 151] on img at bounding box center [900, 156] width 66 height 66
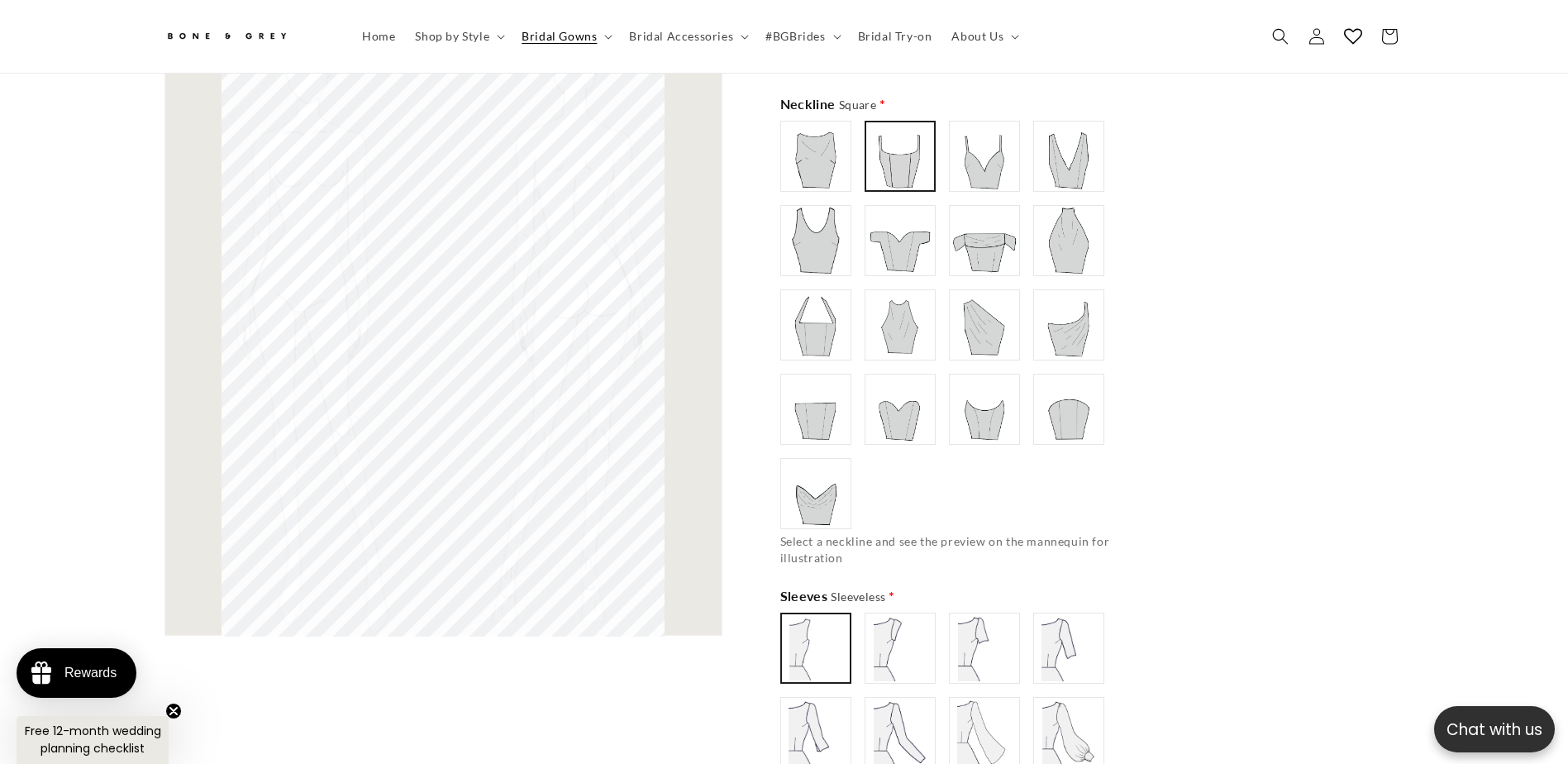
click at [850, 141] on label at bounding box center [815, 156] width 71 height 71
click at [843, 231] on img at bounding box center [815, 241] width 66 height 66
click at [901, 230] on img at bounding box center [900, 241] width 66 height 66
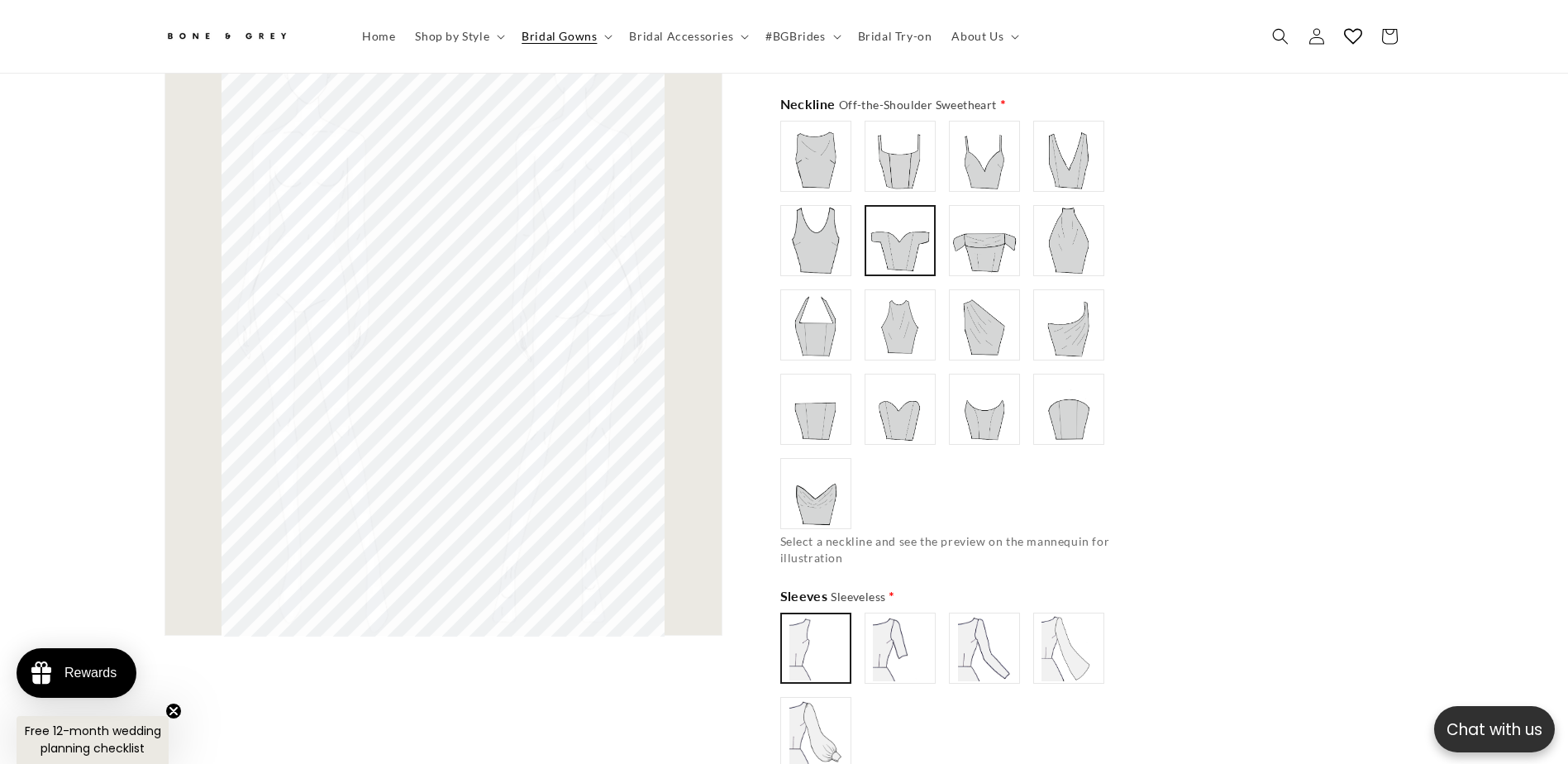
scroll to position [0, 455]
click at [1089, 157] on img at bounding box center [1068, 156] width 66 height 66
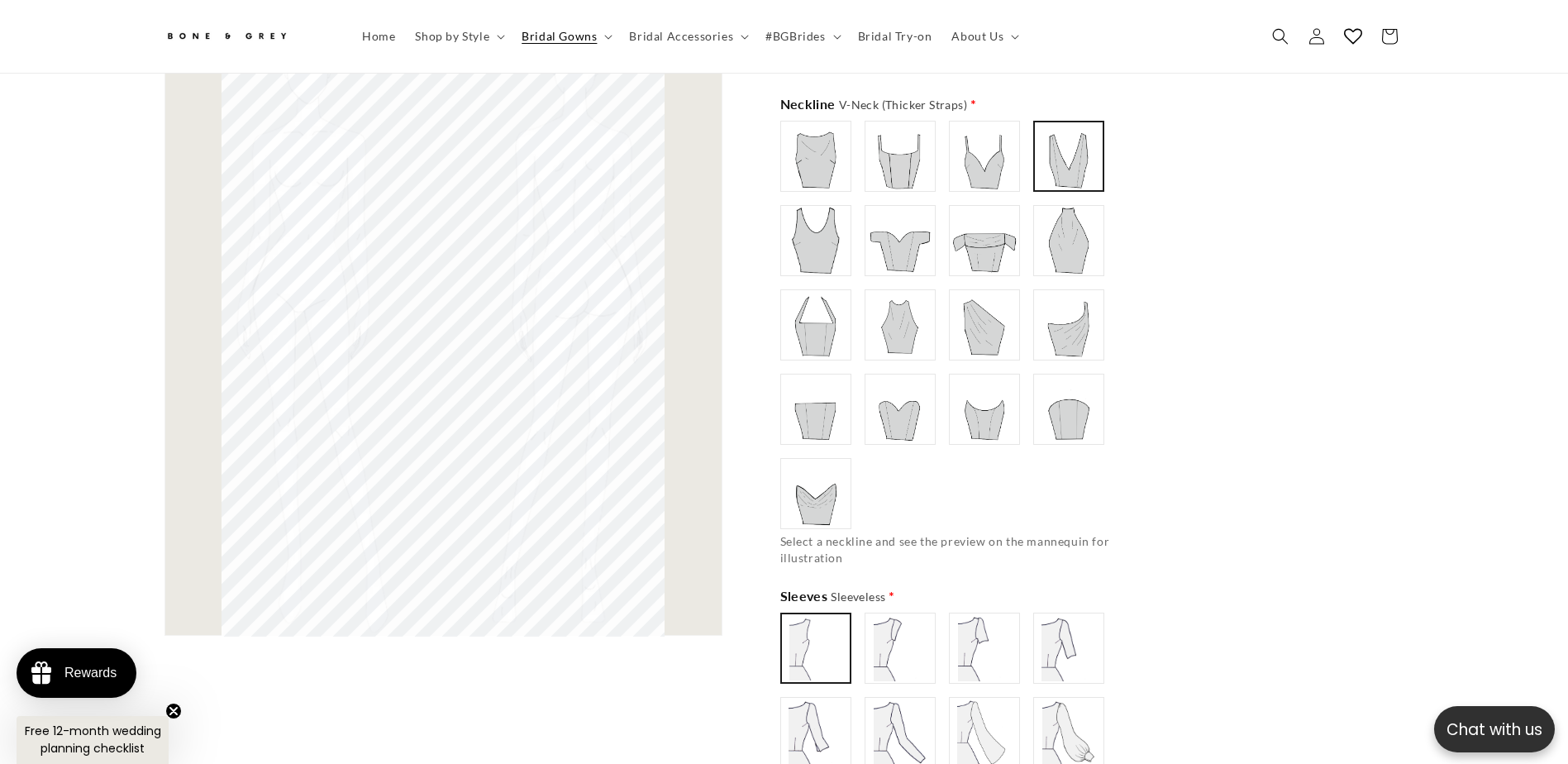
click at [831, 330] on img at bounding box center [815, 325] width 66 height 66
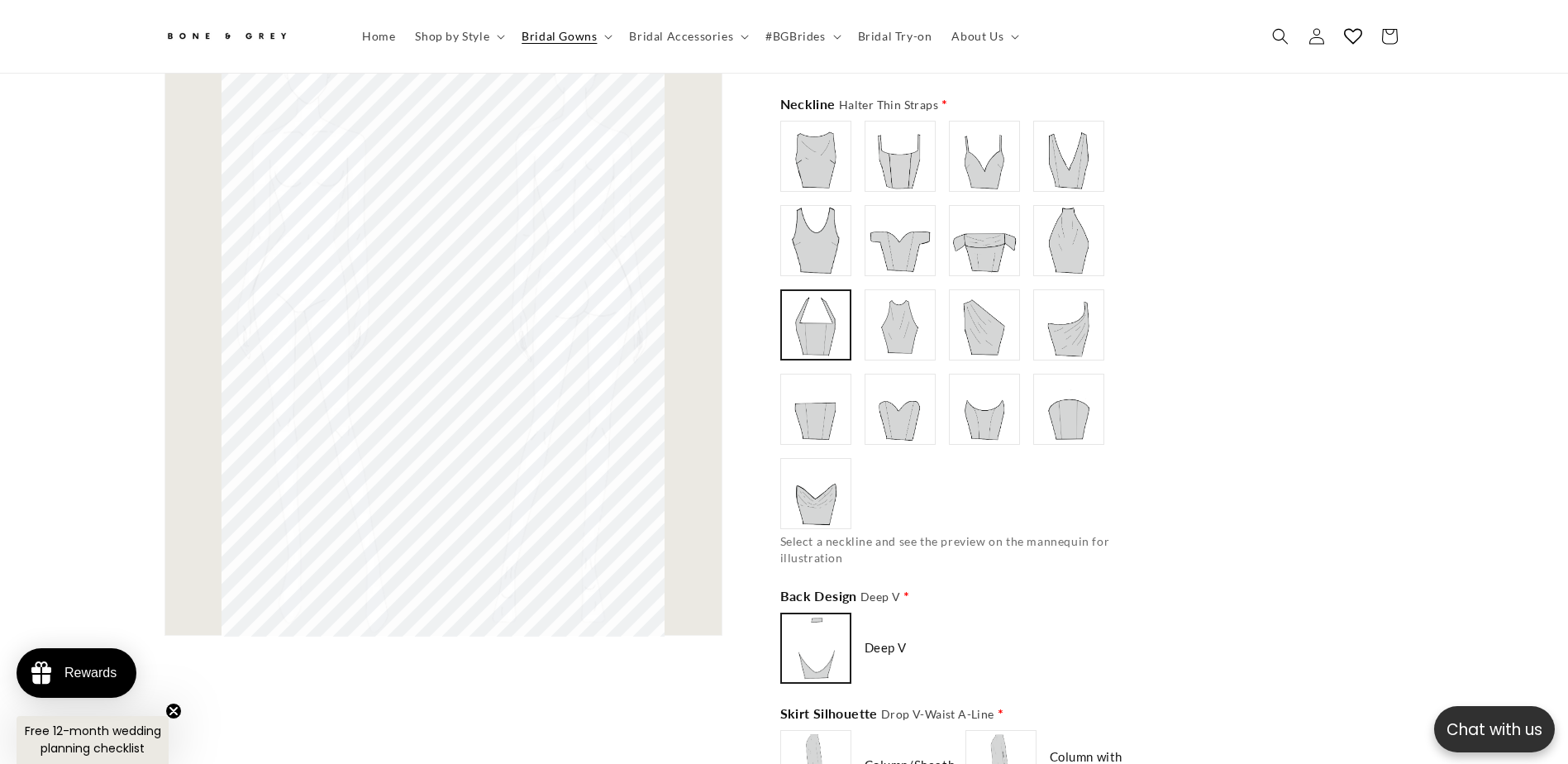
click at [887, 330] on img at bounding box center [900, 325] width 66 height 66
click at [970, 329] on img at bounding box center [984, 325] width 66 height 66
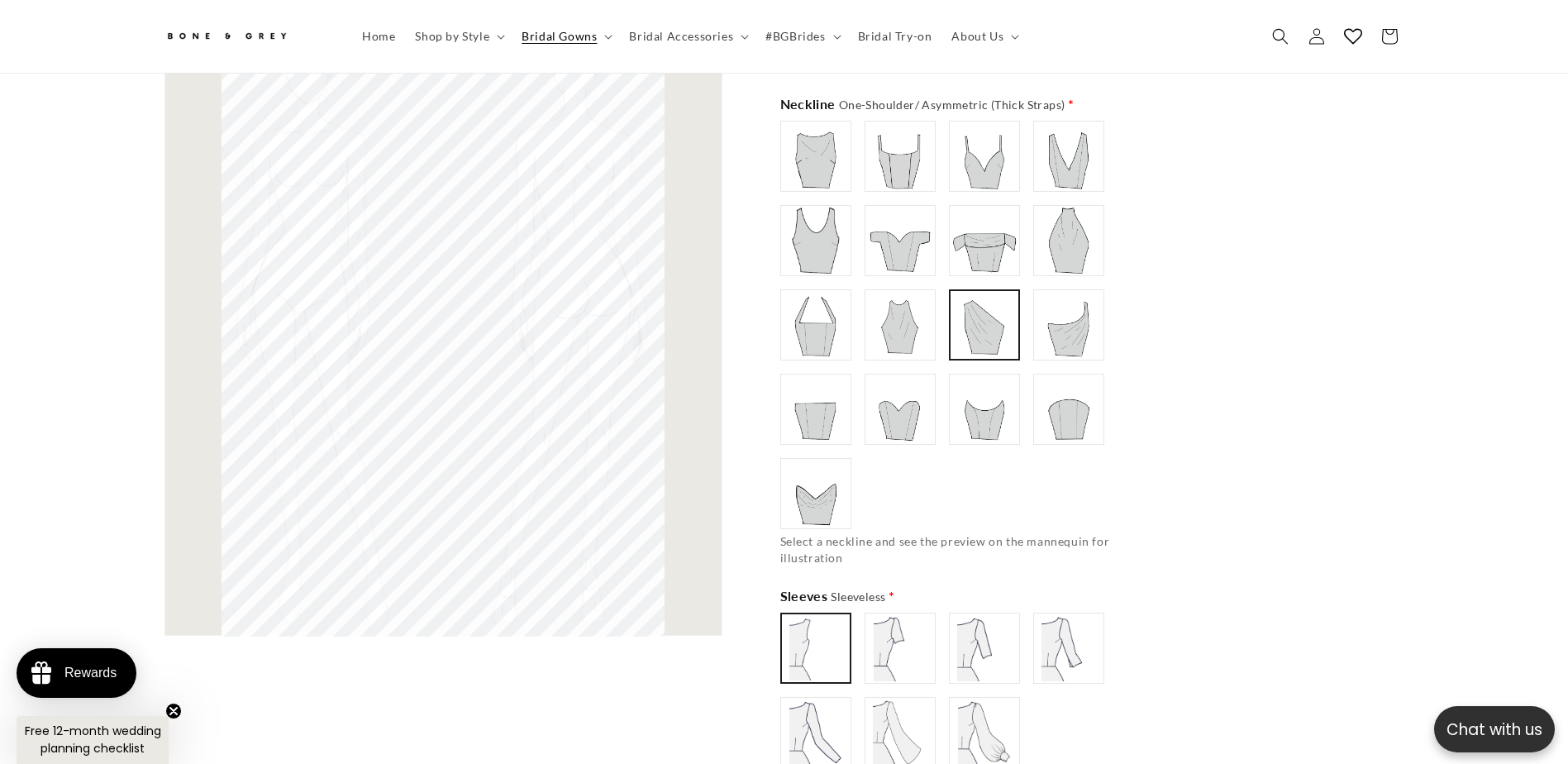
click at [1081, 339] on img at bounding box center [1068, 325] width 66 height 66
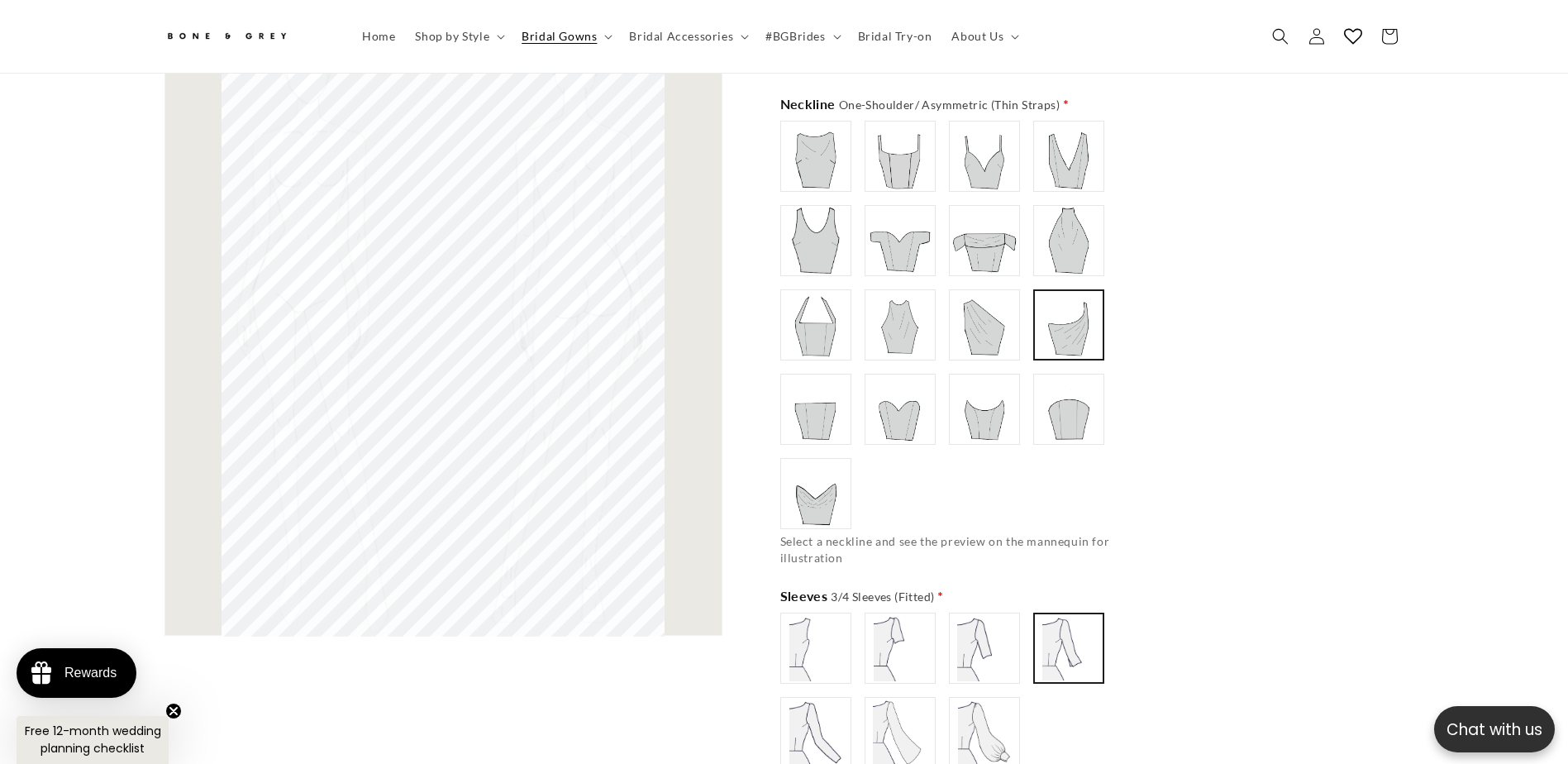
click at [1054, 396] on img at bounding box center [1068, 409] width 66 height 66
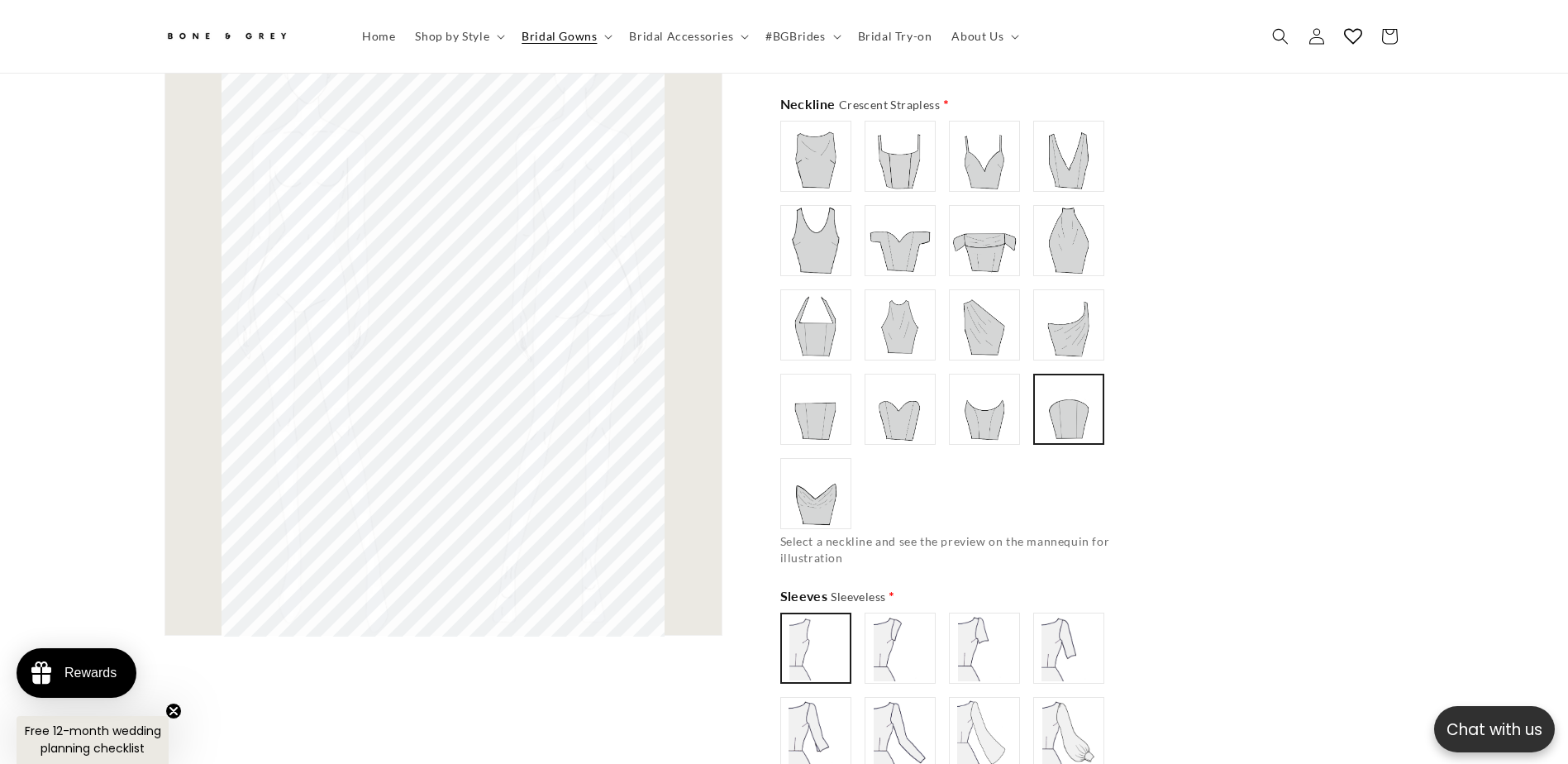
click at [962, 399] on img at bounding box center [984, 409] width 66 height 66
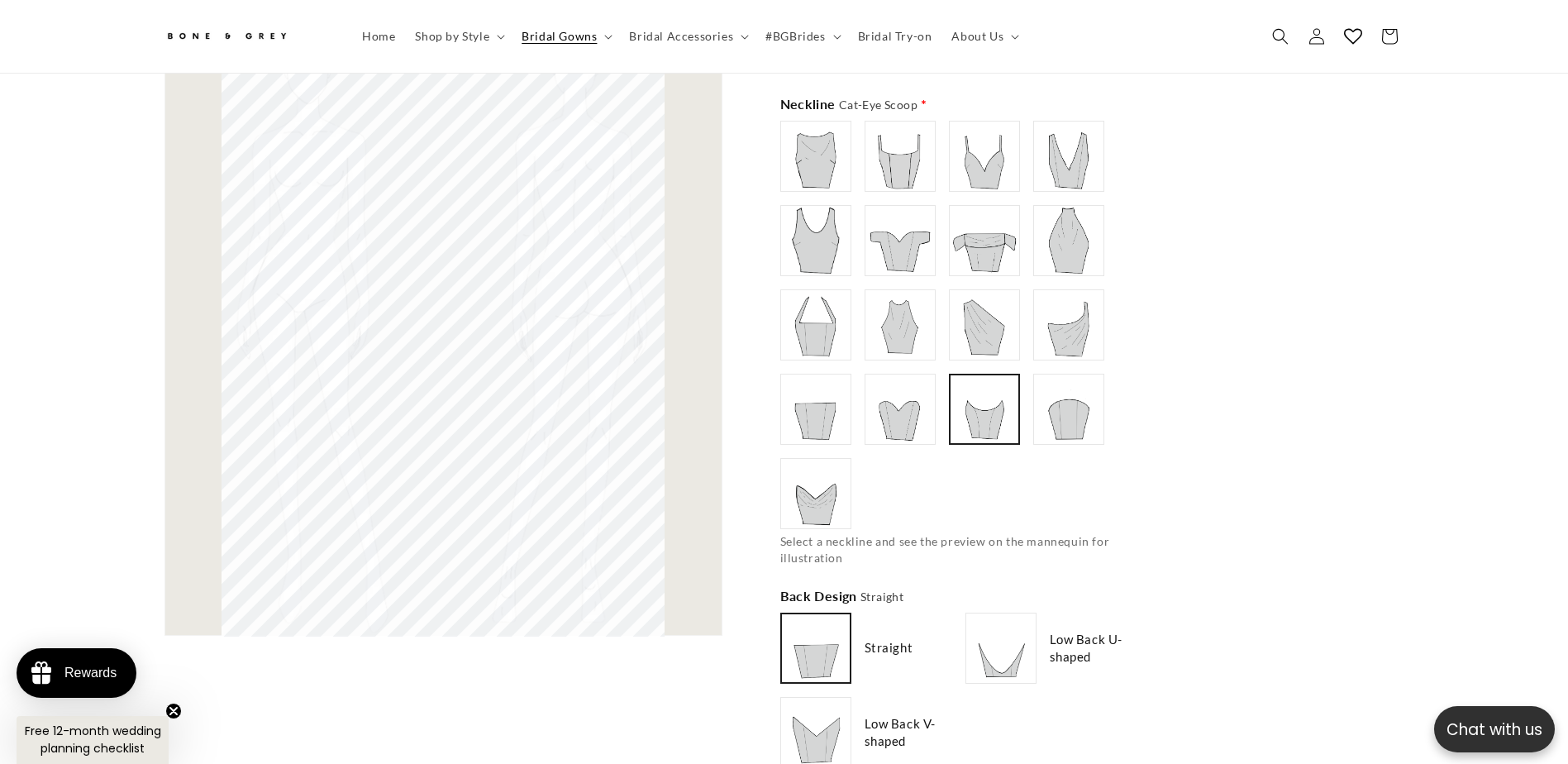
click at [864, 398] on label at bounding box center [900, 409] width 71 height 71
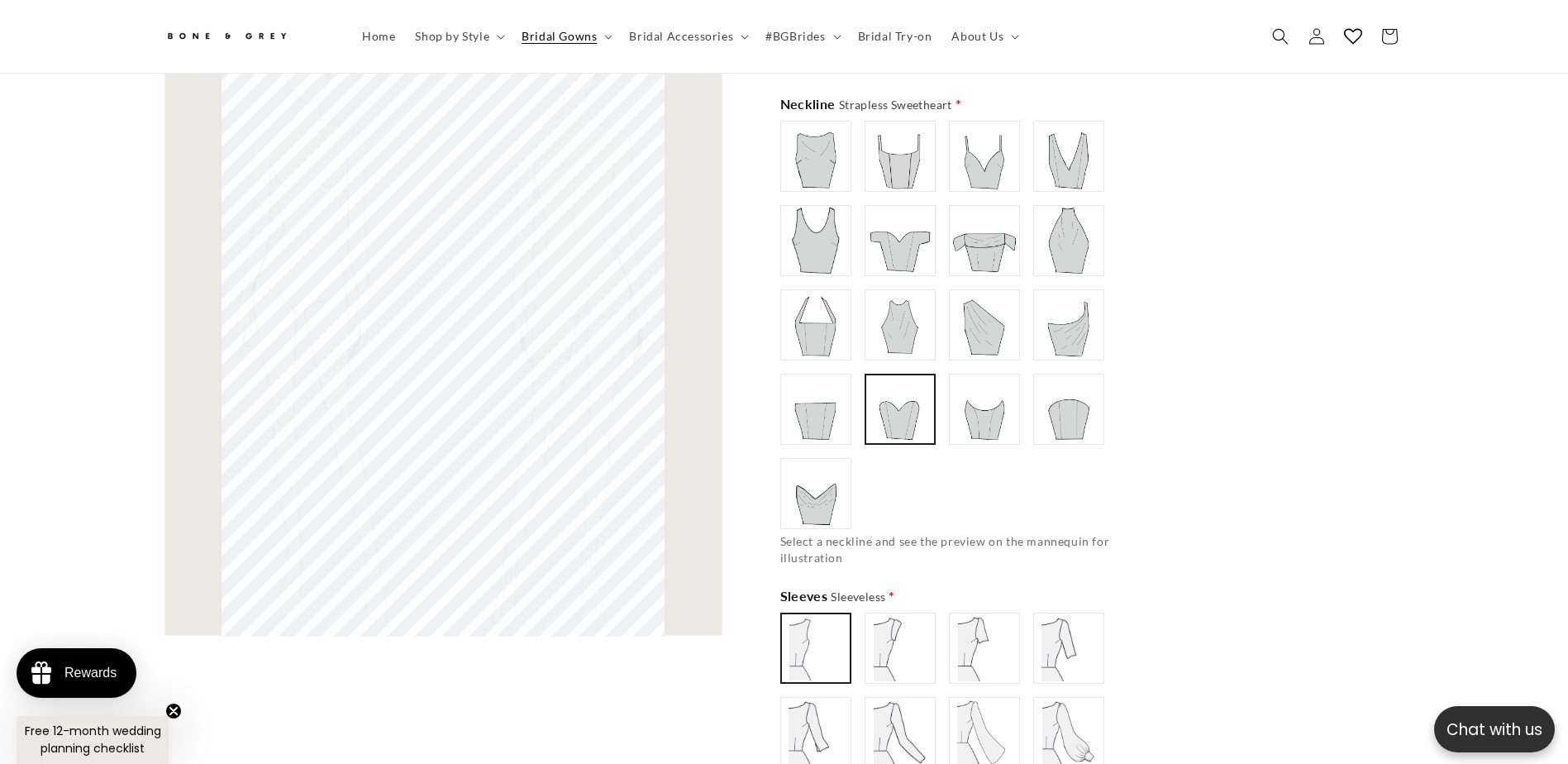
click at [799, 399] on img at bounding box center [815, 409] width 66 height 66
click at [818, 466] on img at bounding box center [815, 493] width 66 height 66
click at [879, 406] on img at bounding box center [900, 409] width 66 height 66
type input "**********"
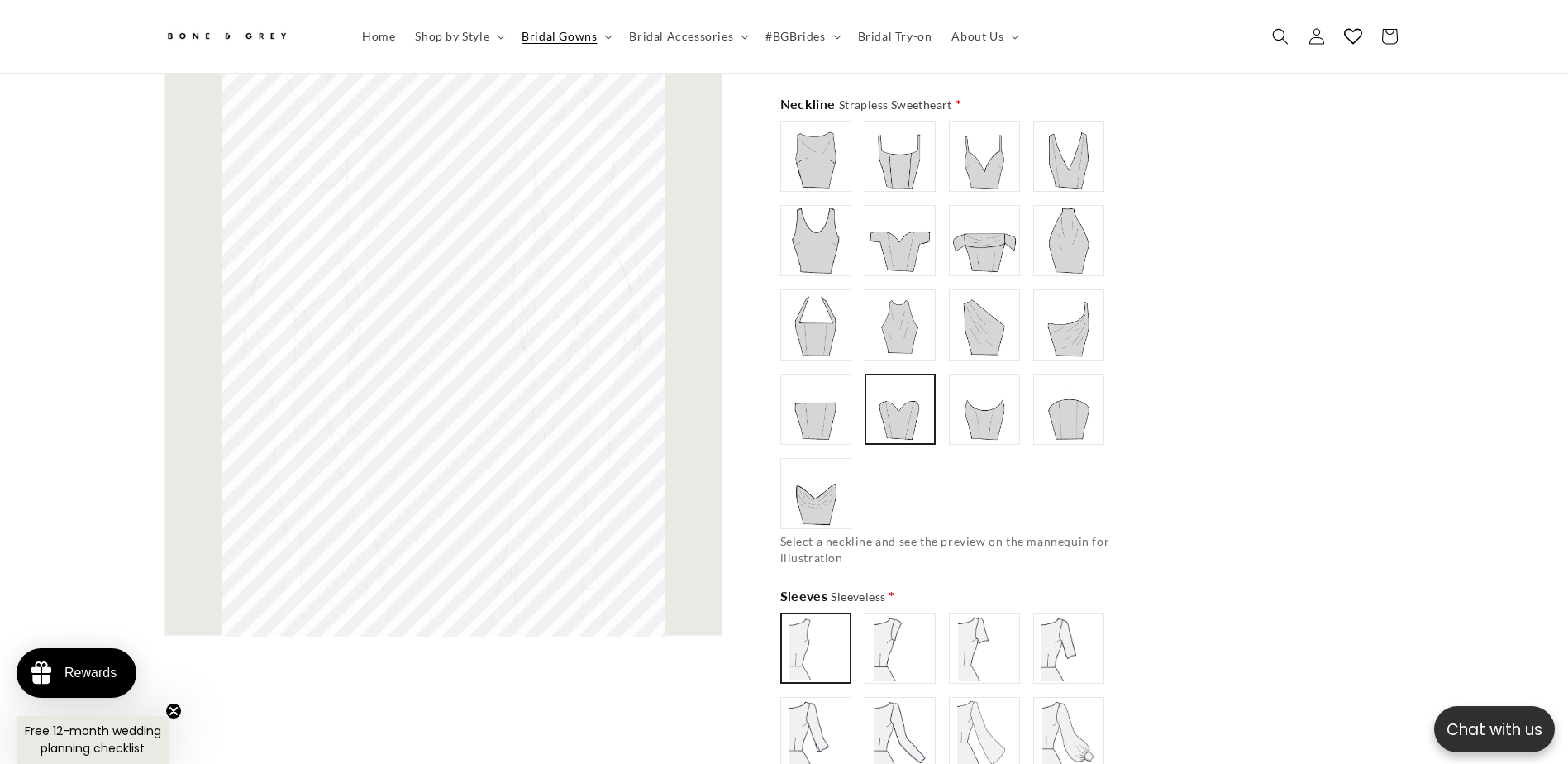
click at [801, 418] on img at bounding box center [815, 409] width 66 height 66
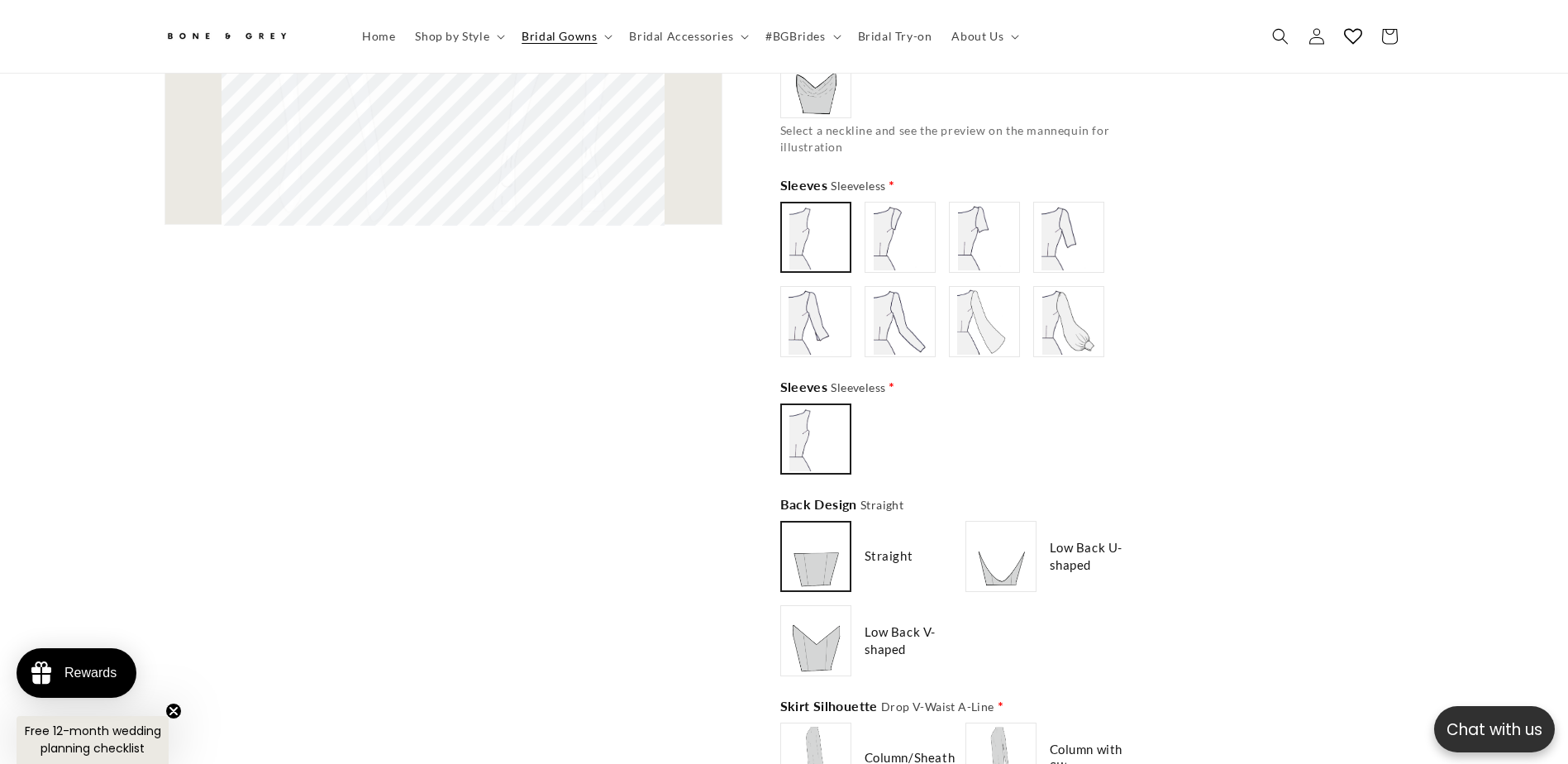
scroll to position [1478, 0]
type input "**********"
click at [811, 631] on img at bounding box center [815, 638] width 66 height 66
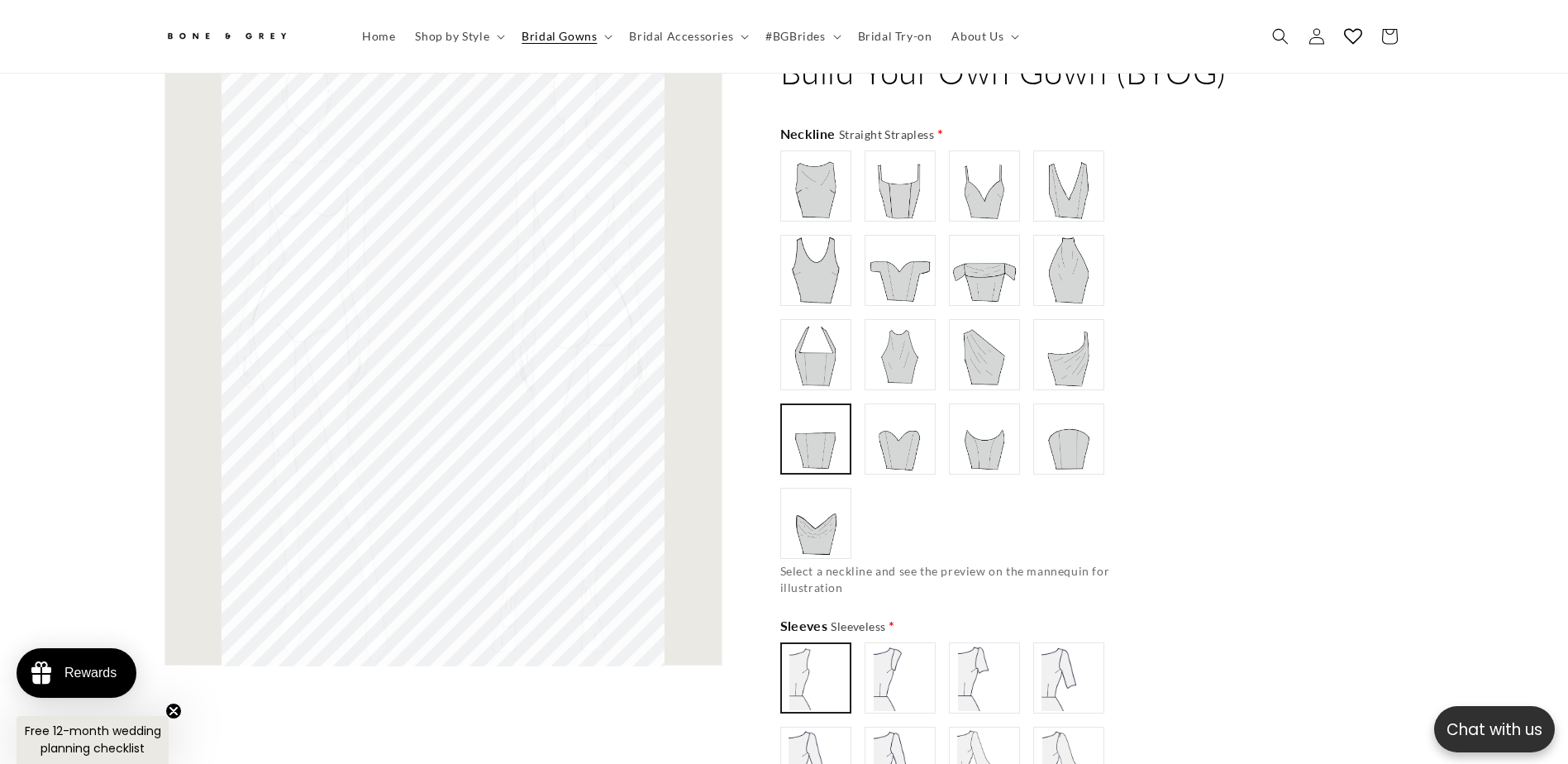
scroll to position [1065, 0]
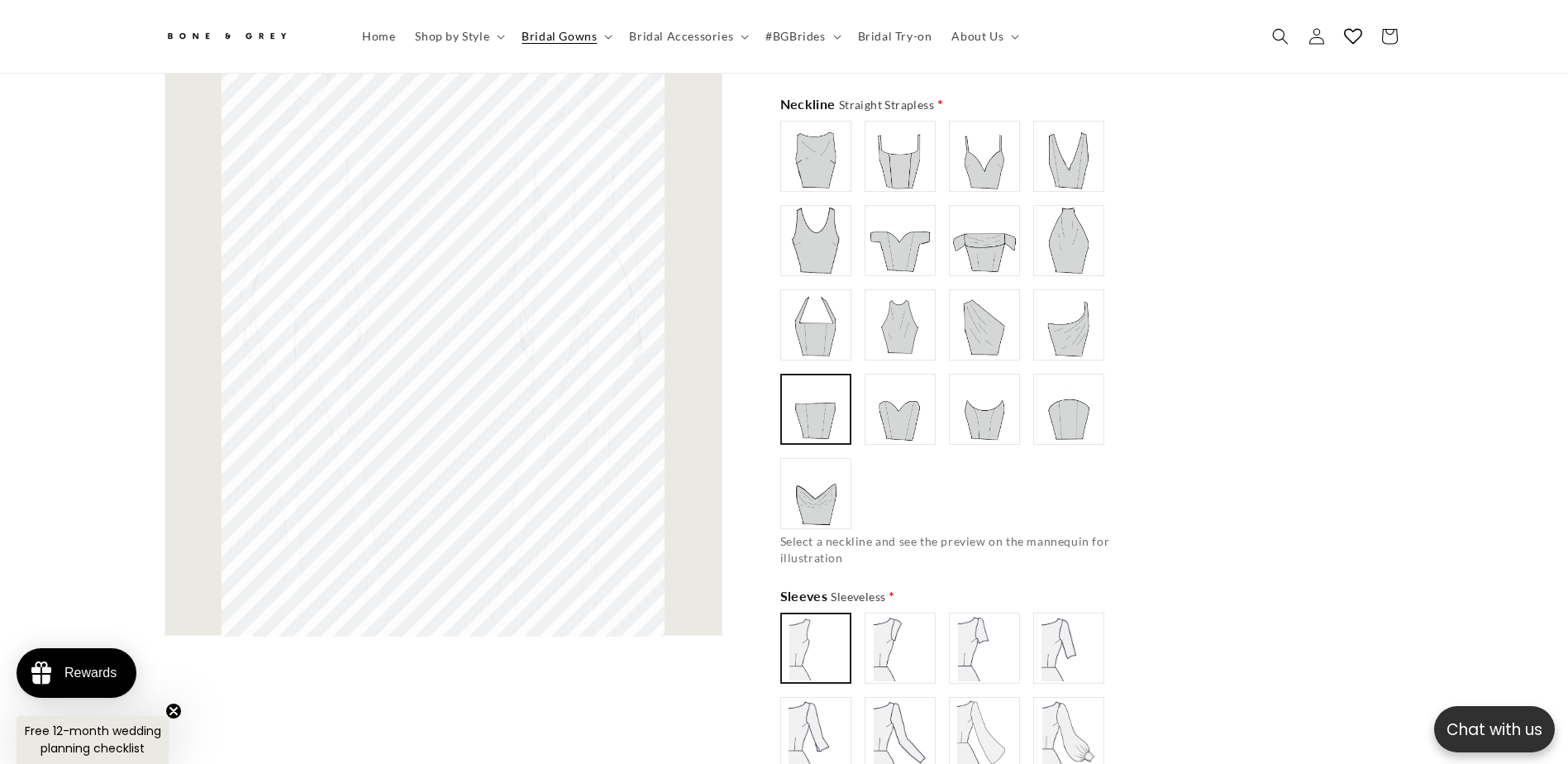
type input "**********"
click at [1072, 719] on img at bounding box center [1068, 732] width 66 height 66
type input "**********"
click at [904, 241] on img at bounding box center [900, 241] width 66 height 66
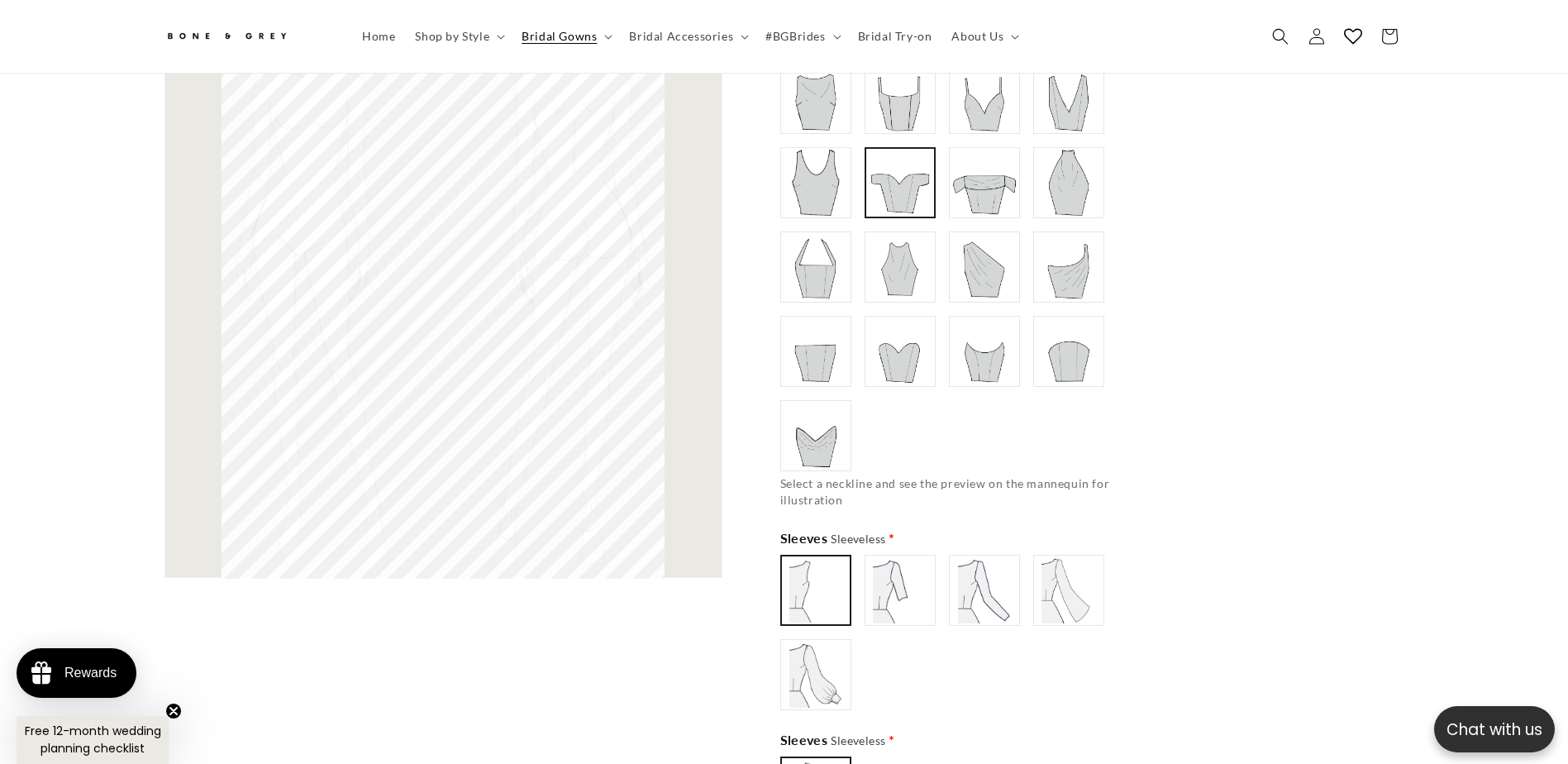
scroll to position [1148, 0]
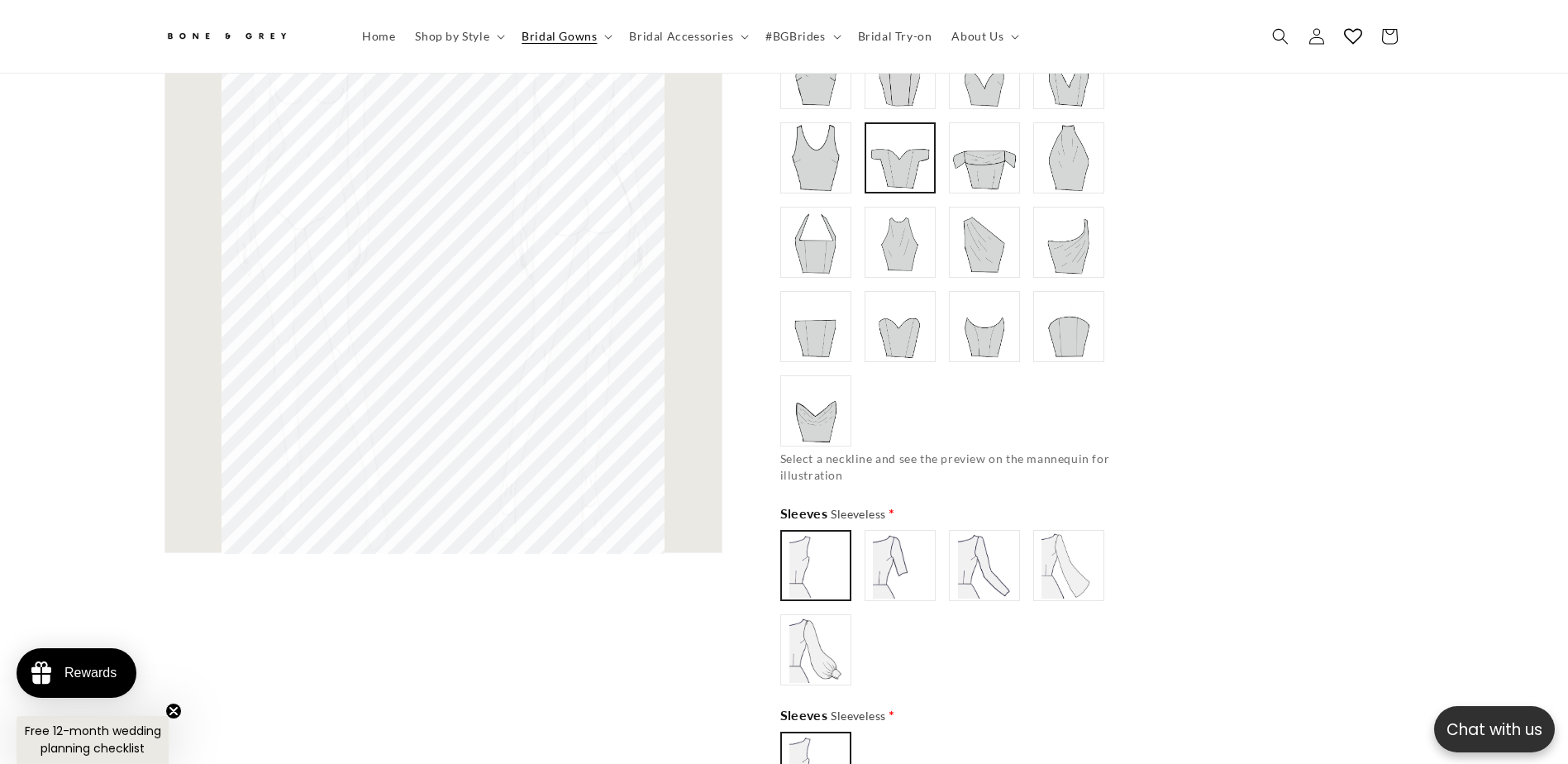
click at [843, 619] on img at bounding box center [815, 650] width 66 height 66
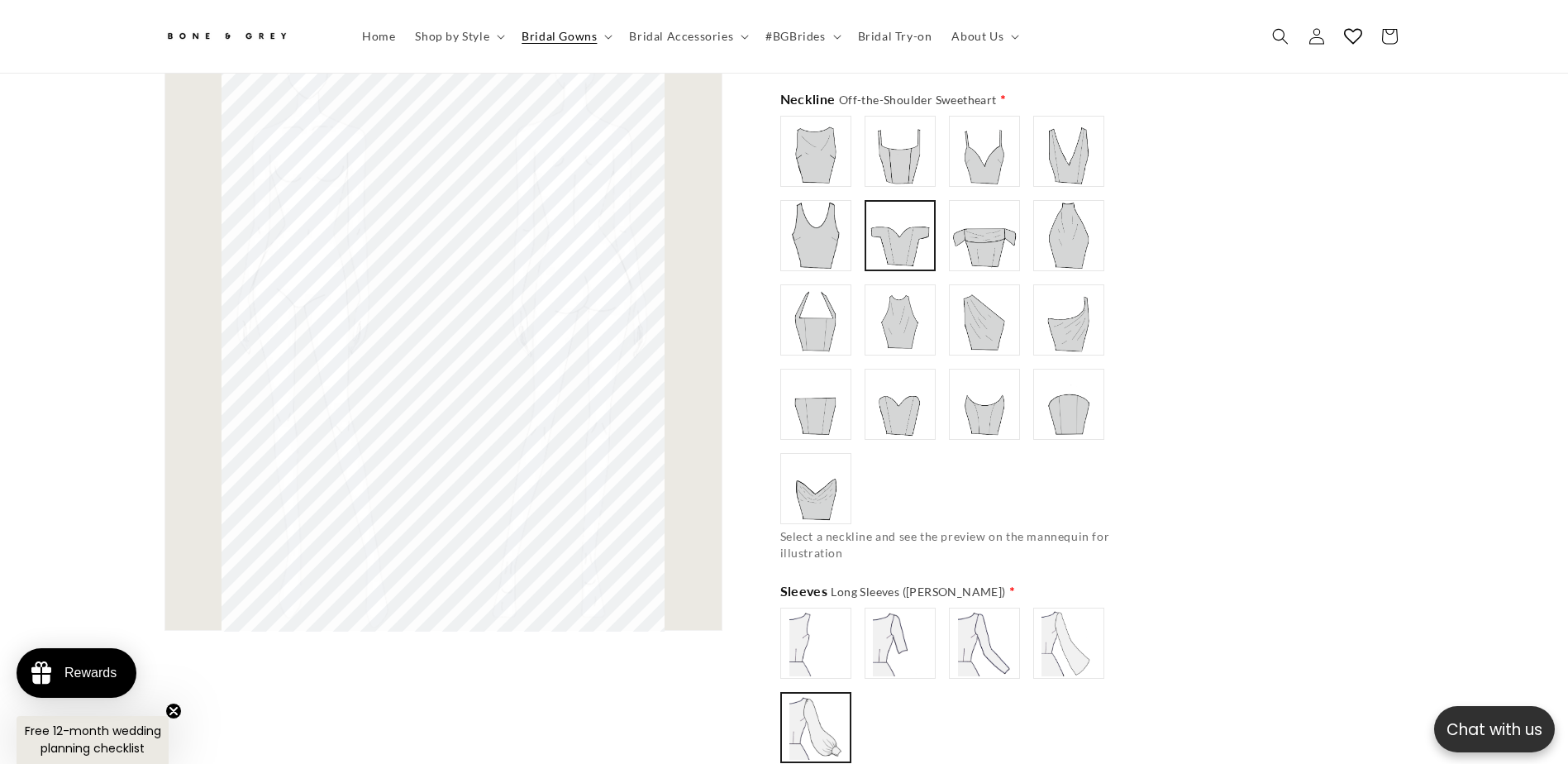
scroll to position [983, 0]
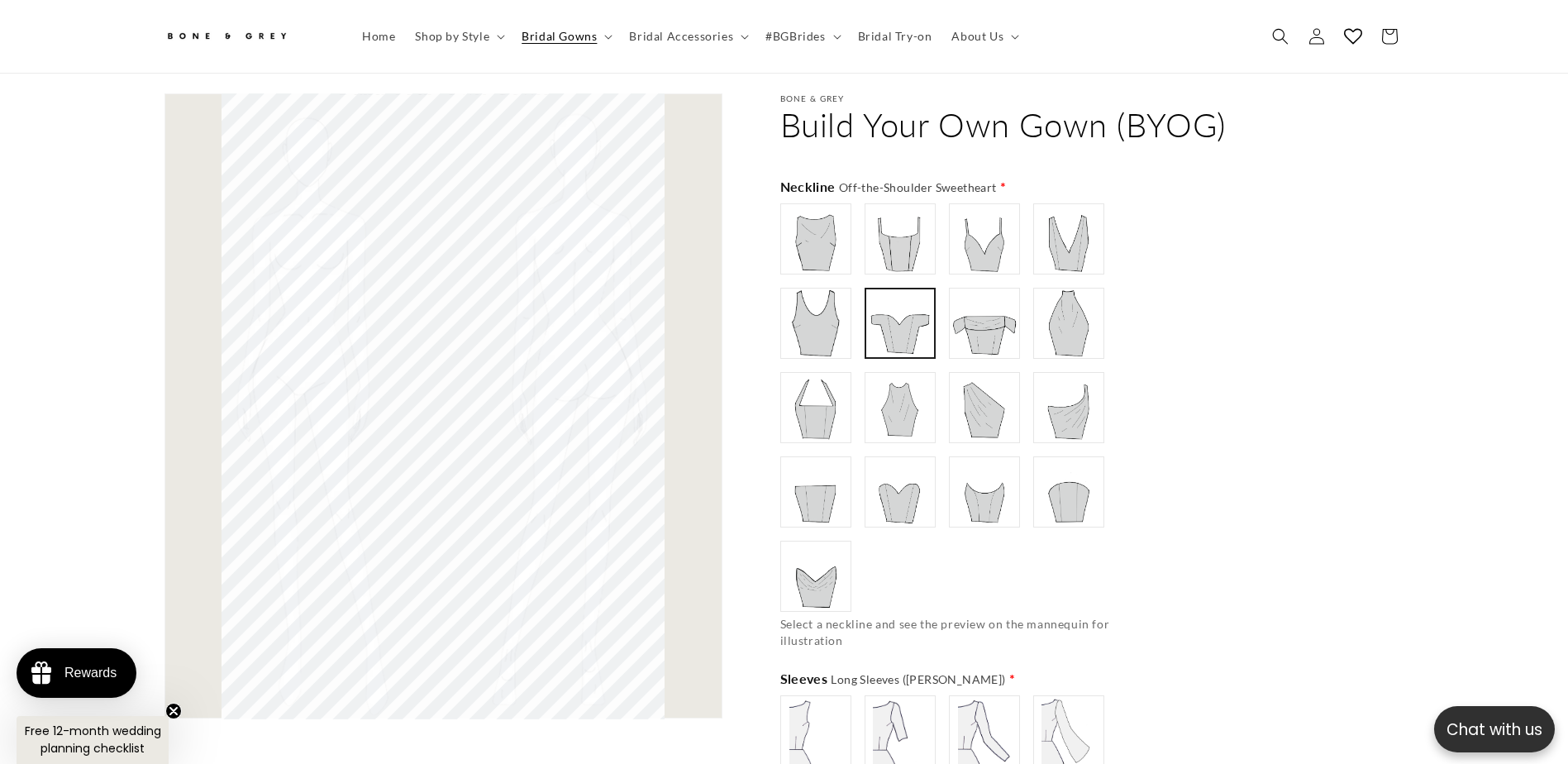
click at [839, 700] on img at bounding box center [815, 730] width 66 height 66
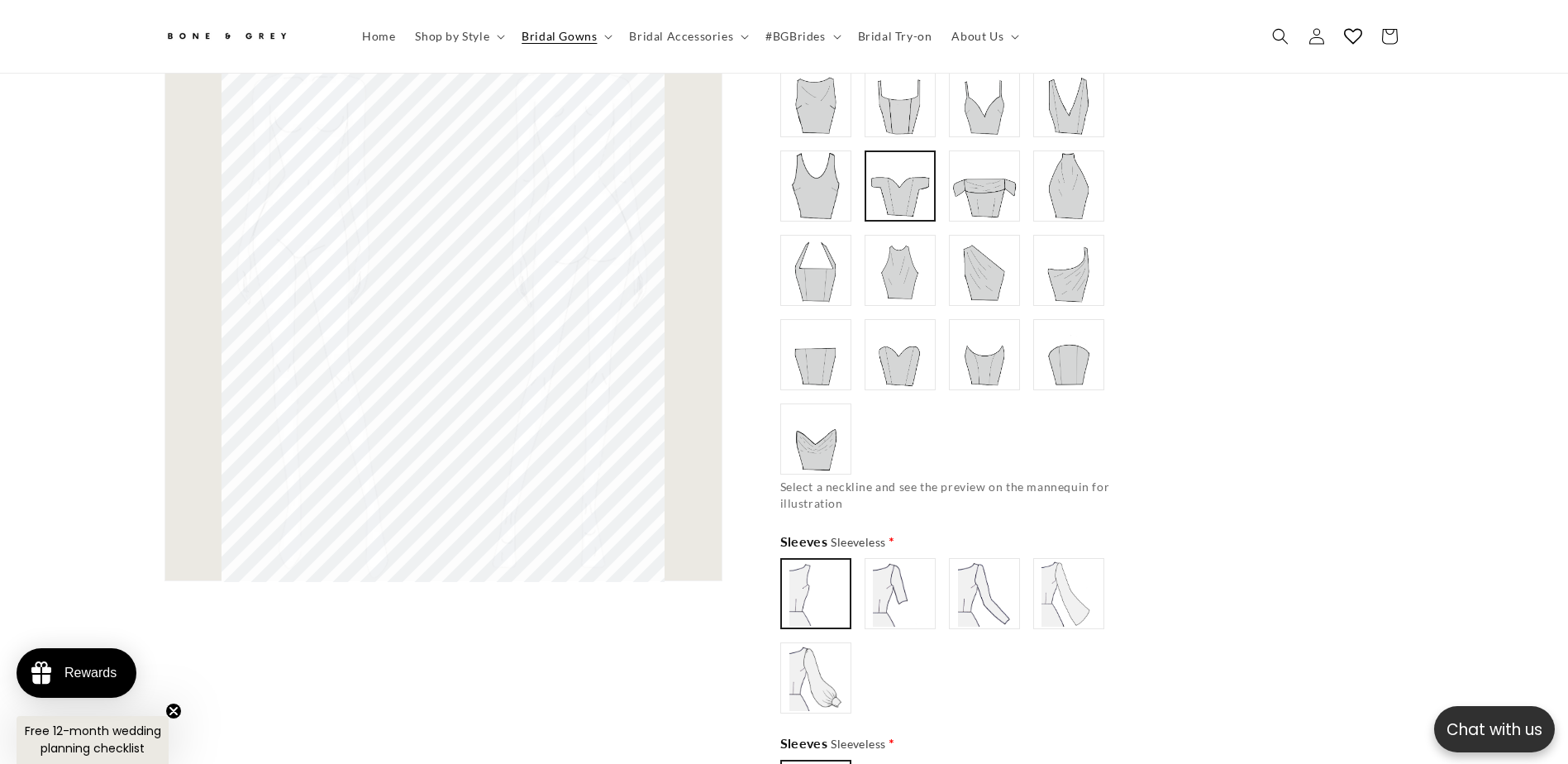
scroll to position [1148, 0]
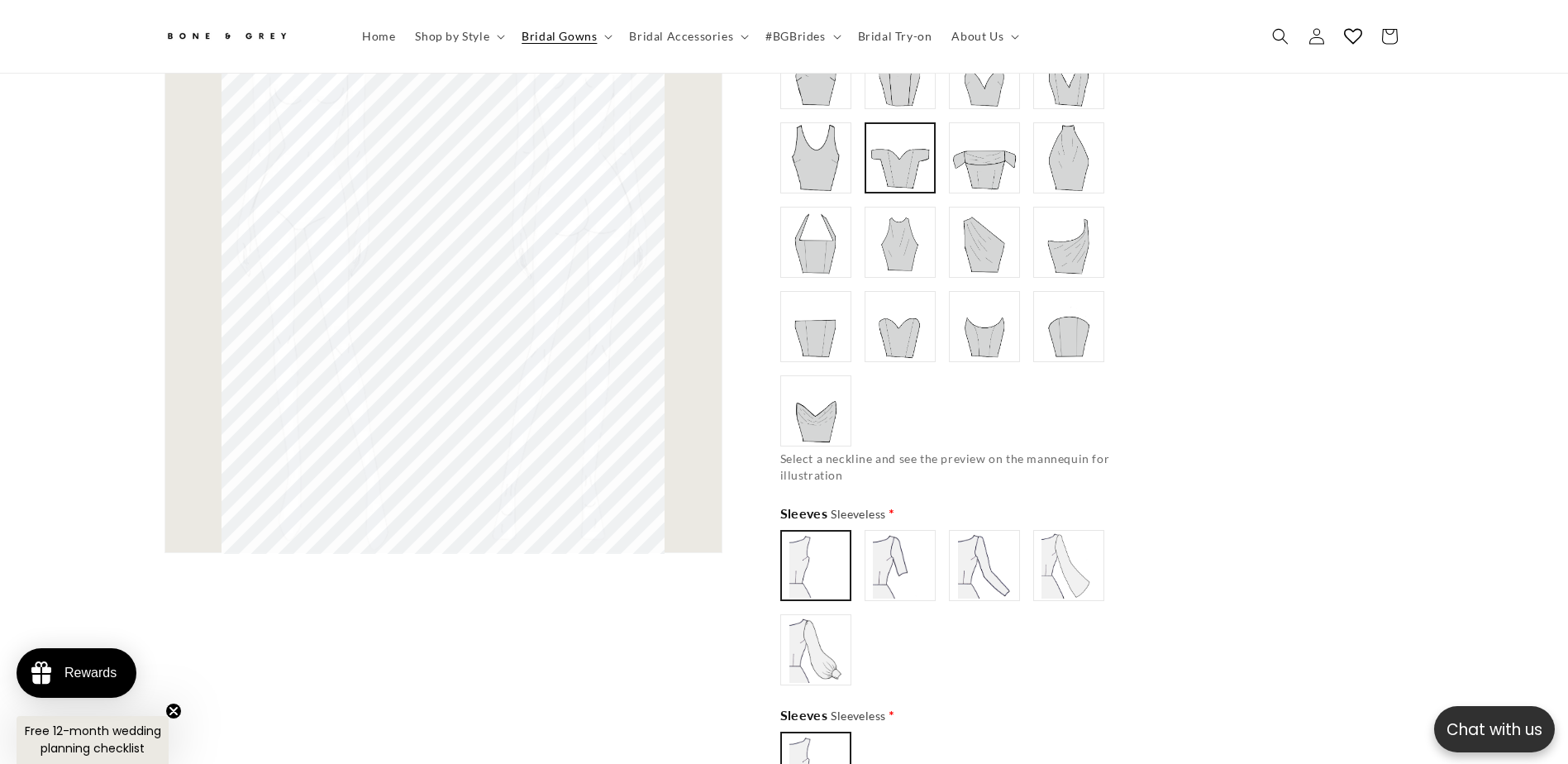
click at [901, 580] on img at bounding box center [900, 566] width 66 height 66
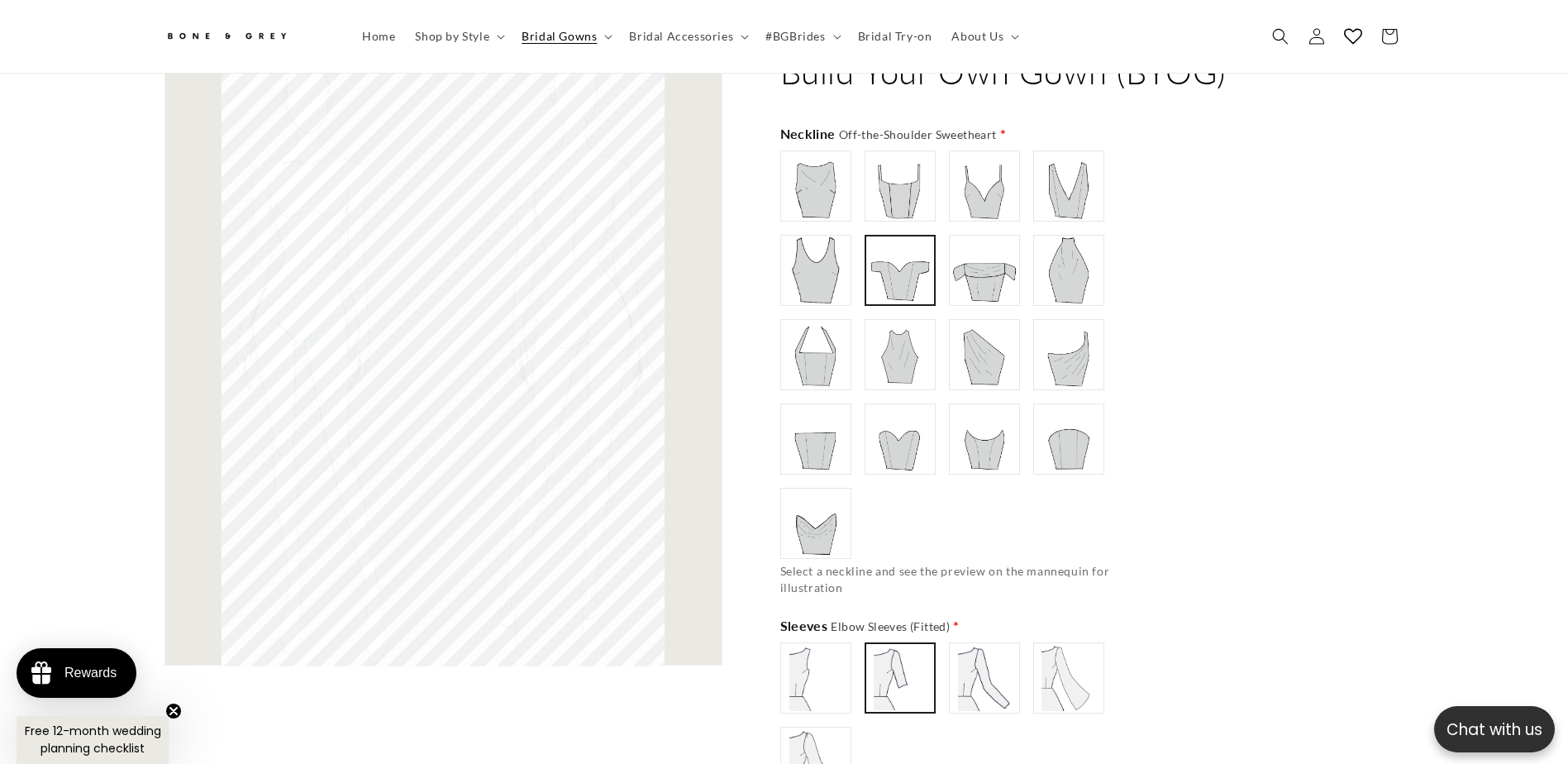
scroll to position [1065, 0]
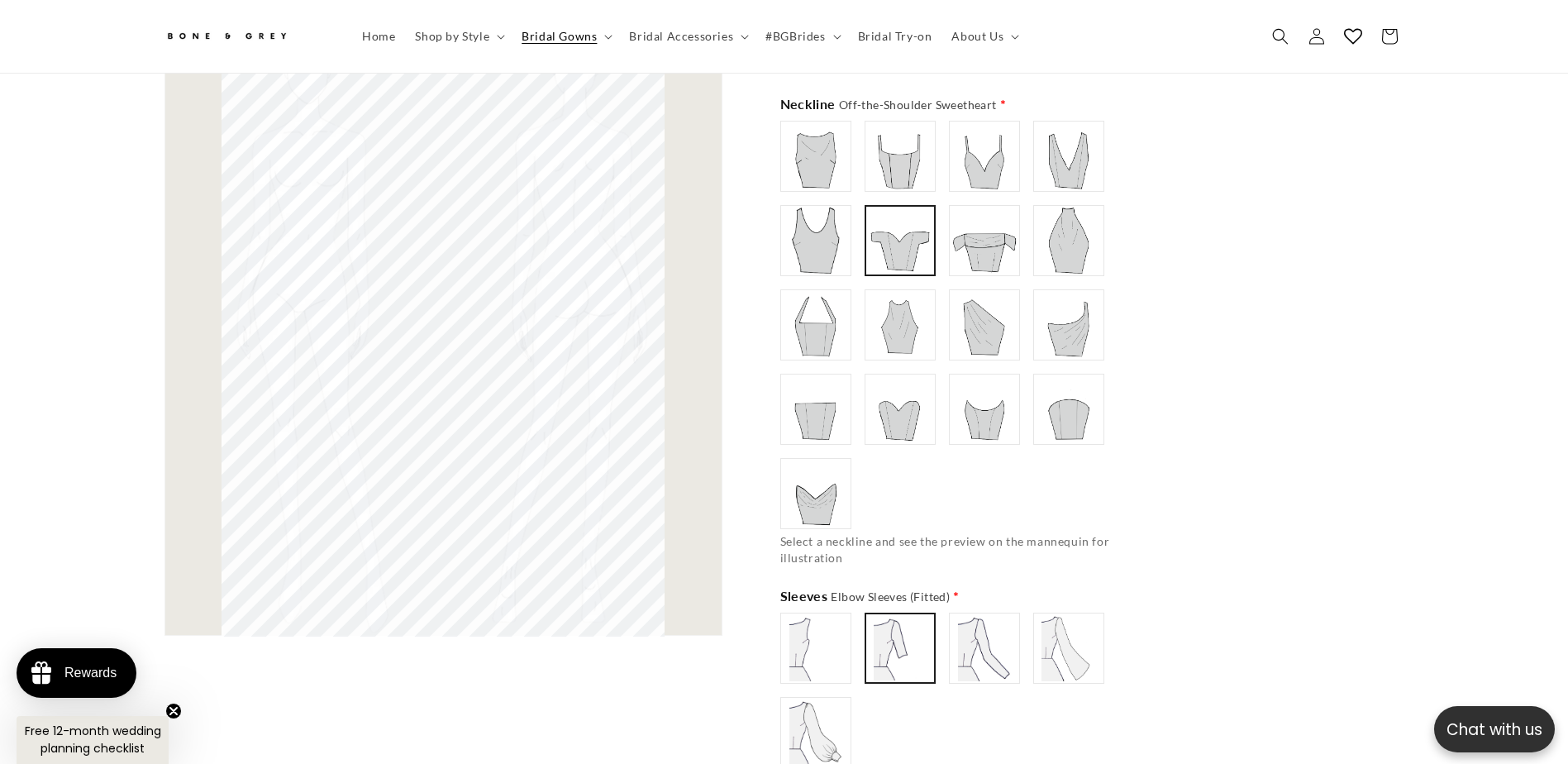
type input "**********"
click at [832, 654] on img at bounding box center [815, 648] width 66 height 66
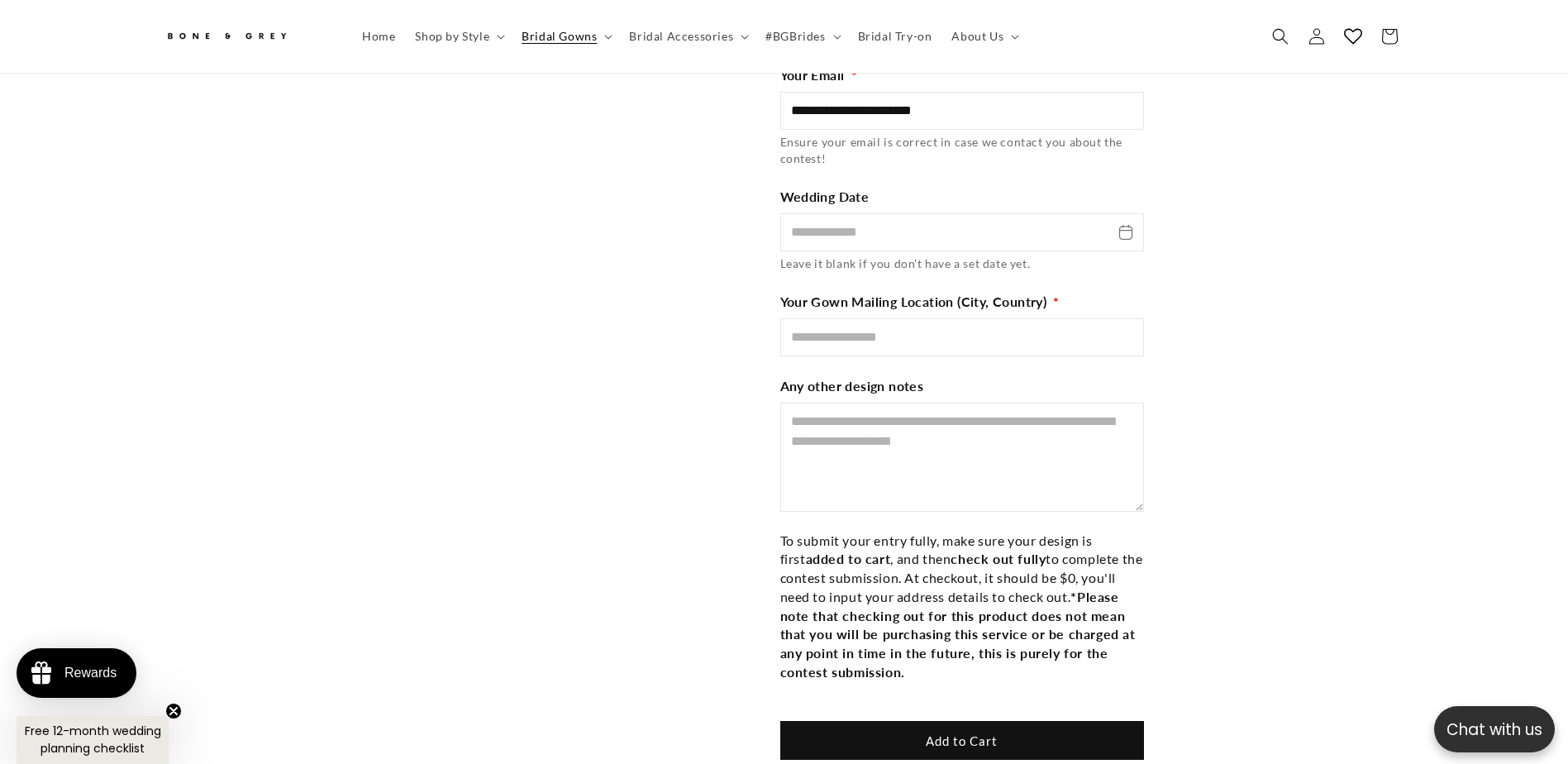
scroll to position [0, 0]
click at [553, 37] on span "Bridal Gowns" at bounding box center [559, 37] width 75 height 15
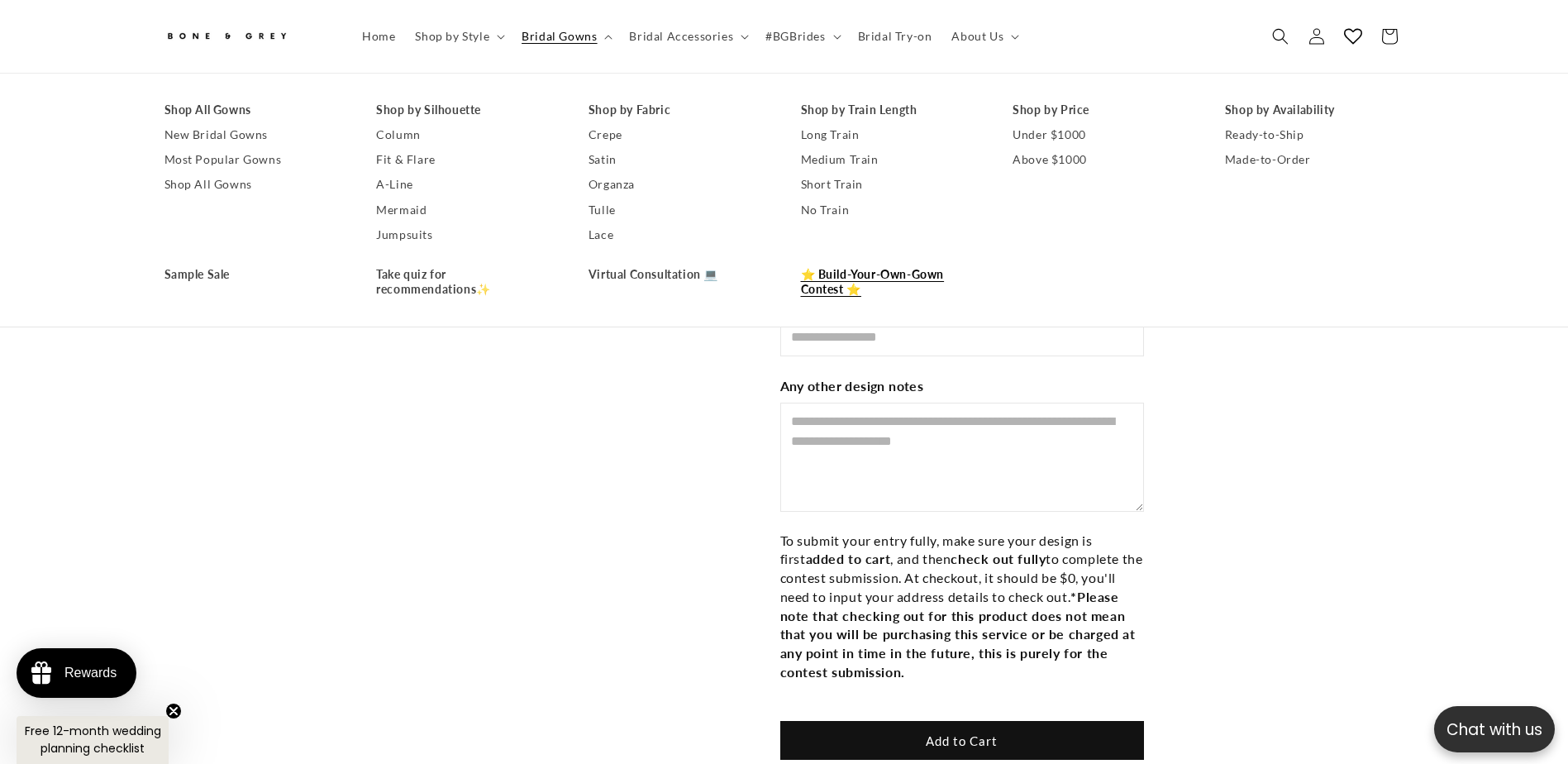
scroll to position [0, 455]
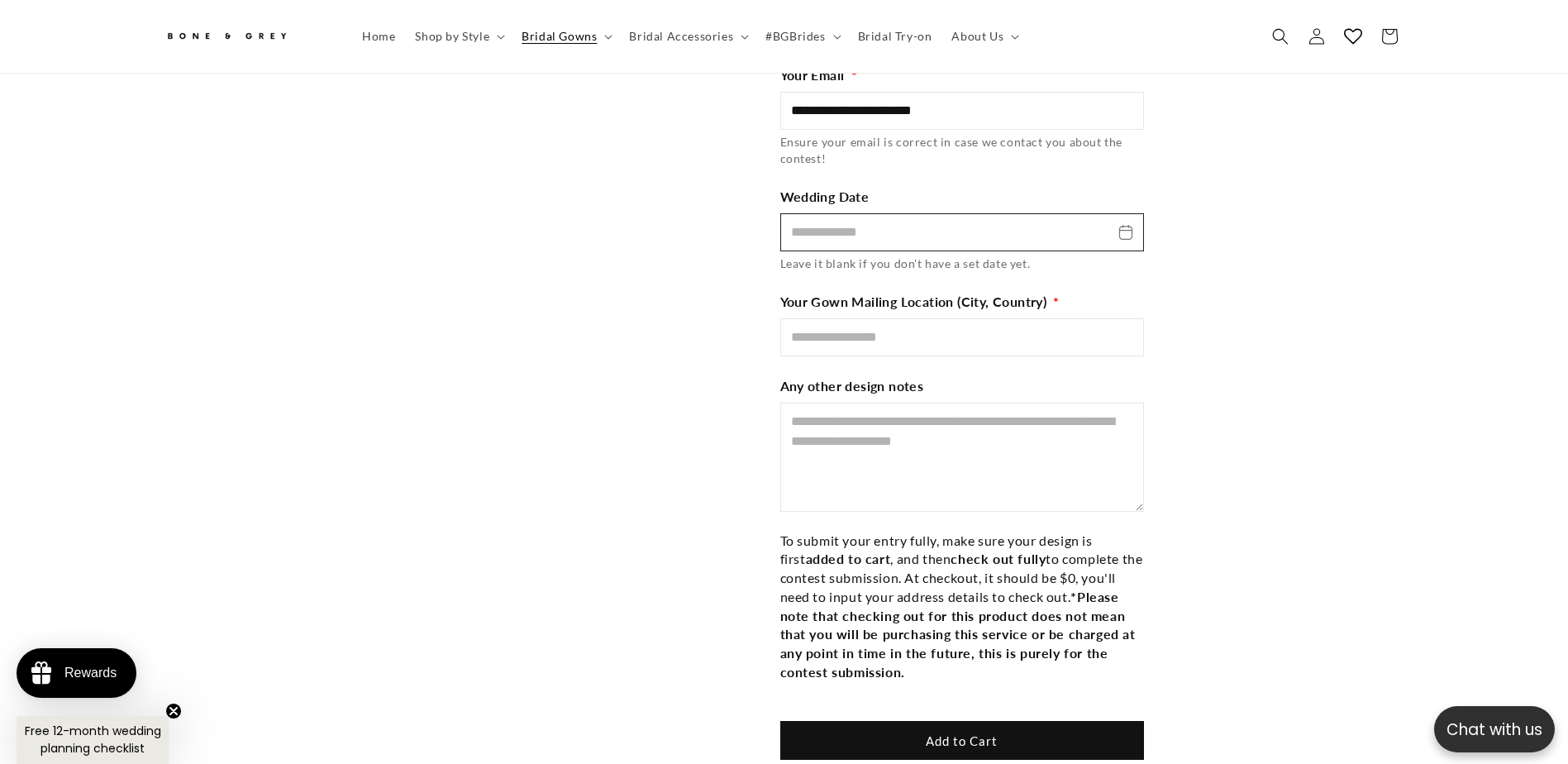
click at [913, 216] on input "Wedding Date" at bounding box center [961, 232] width 363 height 38
click at [1132, 219] on input "Wedding Date" at bounding box center [961, 232] width 363 height 38
click at [1117, 222] on input "Wedding Date" at bounding box center [961, 232] width 363 height 38
click at [1033, 220] on input "Wedding Date" at bounding box center [961, 232] width 363 height 38
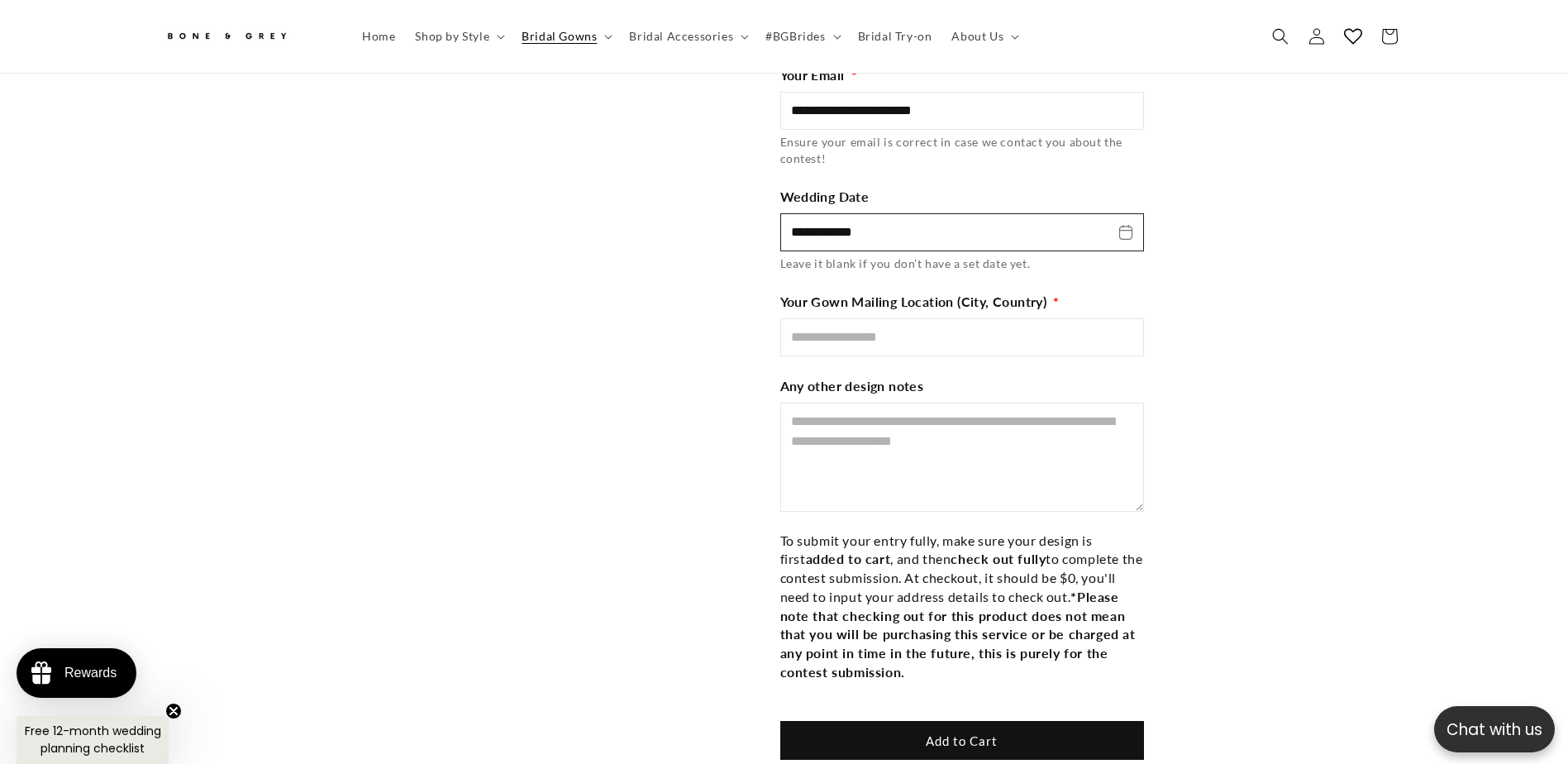
type input "**********"
click at [958, 326] on input "Mailing Location" at bounding box center [961, 337] width 363 height 38
click at [875, 319] on input "**********" at bounding box center [961, 337] width 363 height 38
type input "**********"
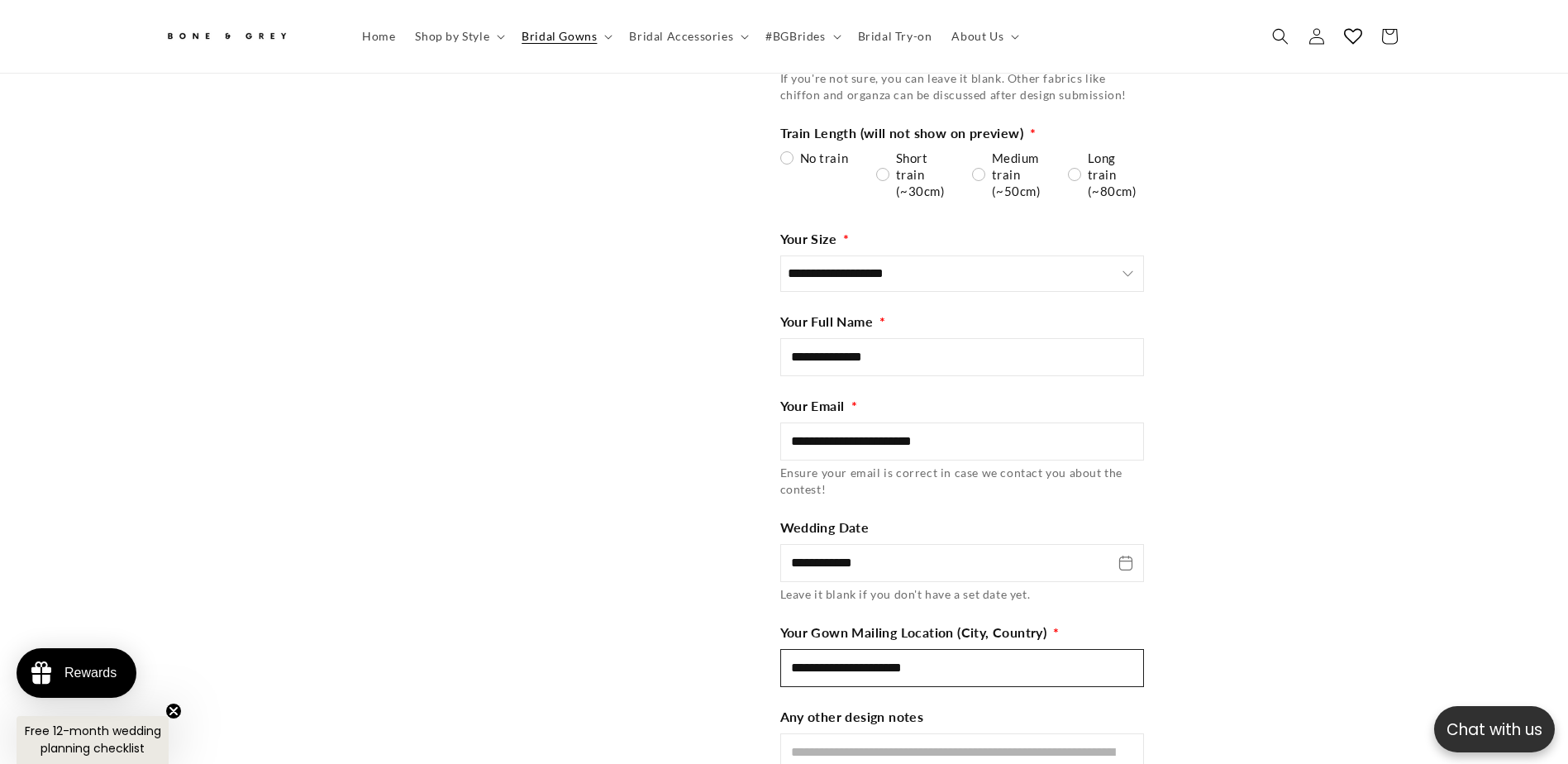
scroll to position [3298, 0]
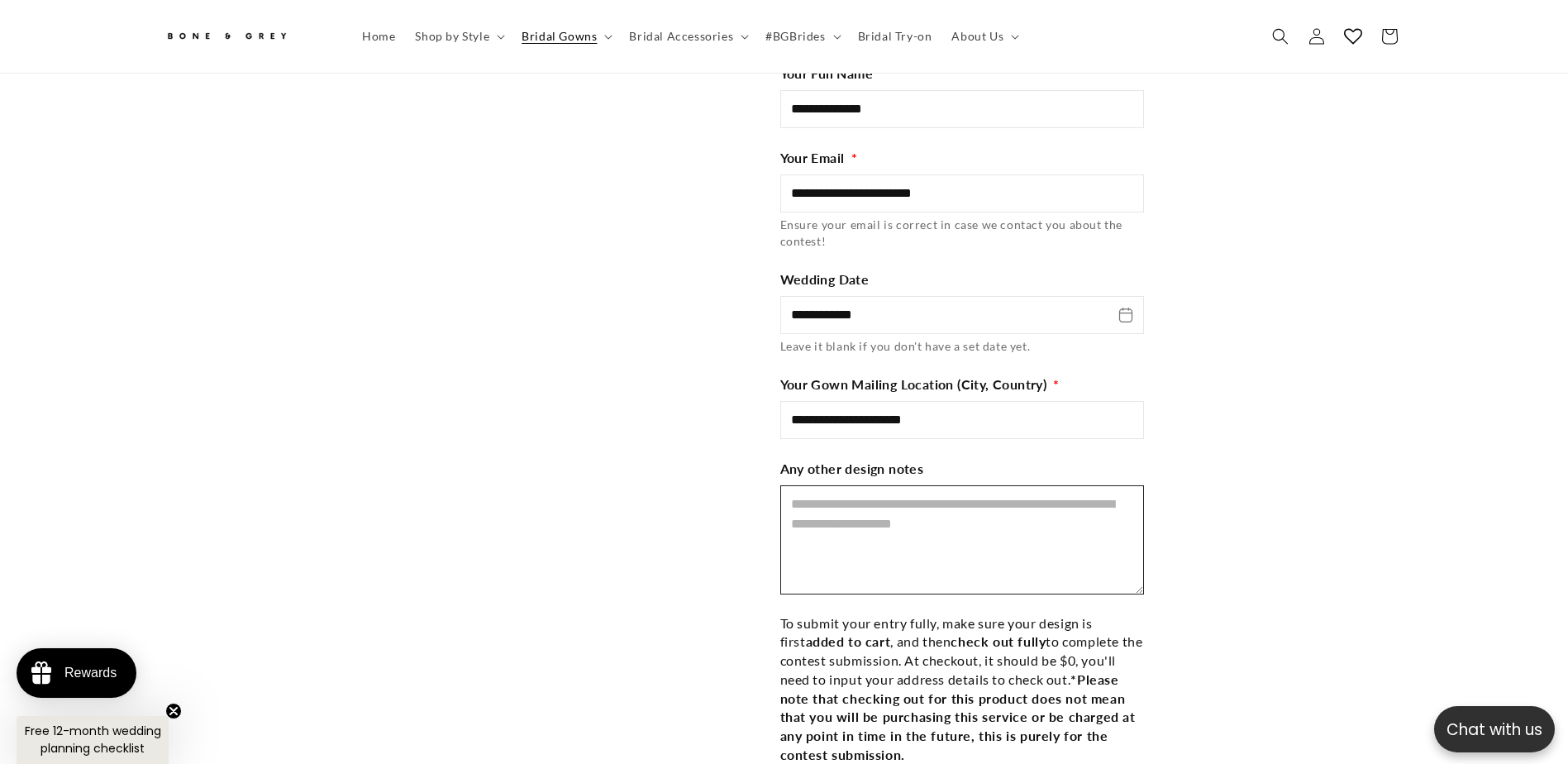
click at [966, 513] on textarea "Design Notes" at bounding box center [961, 539] width 363 height 110
type textarea "**********"
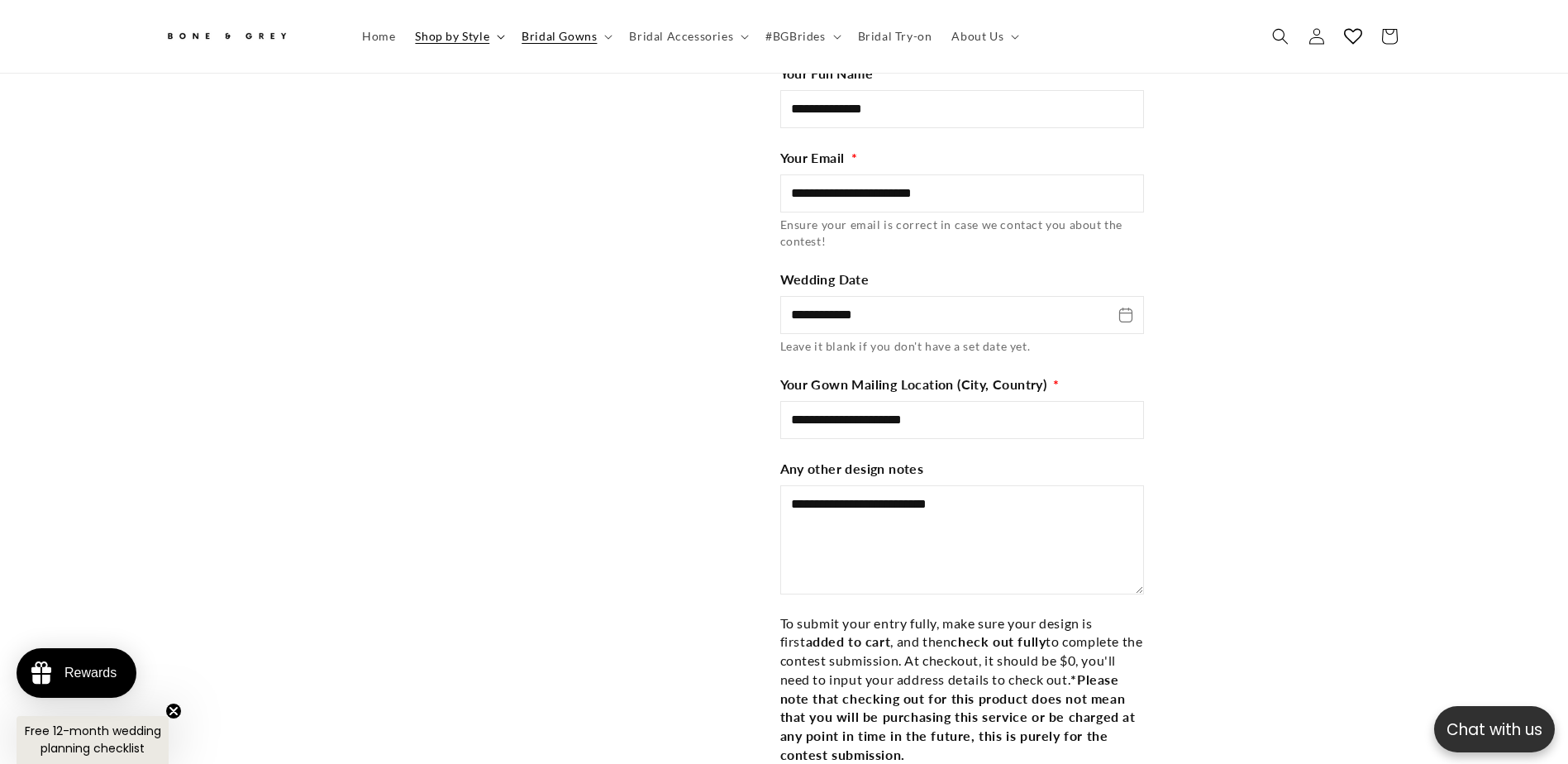
click at [484, 37] on span "Shop by Style" at bounding box center [451, 37] width 74 height 15
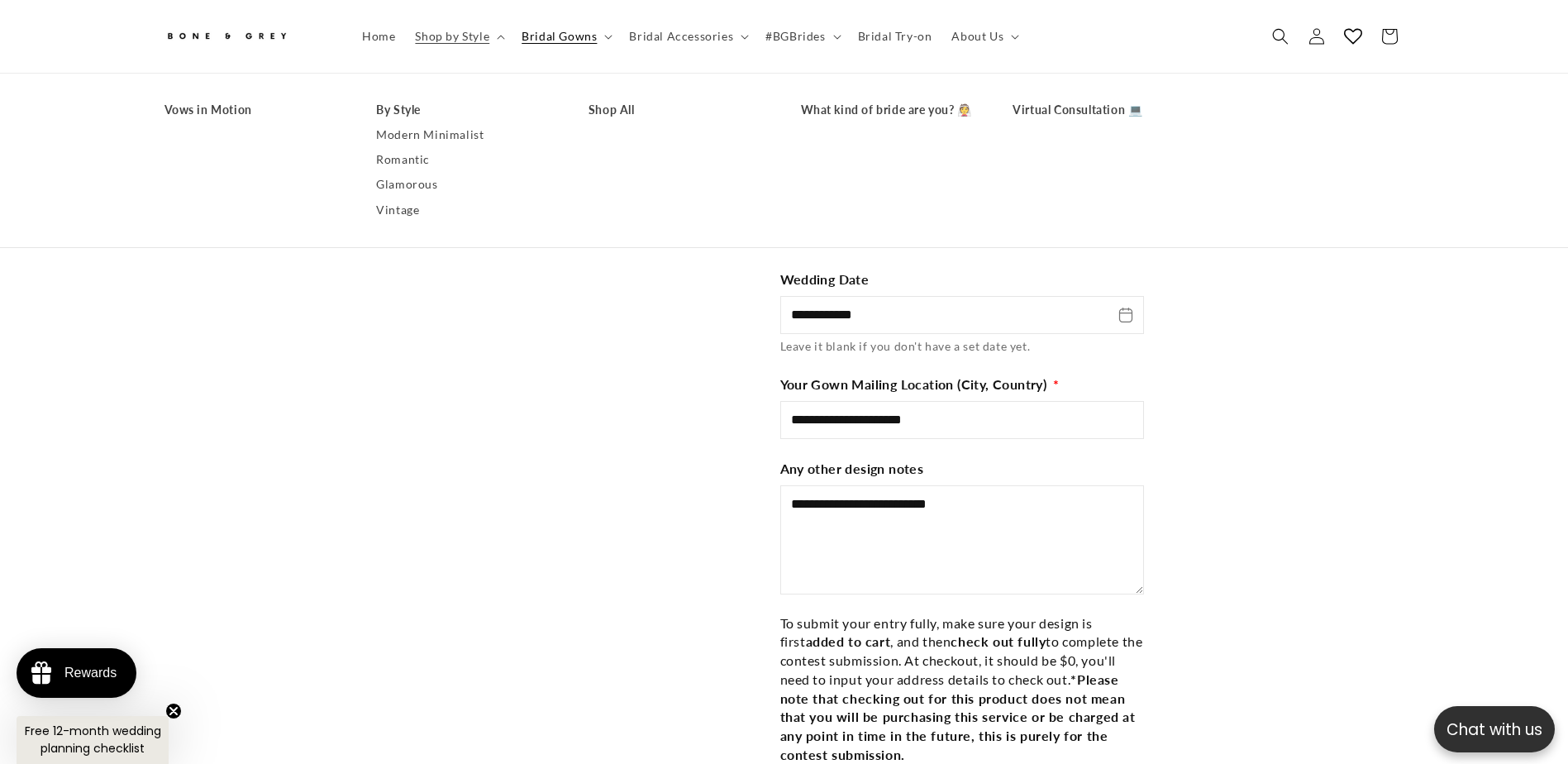
scroll to position [0, 0]
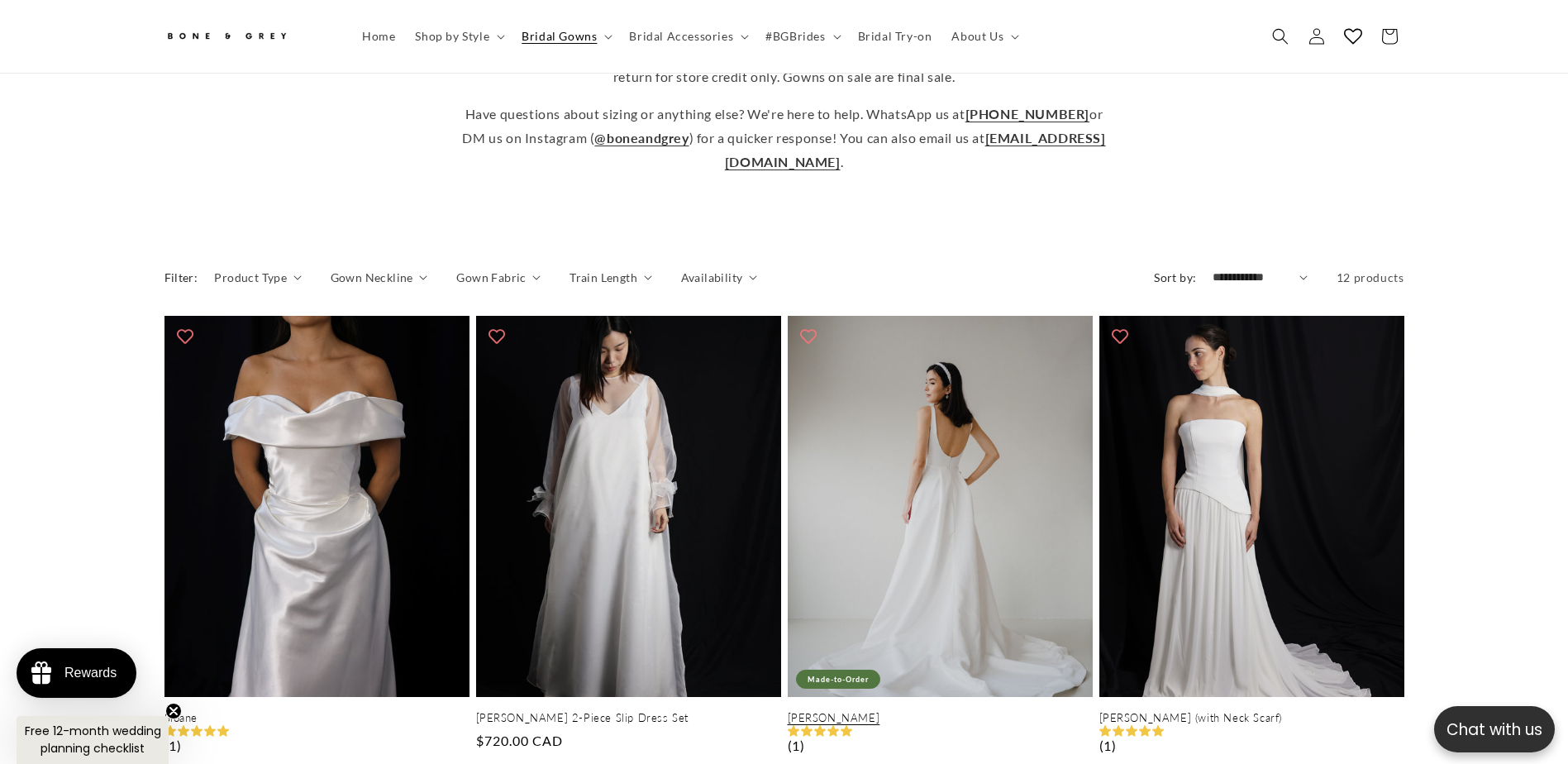
scroll to position [0, 455]
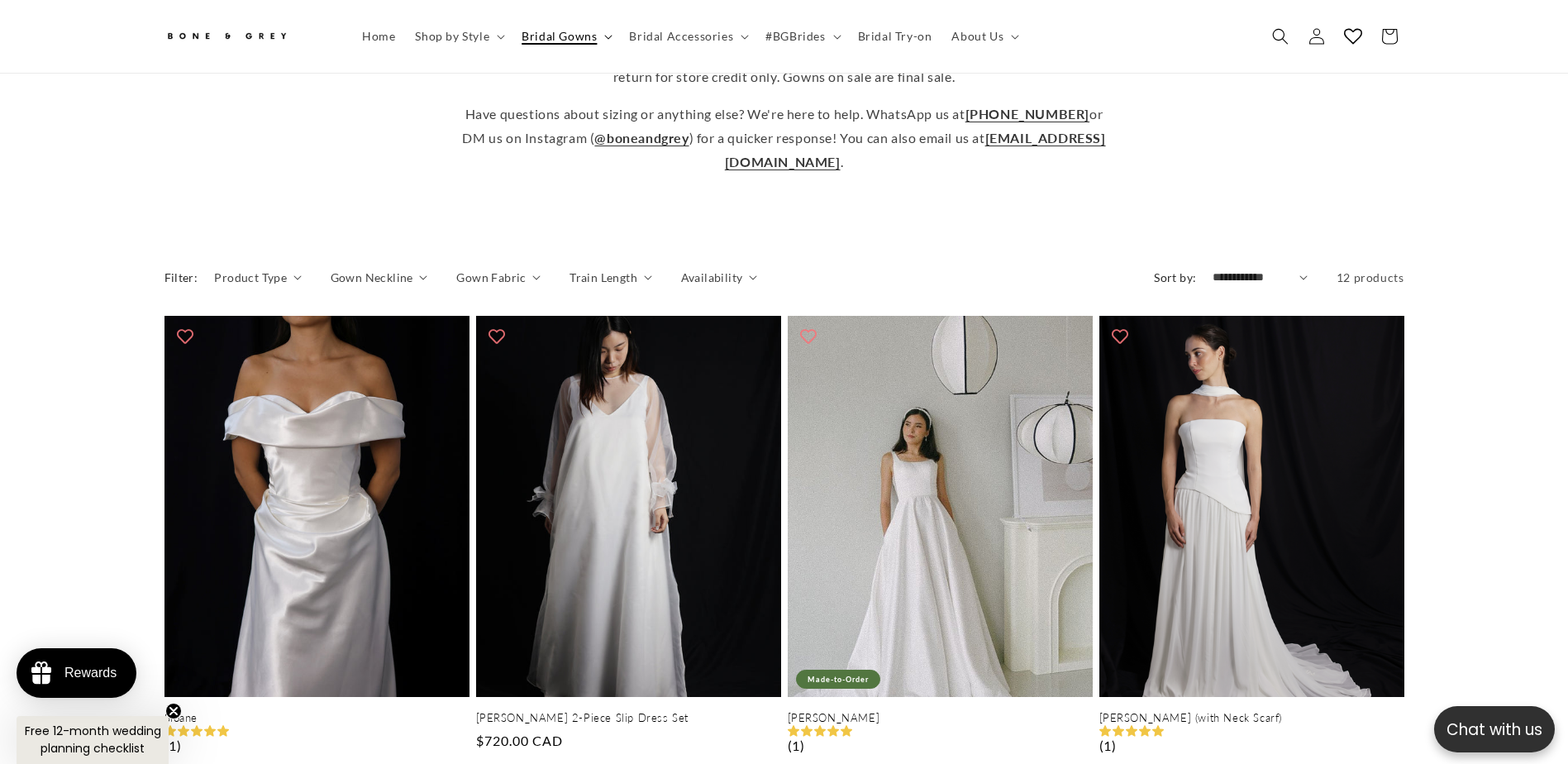
click at [561, 41] on span "Bridal Gowns" at bounding box center [559, 37] width 75 height 15
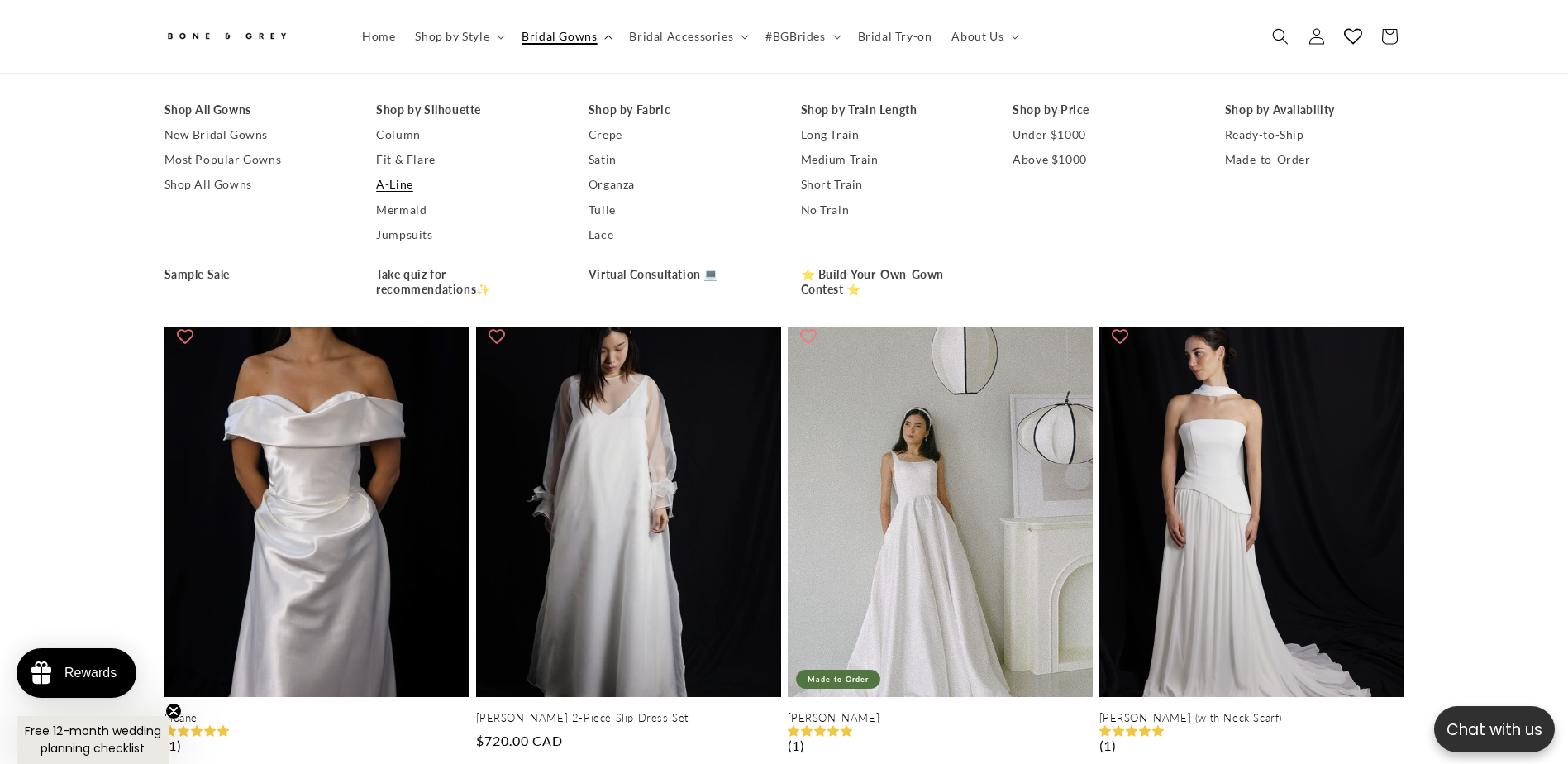
scroll to position [0, 909]
click at [279, 157] on link "Most Popular Gowns" at bounding box center [255, 159] width 180 height 24
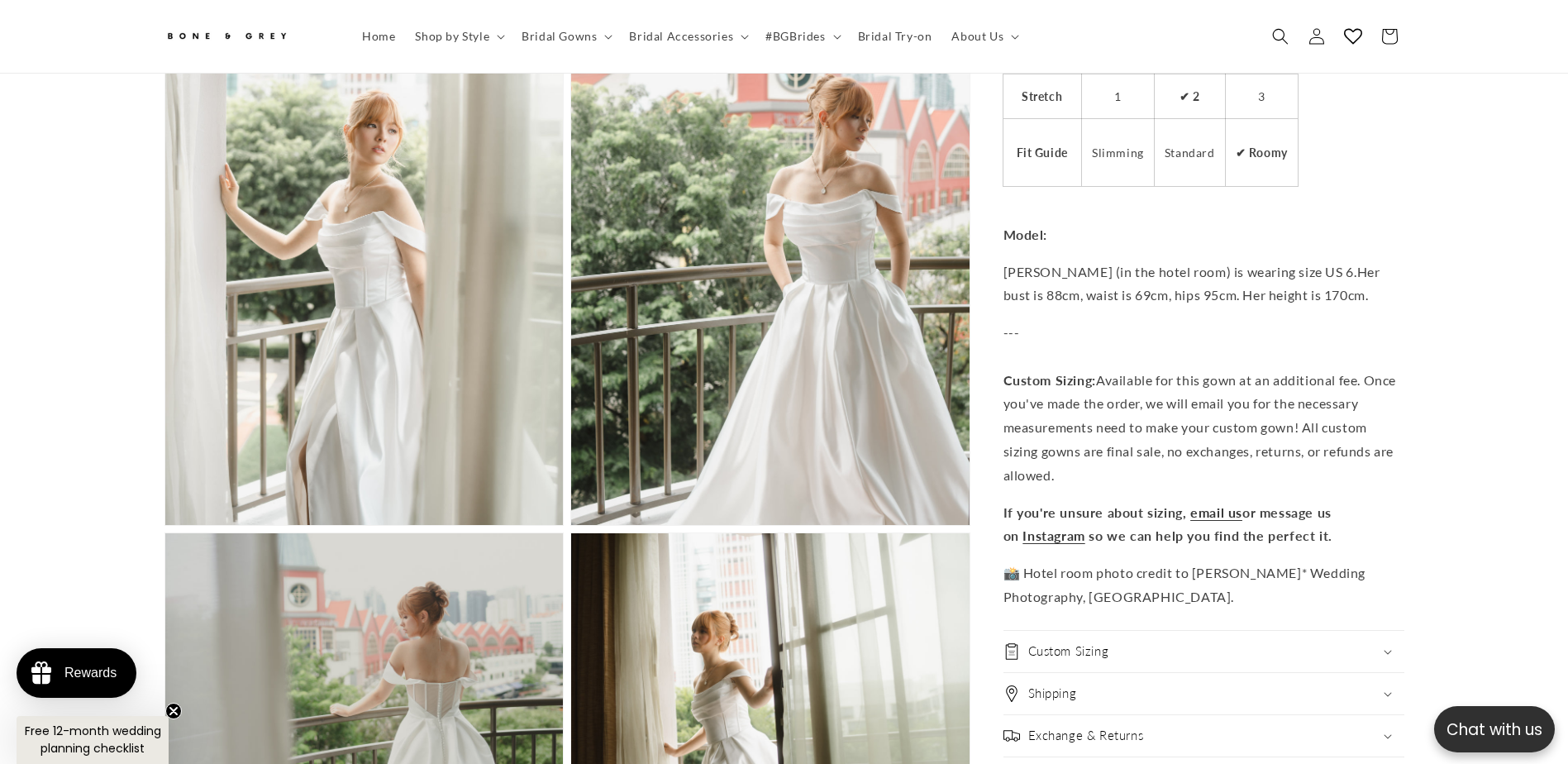
scroll to position [0, 909]
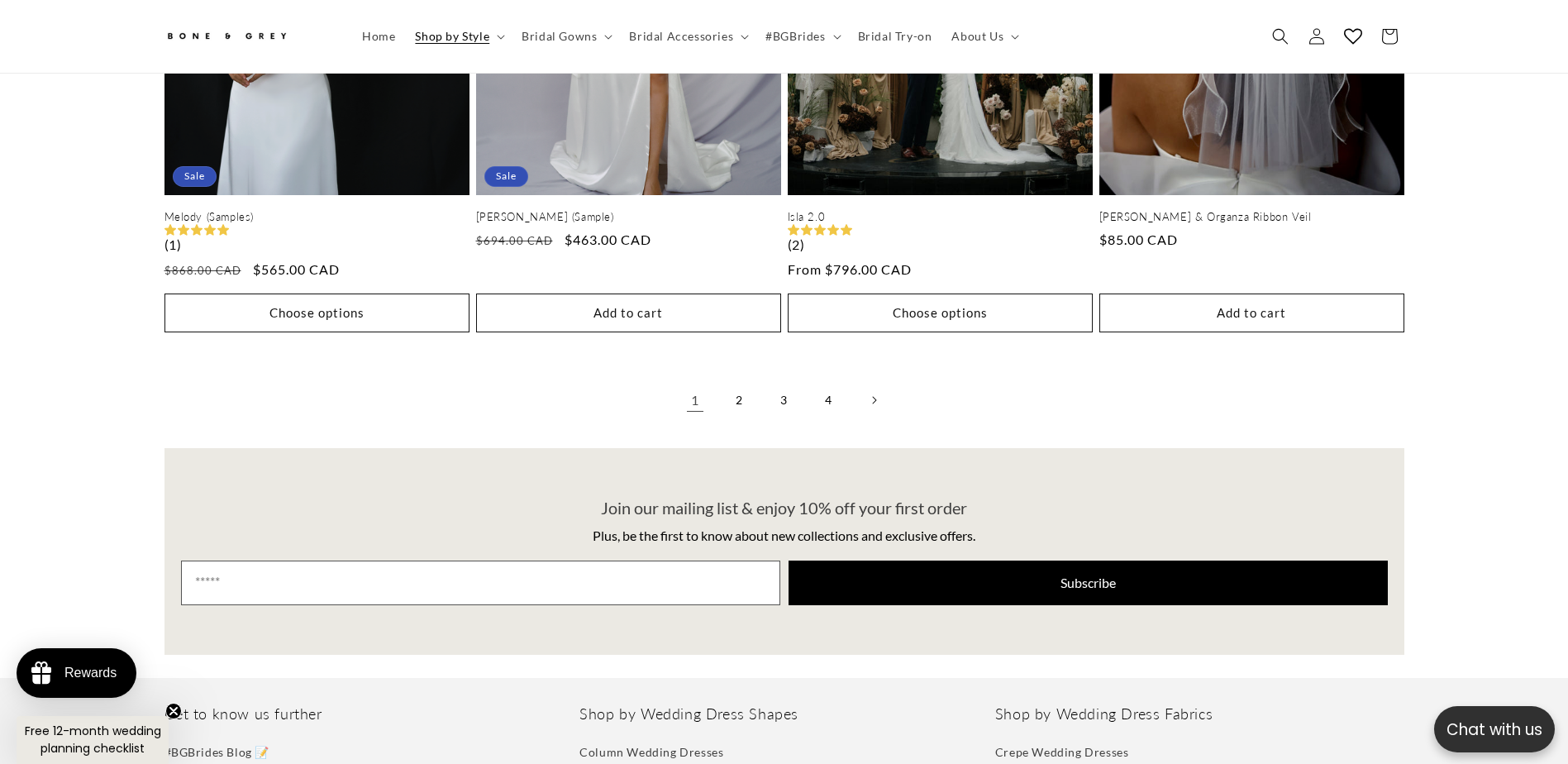
scroll to position [3792, 0]
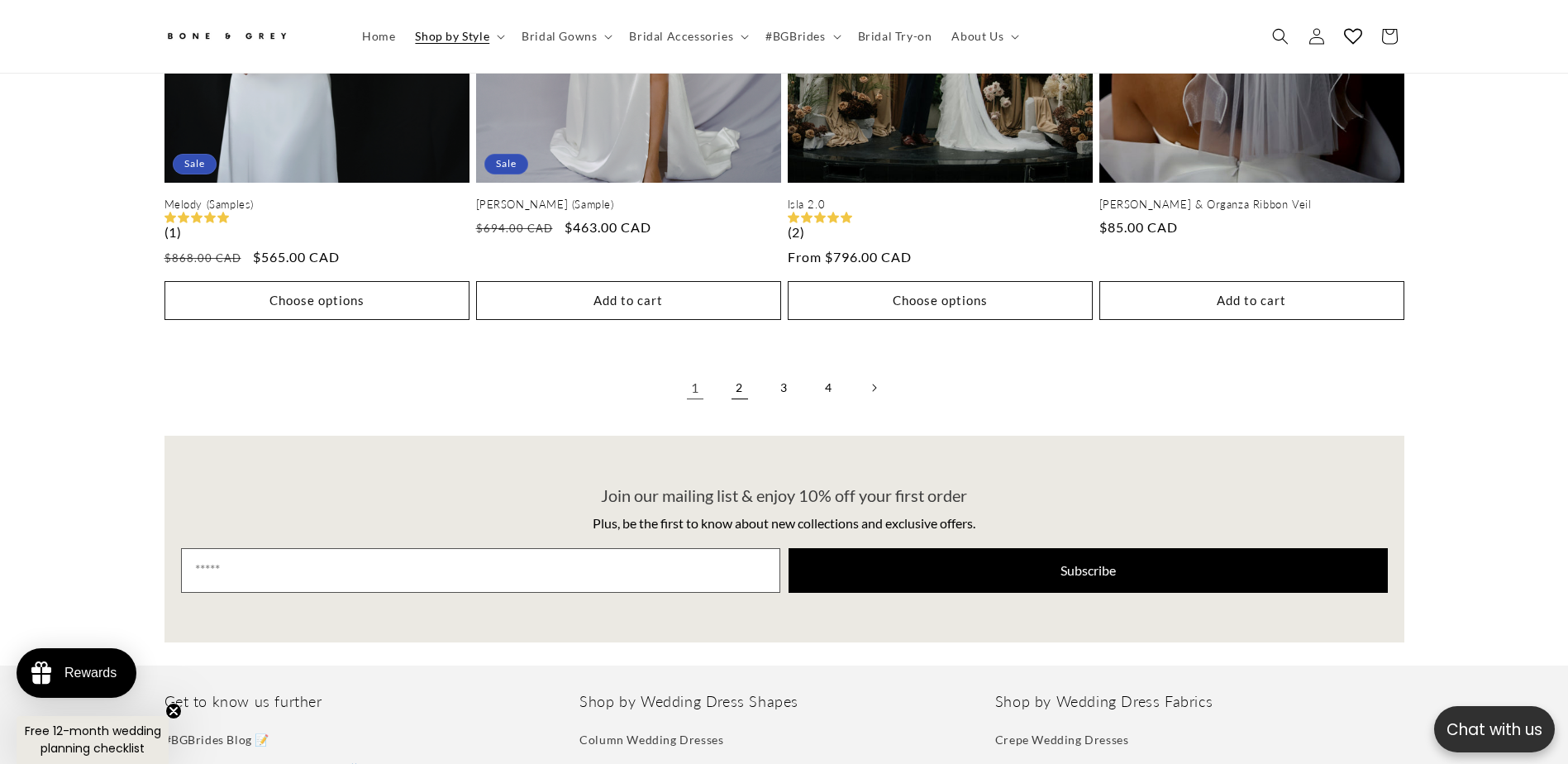
click at [738, 403] on link "2" at bounding box center [740, 388] width 37 height 37
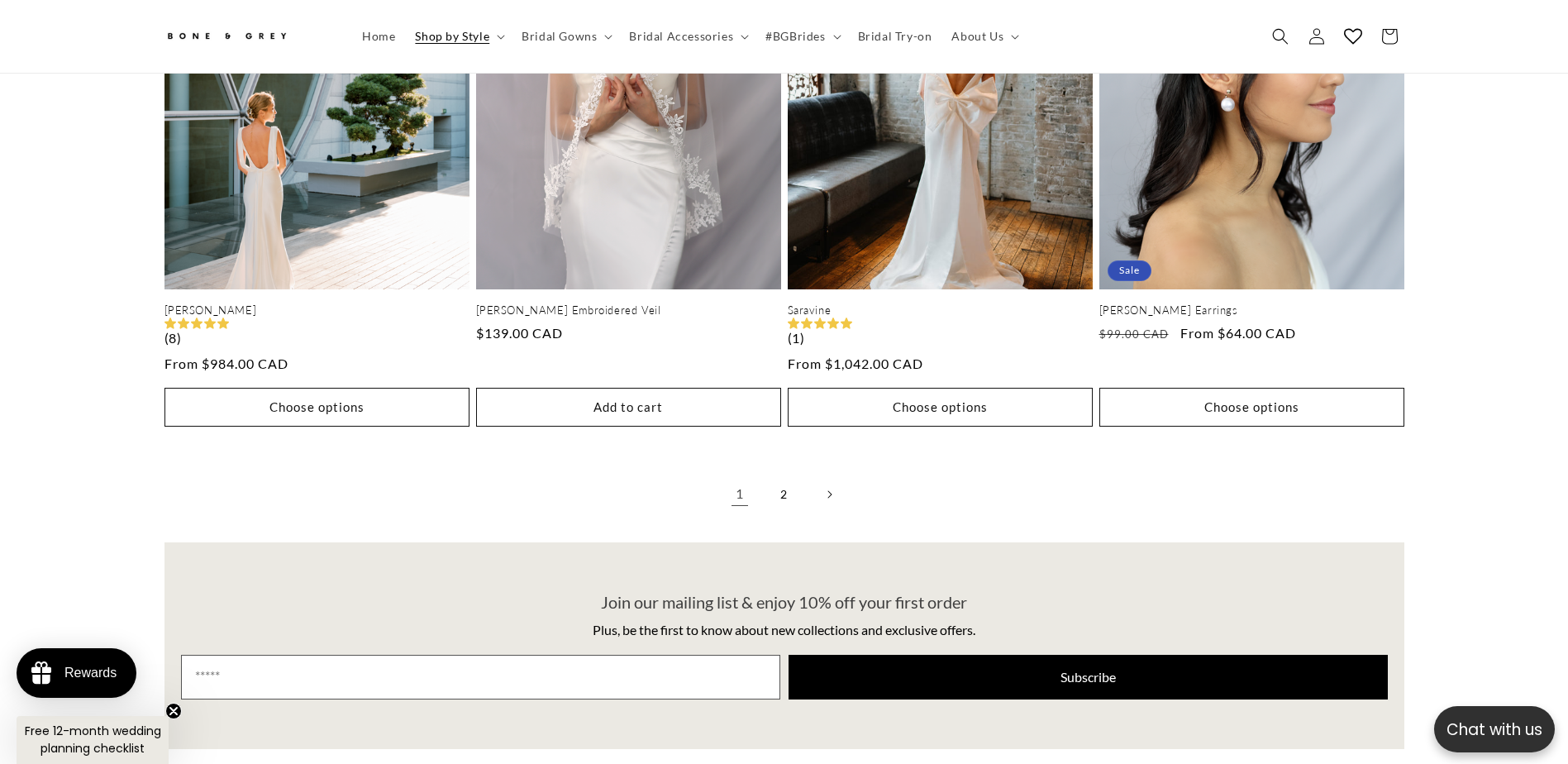
scroll to position [3710, 0]
click at [778, 479] on link "2" at bounding box center [784, 493] width 37 height 37
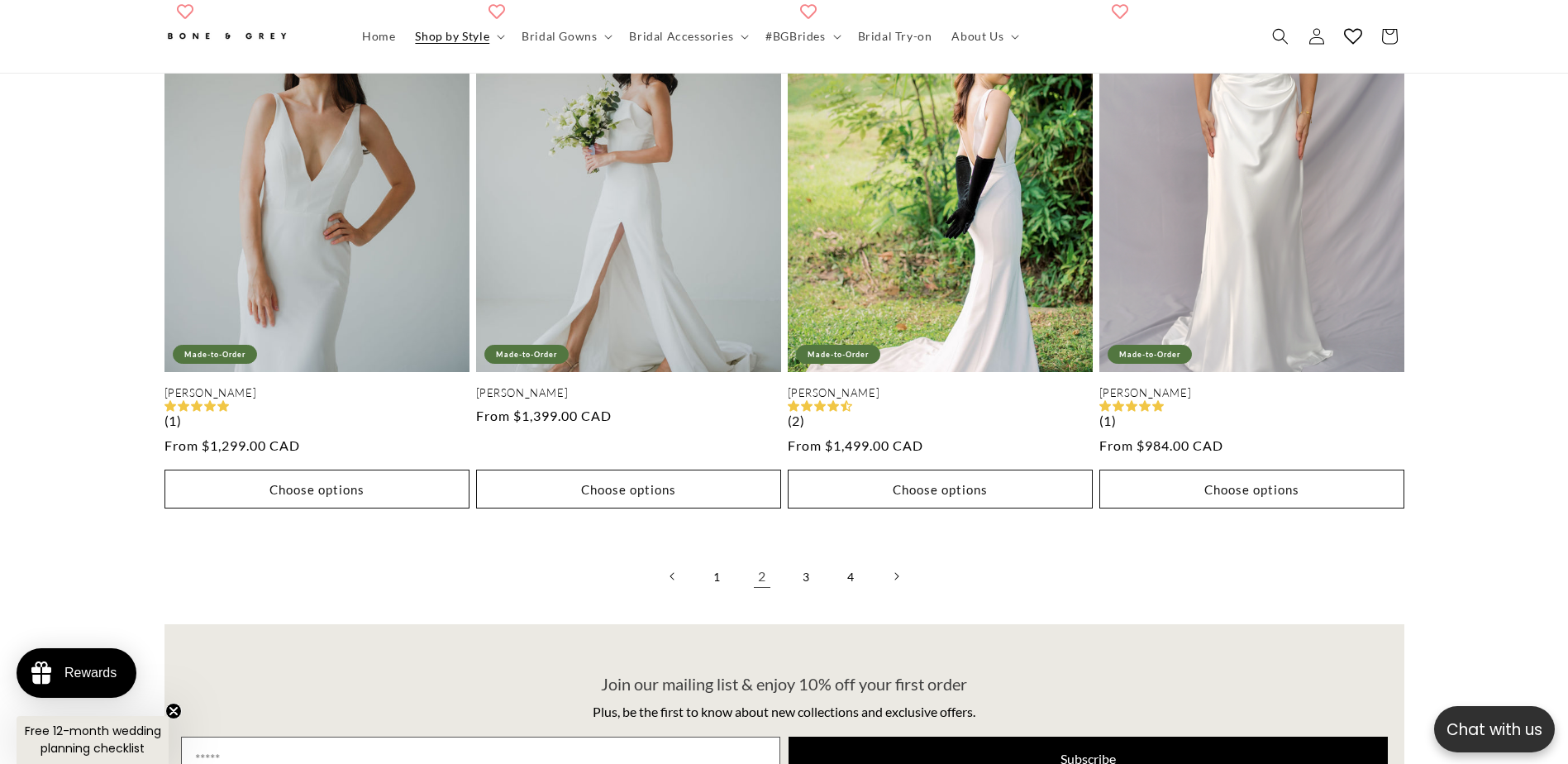
scroll to position [3545, 0]
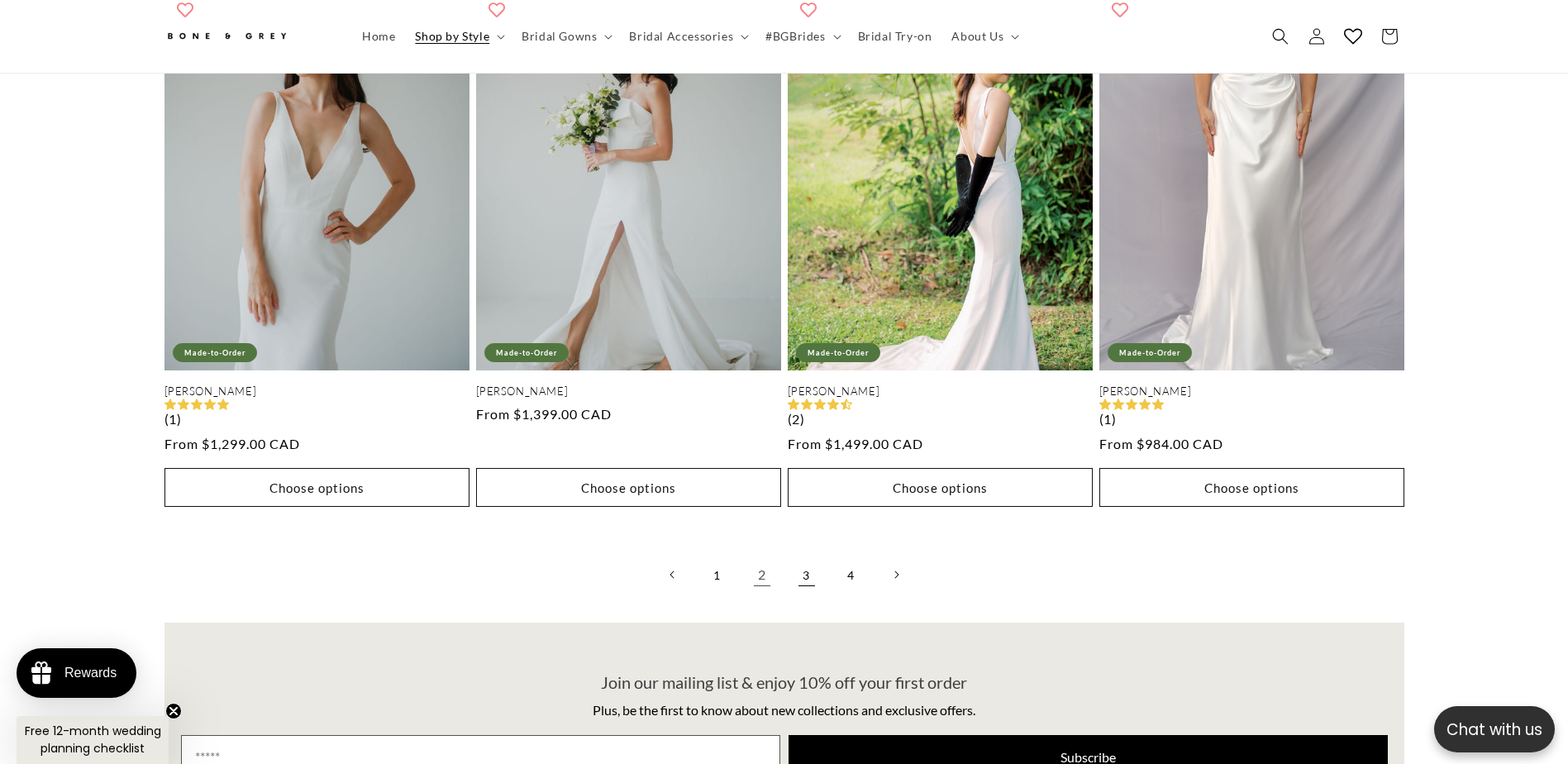
click at [799, 593] on link "3" at bounding box center [806, 574] width 37 height 37
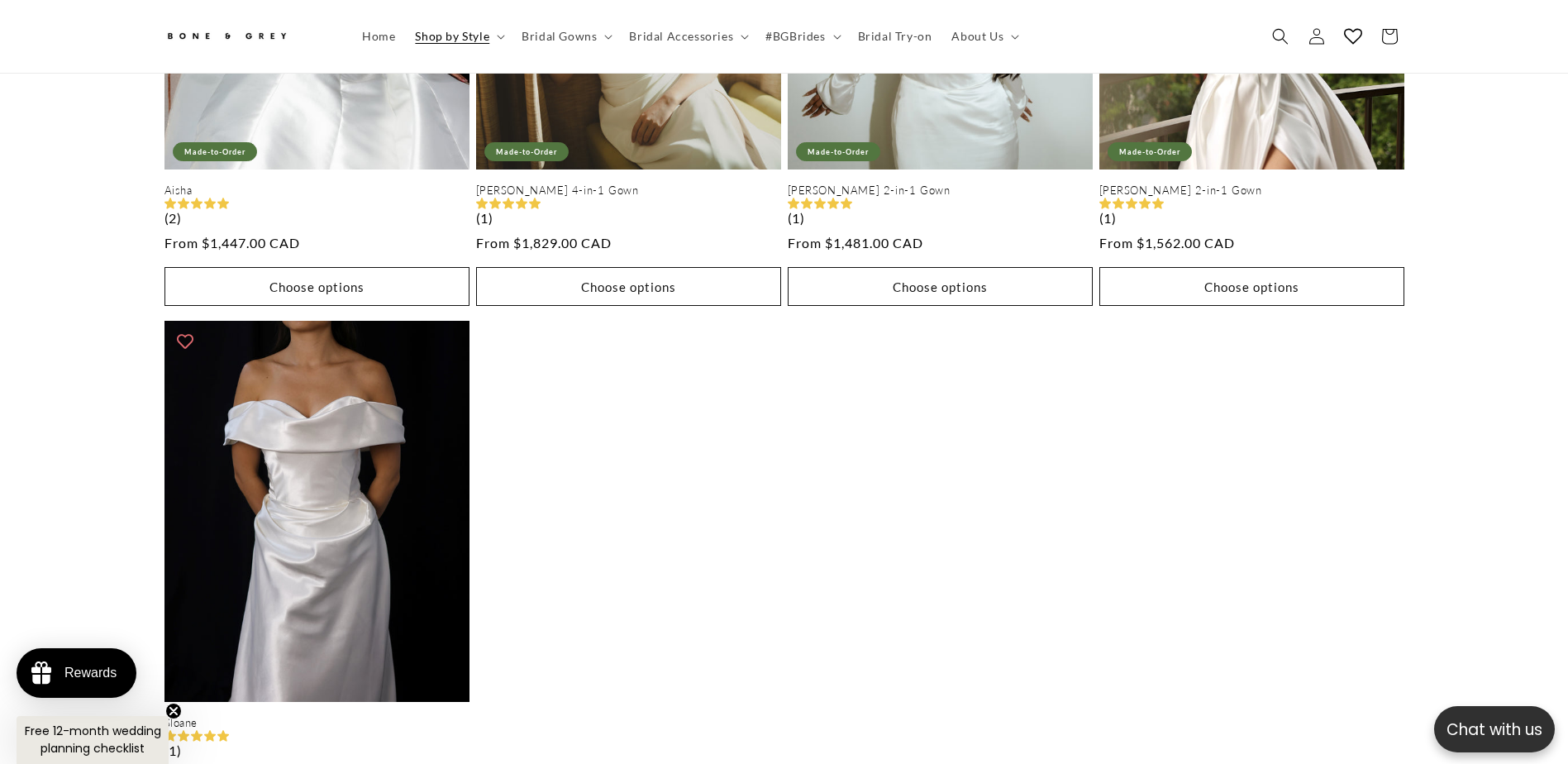
scroll to position [0, 455]
